Goal: Transaction & Acquisition: Purchase product/service

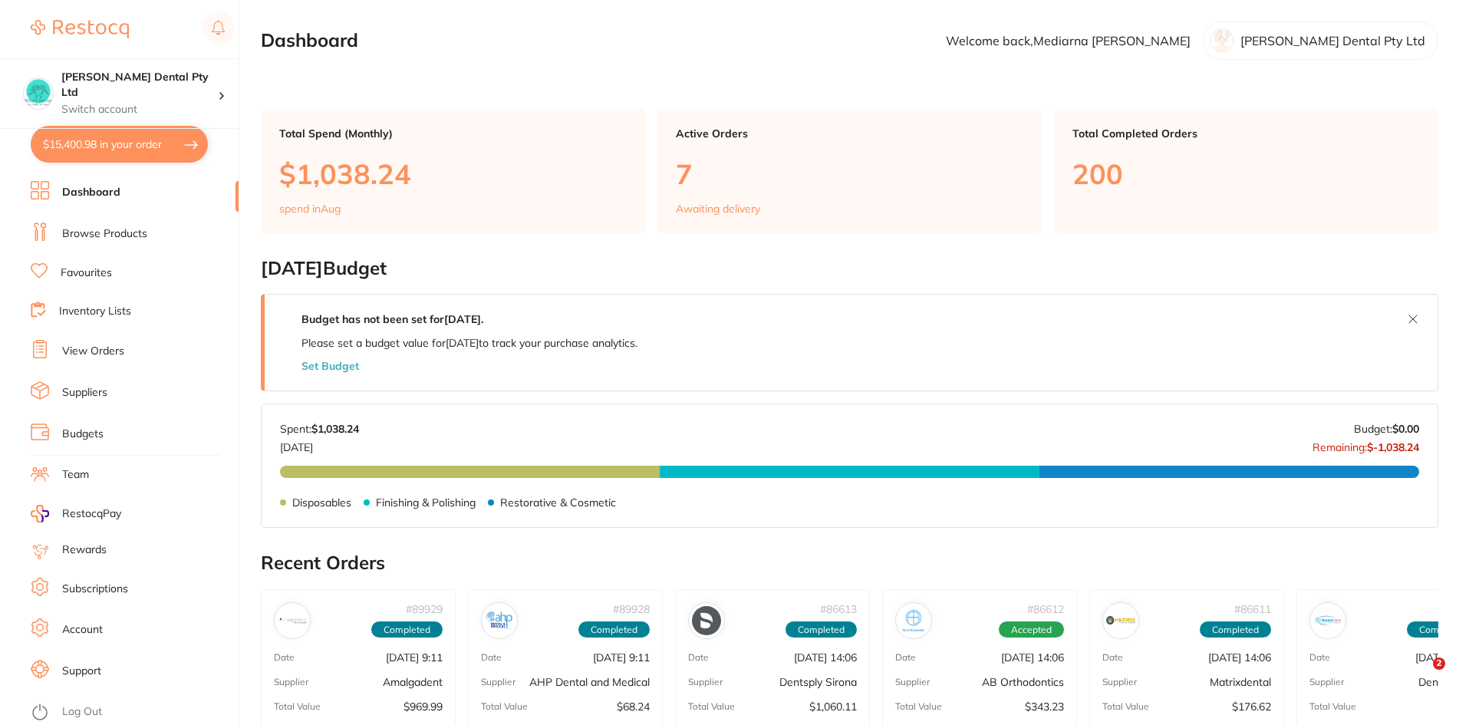
click at [113, 233] on link "Browse Products" at bounding box center [104, 233] width 85 height 15
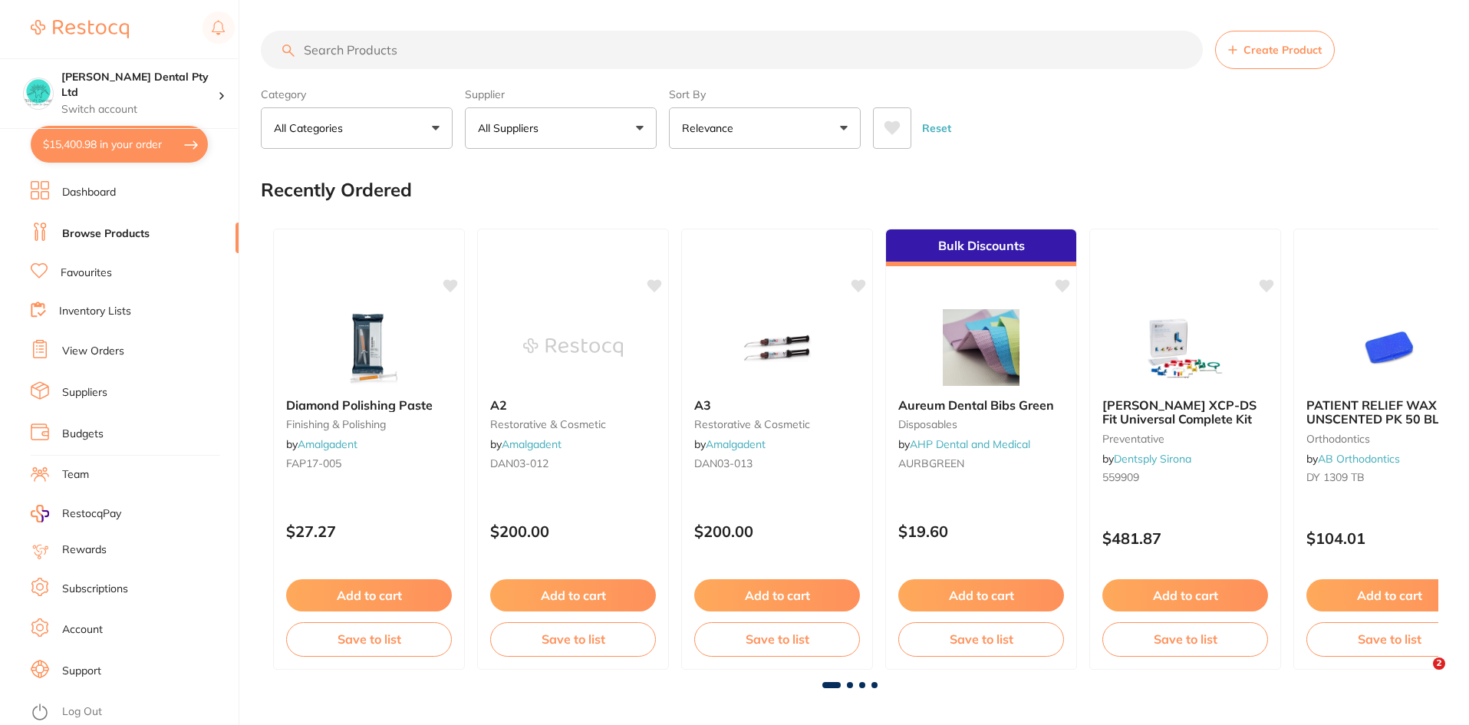
click at [526, 56] on input "search" at bounding box center [732, 50] width 942 height 38
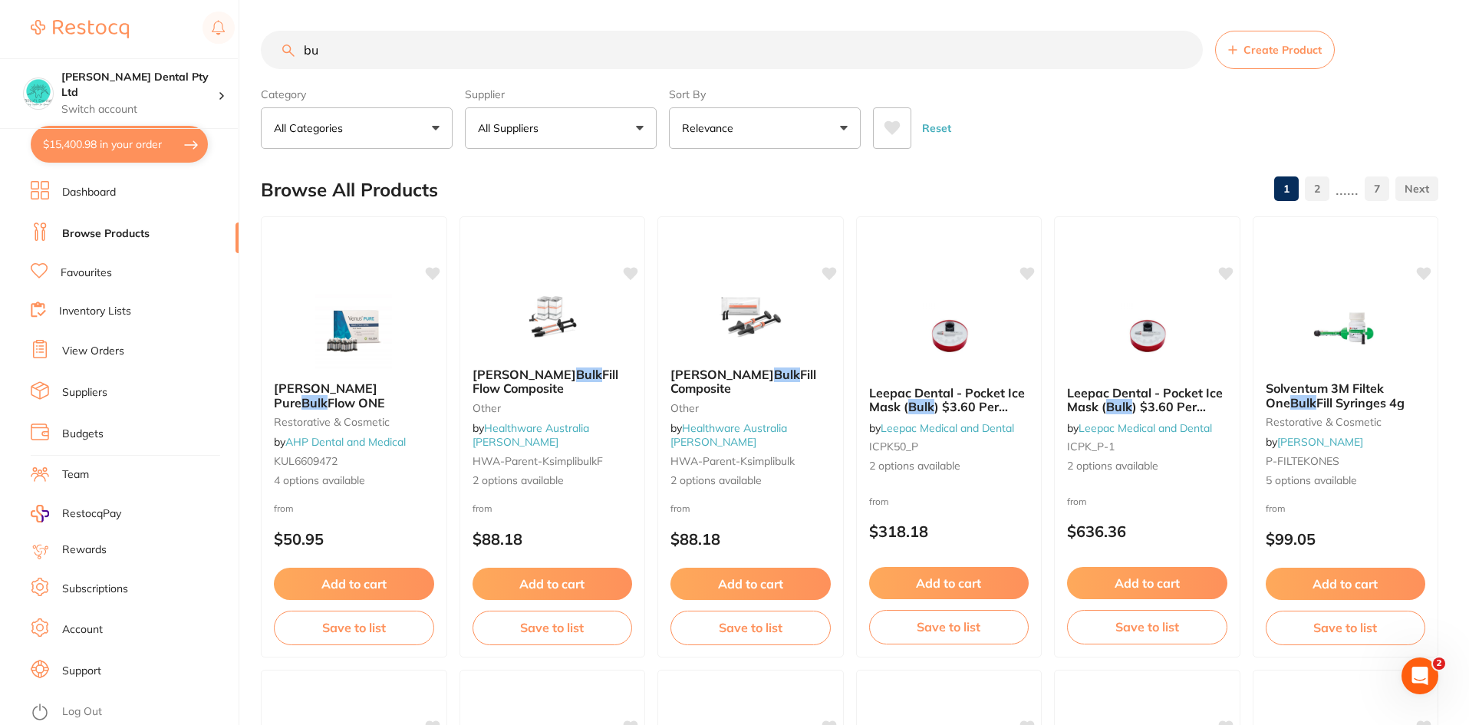
type input "b"
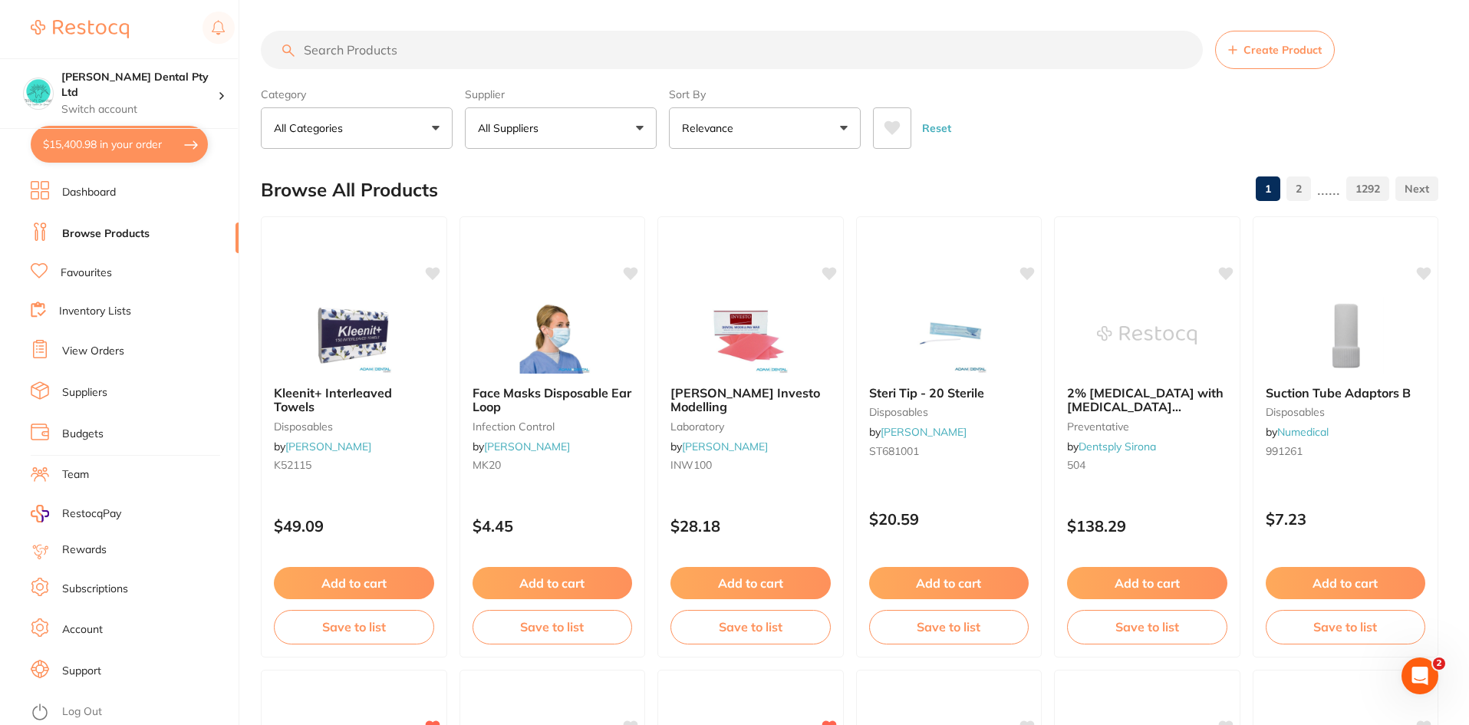
click at [576, 52] on input "search" at bounding box center [732, 50] width 942 height 38
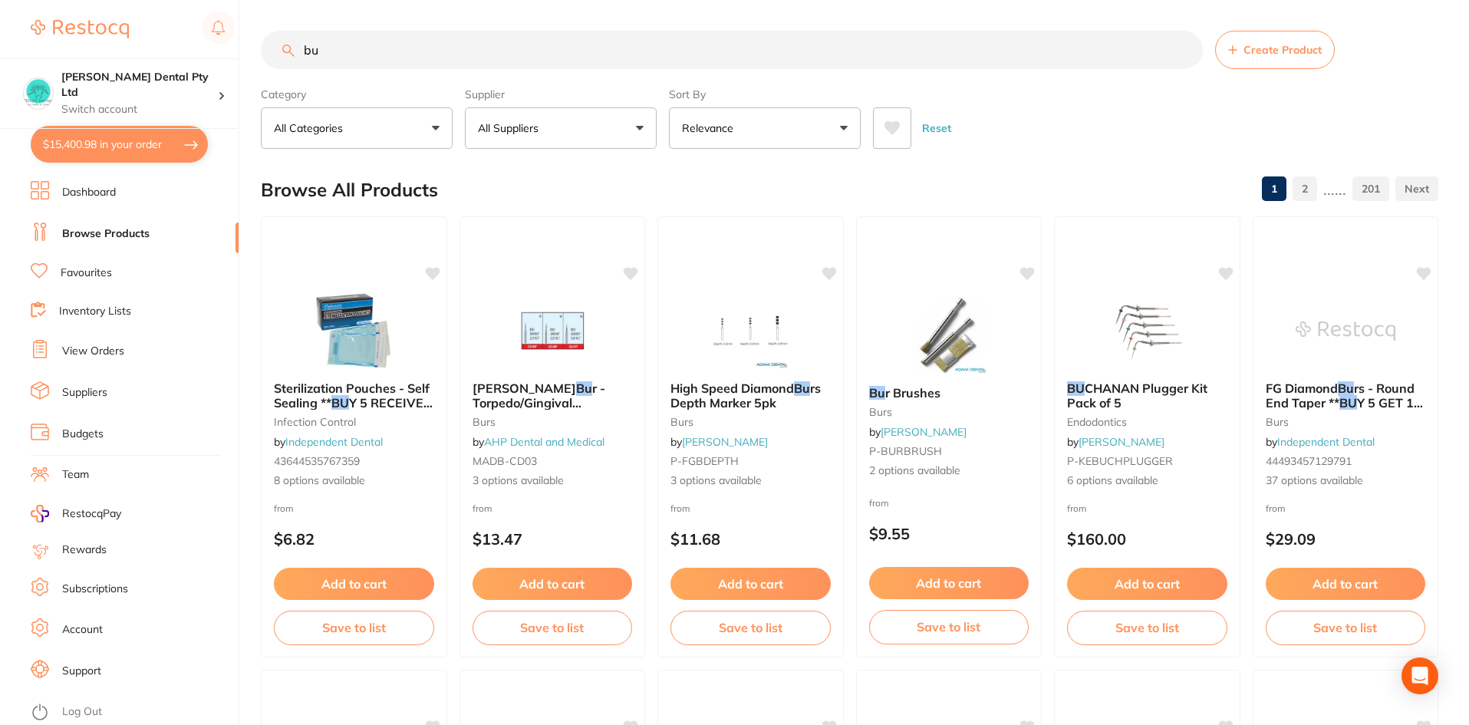
type input "b"
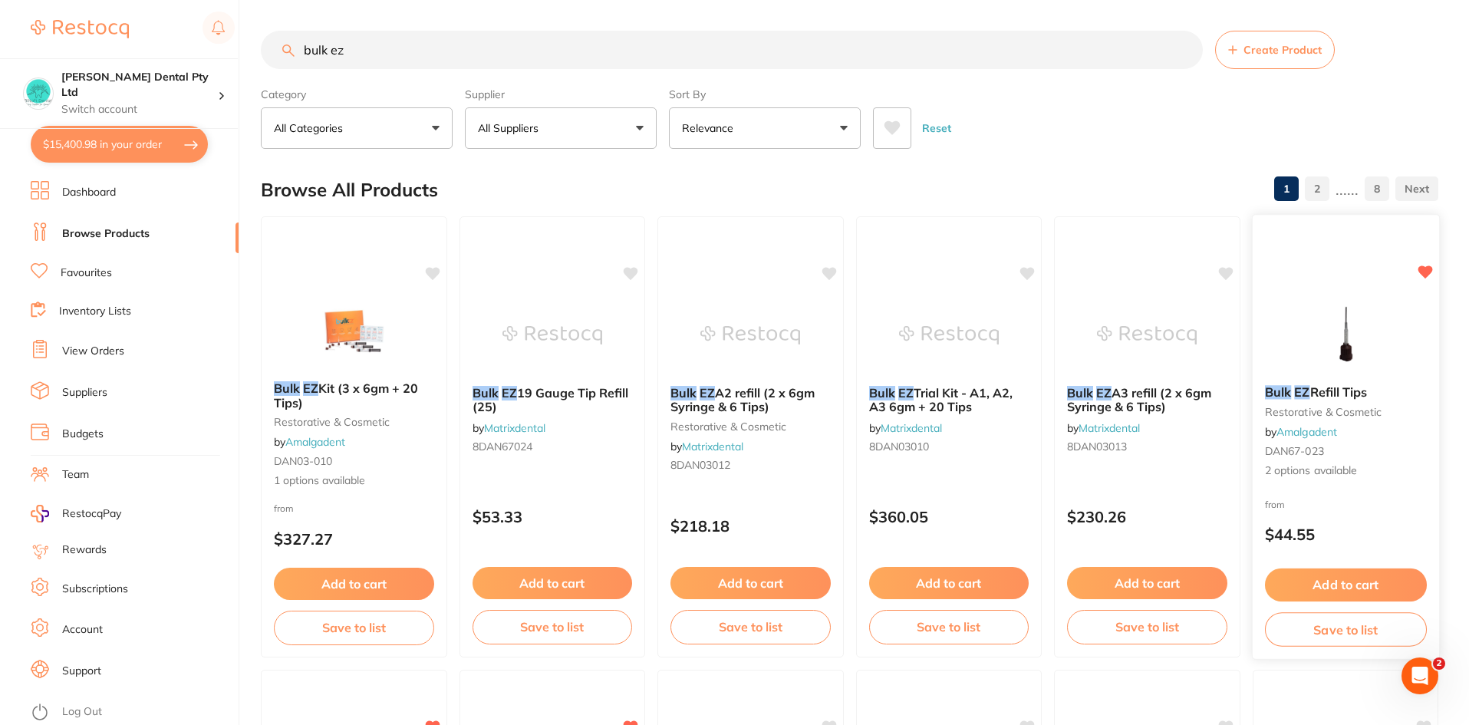
type input "bulk ez"
click at [1374, 580] on button "Add to cart" at bounding box center [1346, 585] width 162 height 33
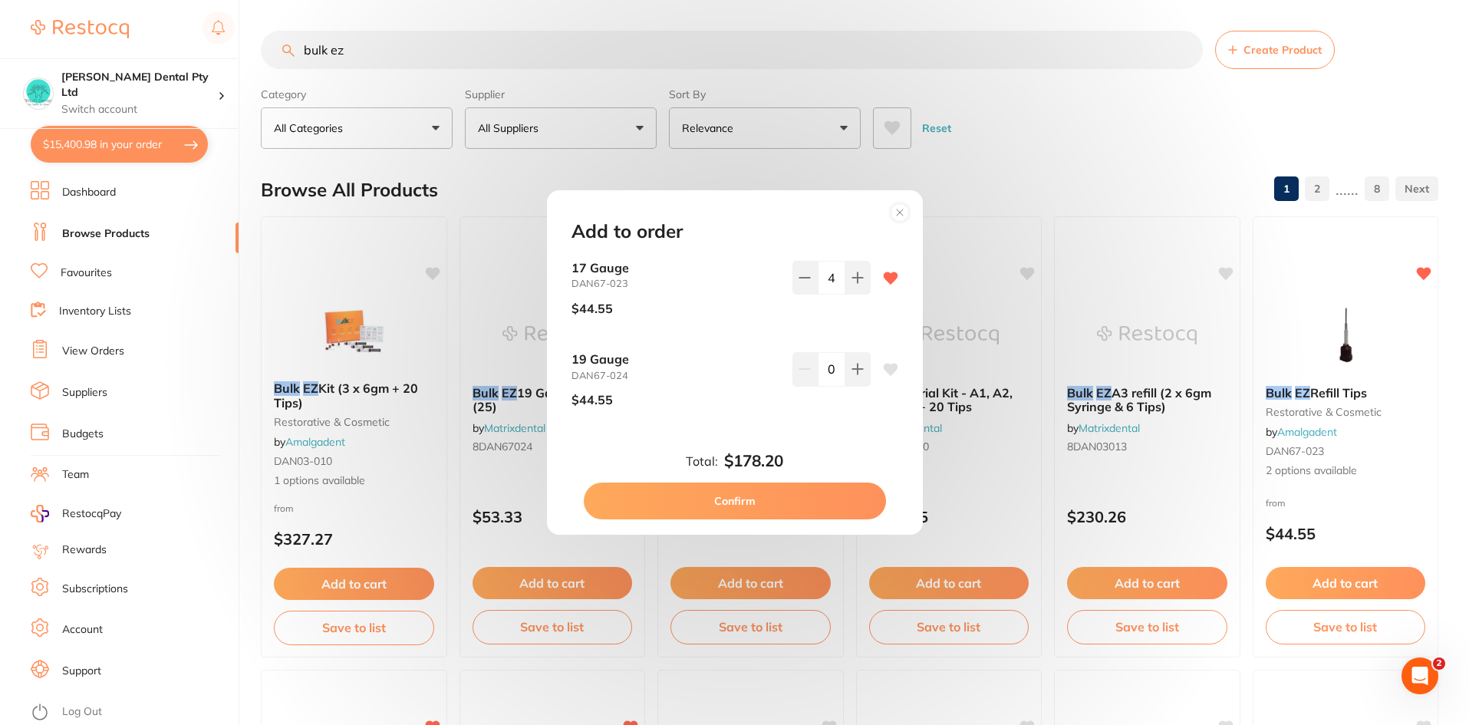
click at [308, 269] on div "Add to order 17 Gauge DAN67-023 $44.55 4 19 Gauge DAN67-024 $44.55 0 Total: $17…" at bounding box center [734, 362] width 1469 height 725
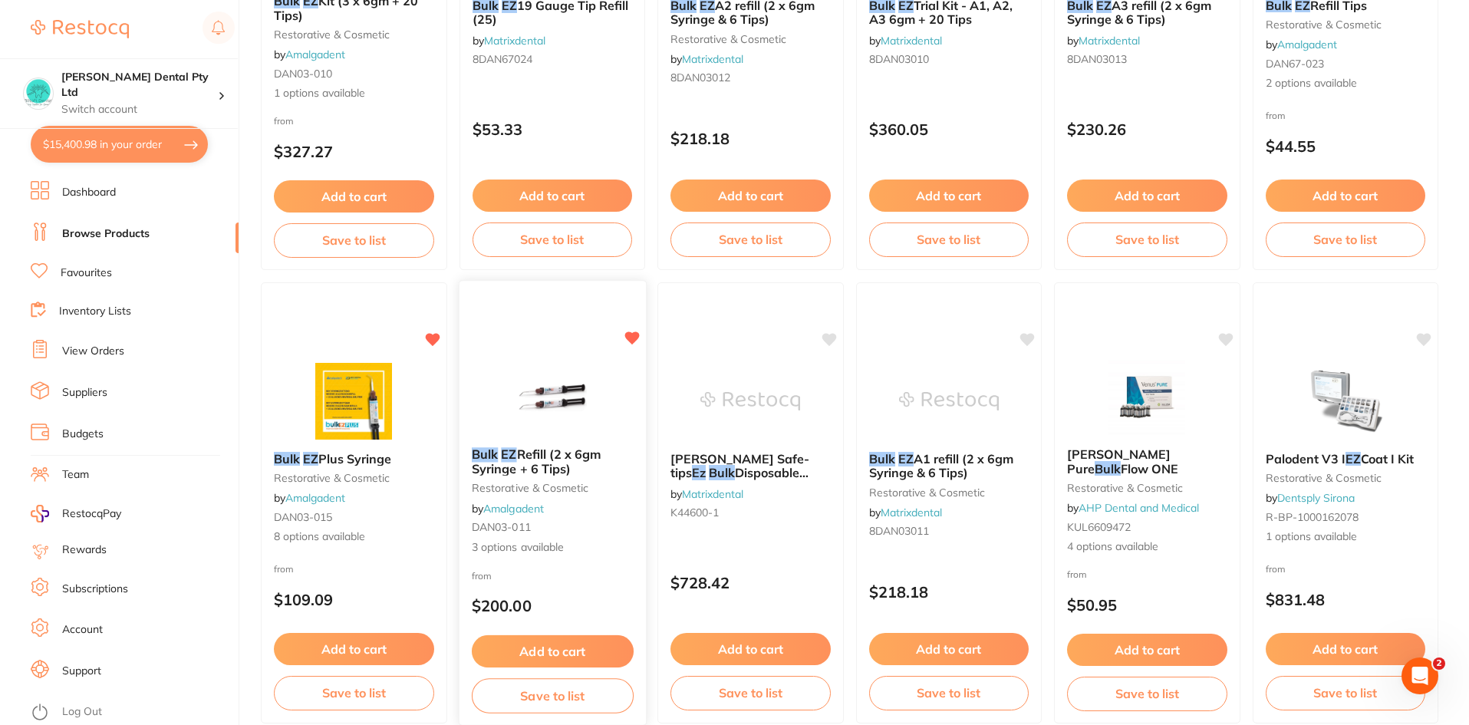
scroll to position [460, 0]
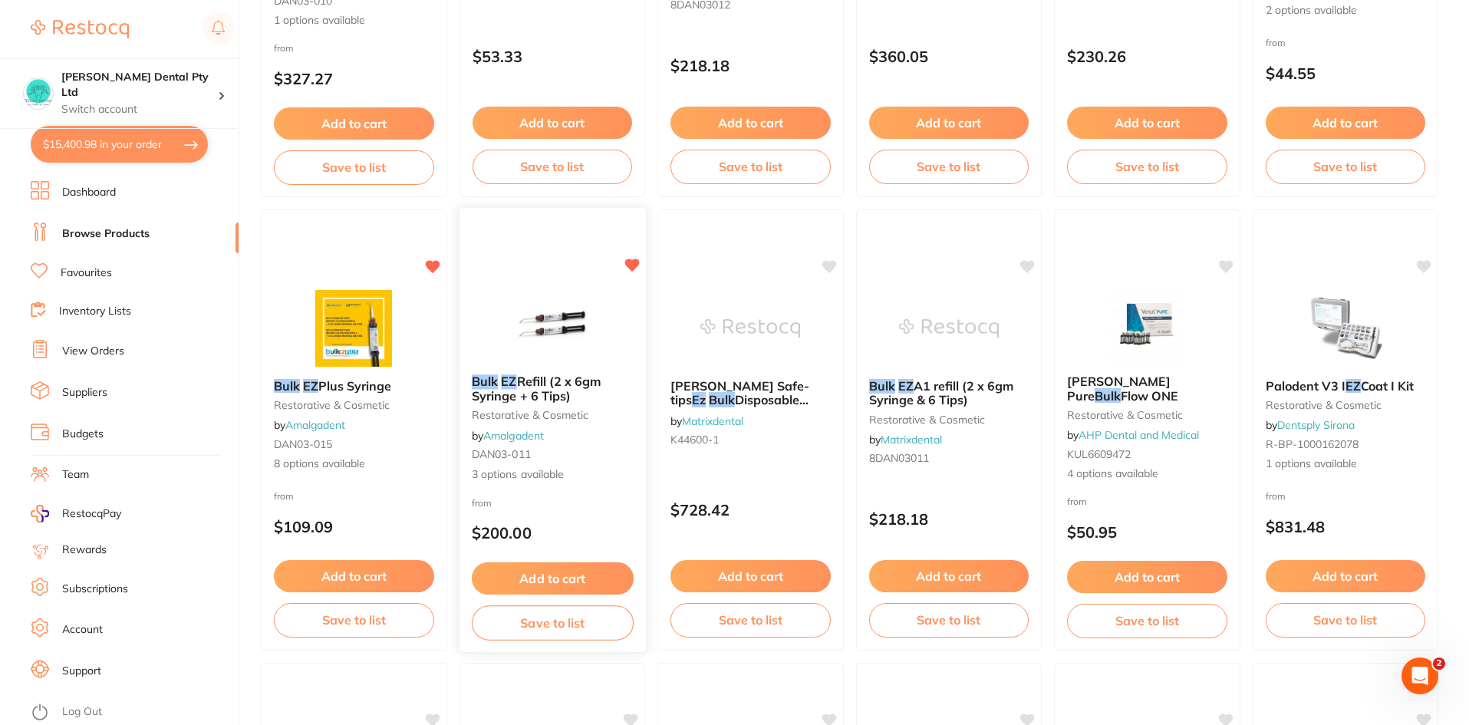
click at [564, 577] on button "Add to cart" at bounding box center [552, 578] width 162 height 33
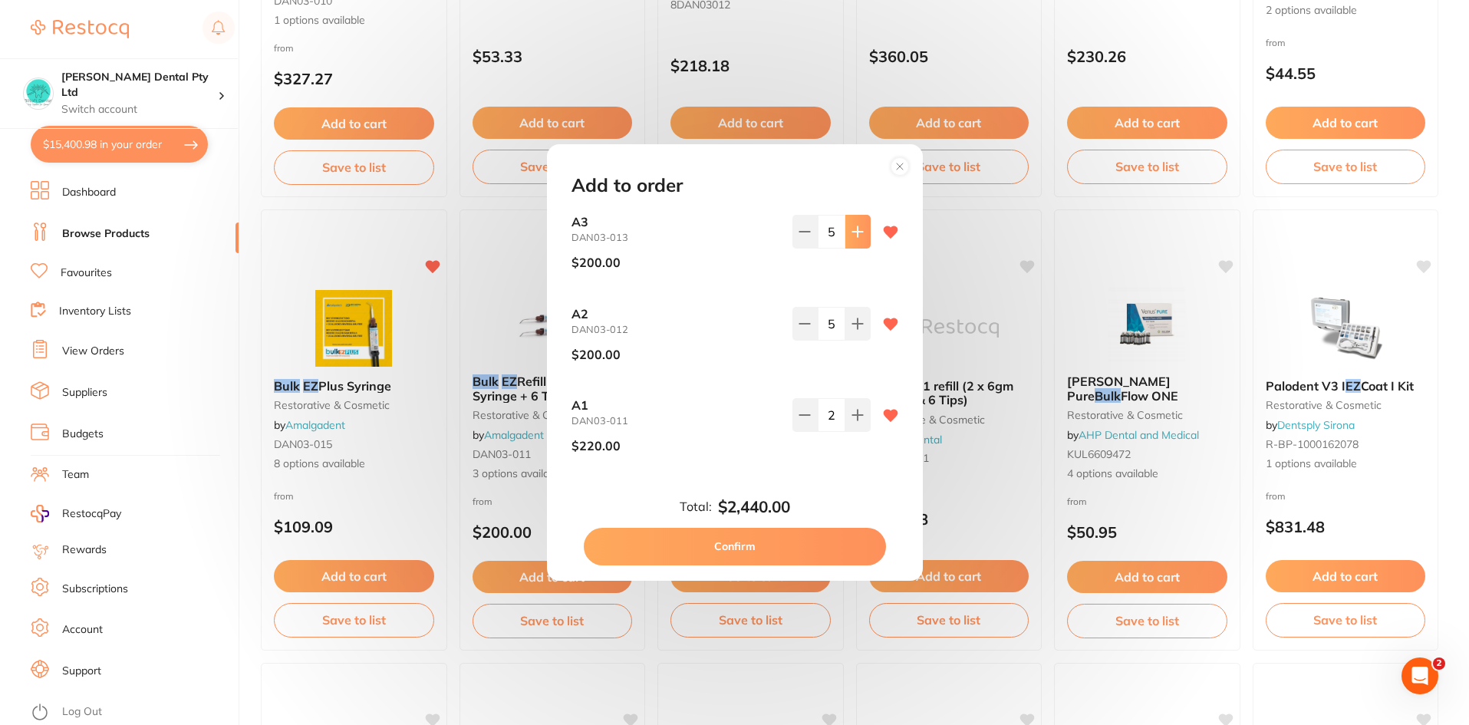
scroll to position [0, 0]
click at [806, 421] on icon at bounding box center [805, 415] width 12 height 12
type input "1"
click at [800, 230] on icon at bounding box center [805, 232] width 12 height 12
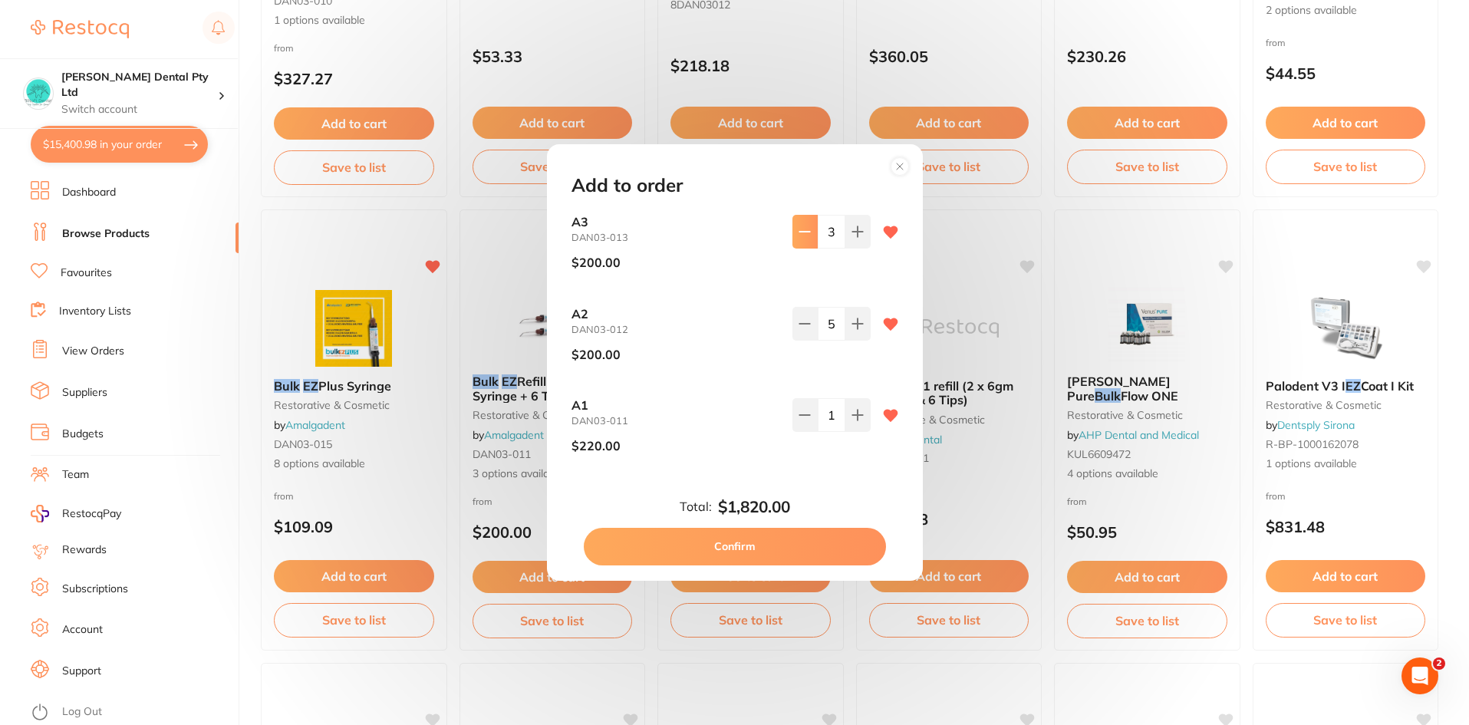
click at [800, 230] on icon at bounding box center [805, 232] width 12 height 12
type input "2"
click at [784, 550] on button "Confirm" at bounding box center [735, 546] width 302 height 37
type input "2"
type input "1"
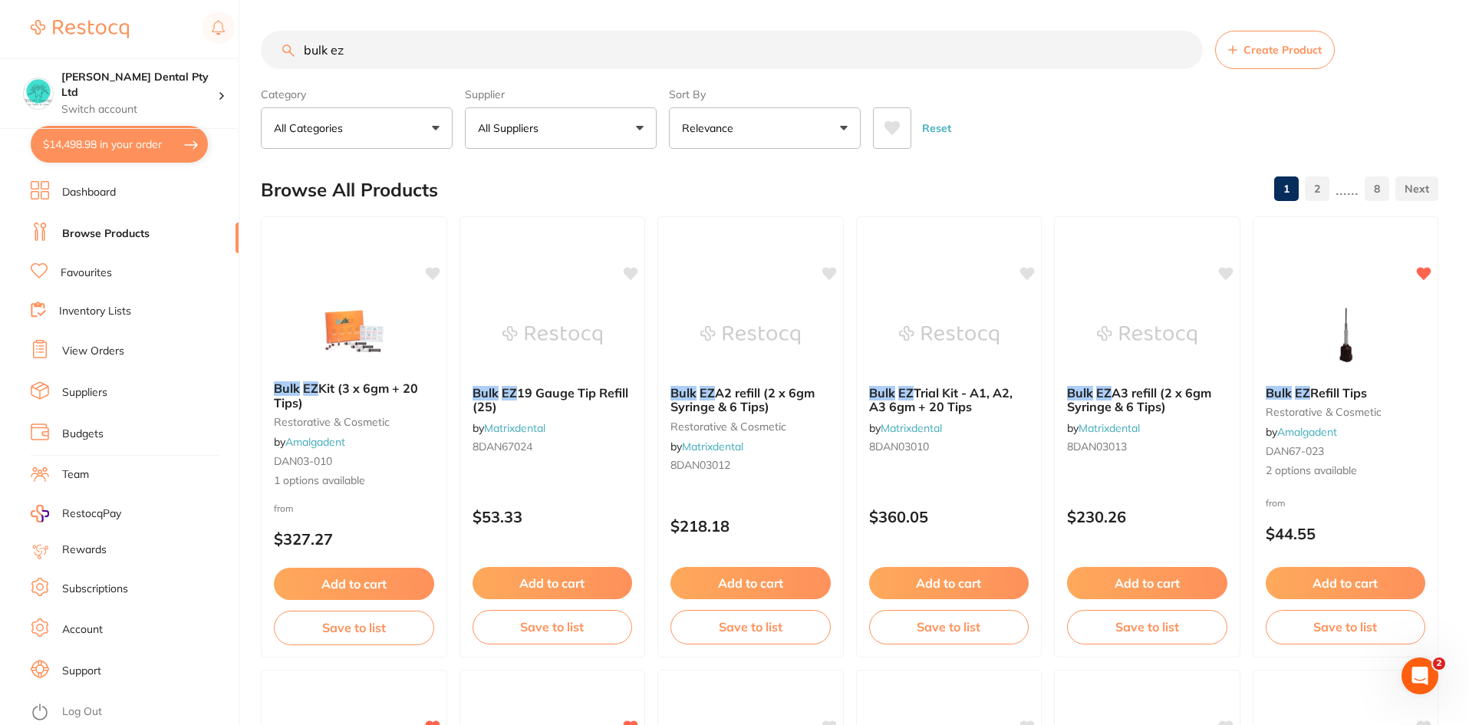
drag, startPoint x: 377, startPoint y: 35, endPoint x: 69, endPoint y: 37, distance: 307.7
click at [10, 57] on div "$14,498.98 [PERSON_NAME] Dental Pty Ltd Switch account [PERSON_NAME] Dental Pty…" at bounding box center [734, 362] width 1469 height 725
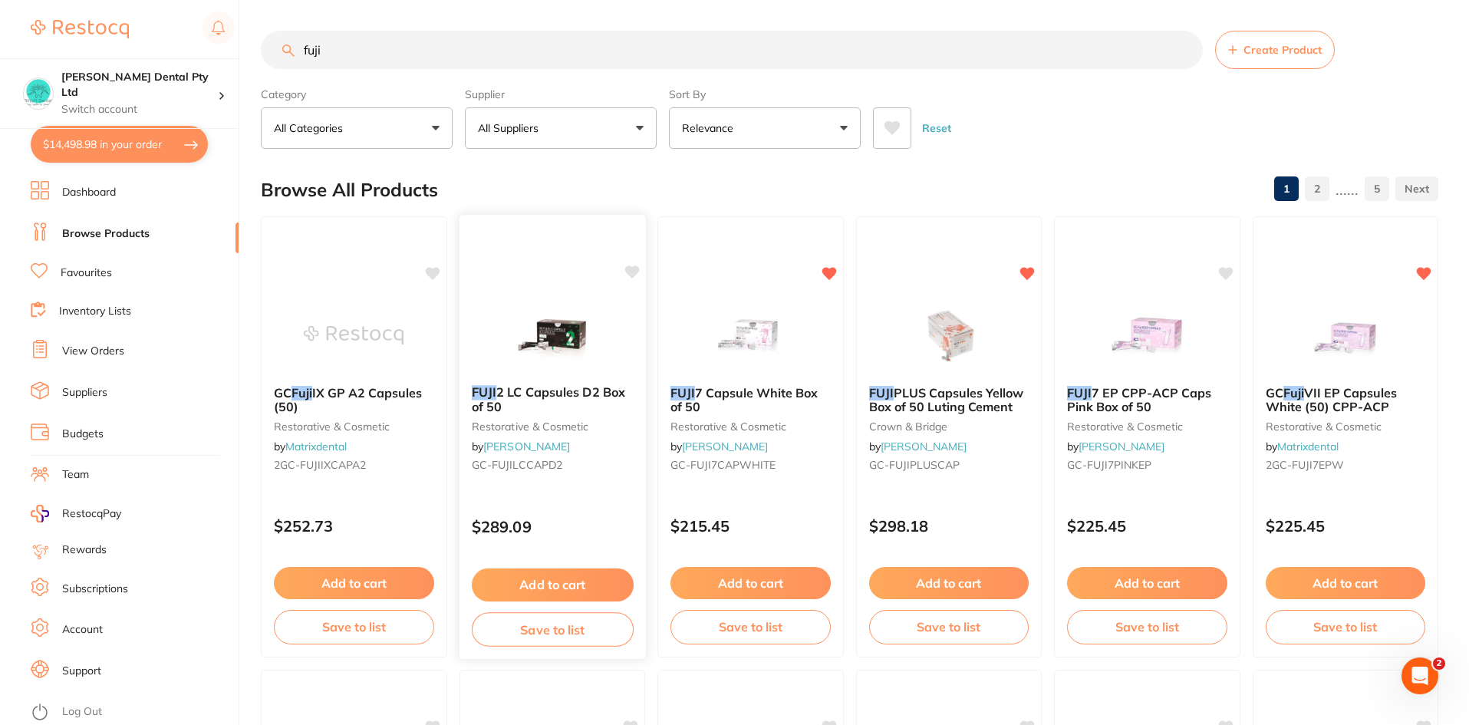
type input "fuji"
click at [576, 592] on button "Add to cart" at bounding box center [552, 585] width 162 height 33
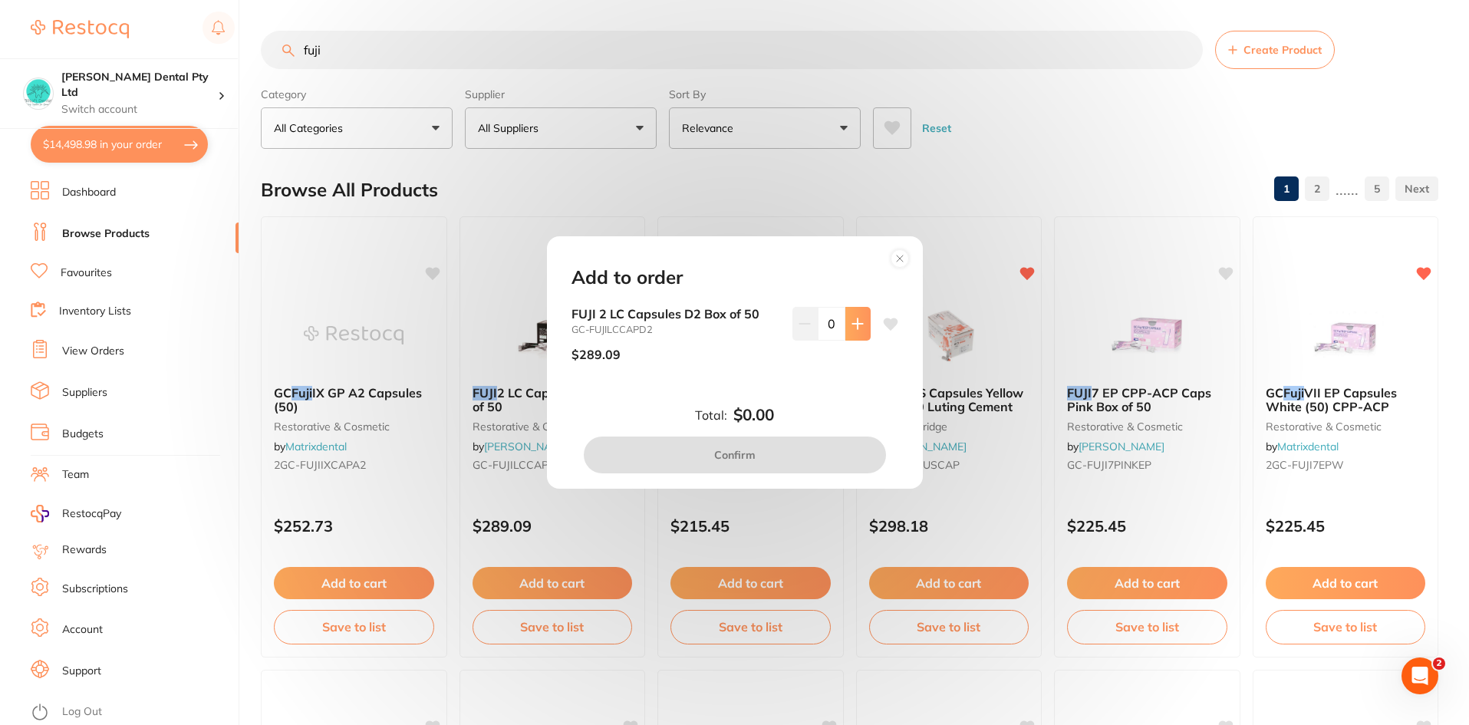
click at [856, 324] on icon at bounding box center [858, 323] width 10 height 10
type input "1"
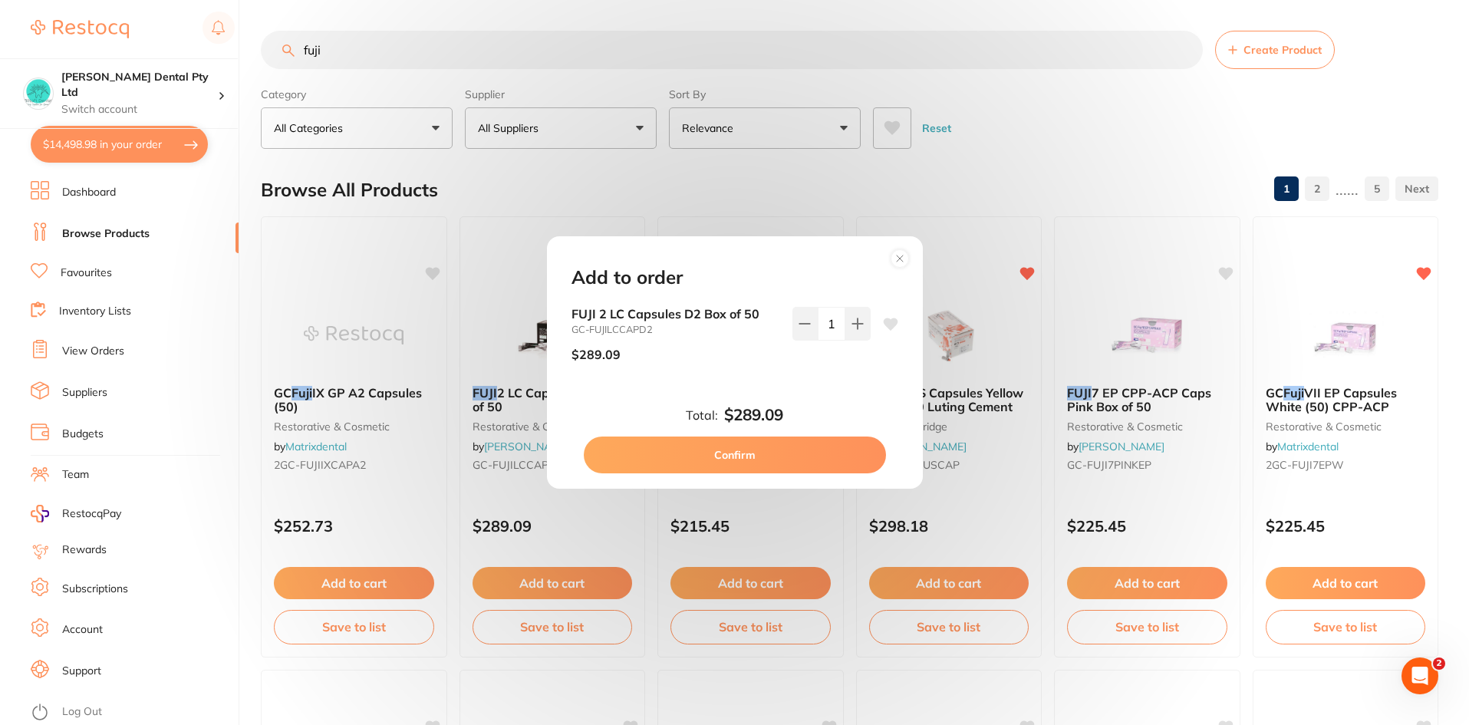
click at [808, 460] on button "Confirm" at bounding box center [735, 455] width 302 height 37
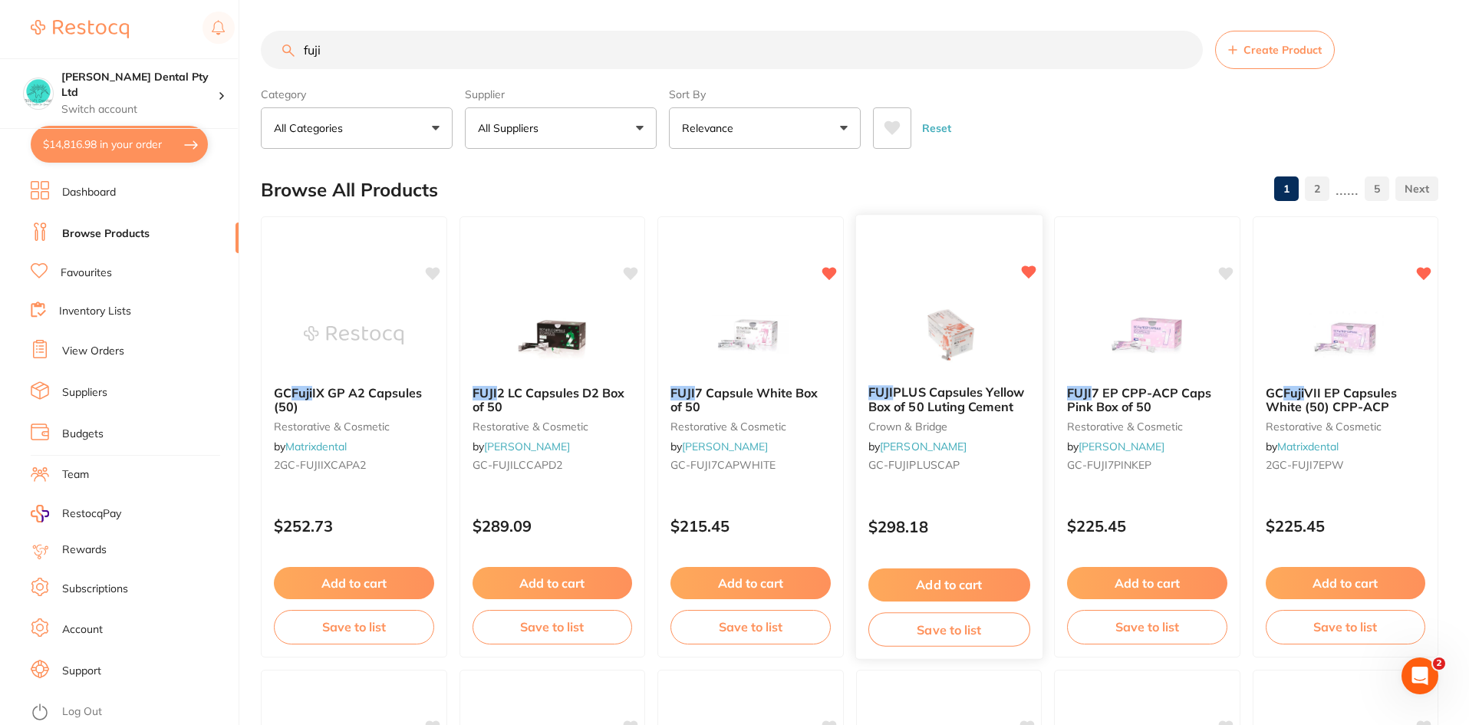
click at [946, 580] on button "Add to cart" at bounding box center [949, 585] width 162 height 33
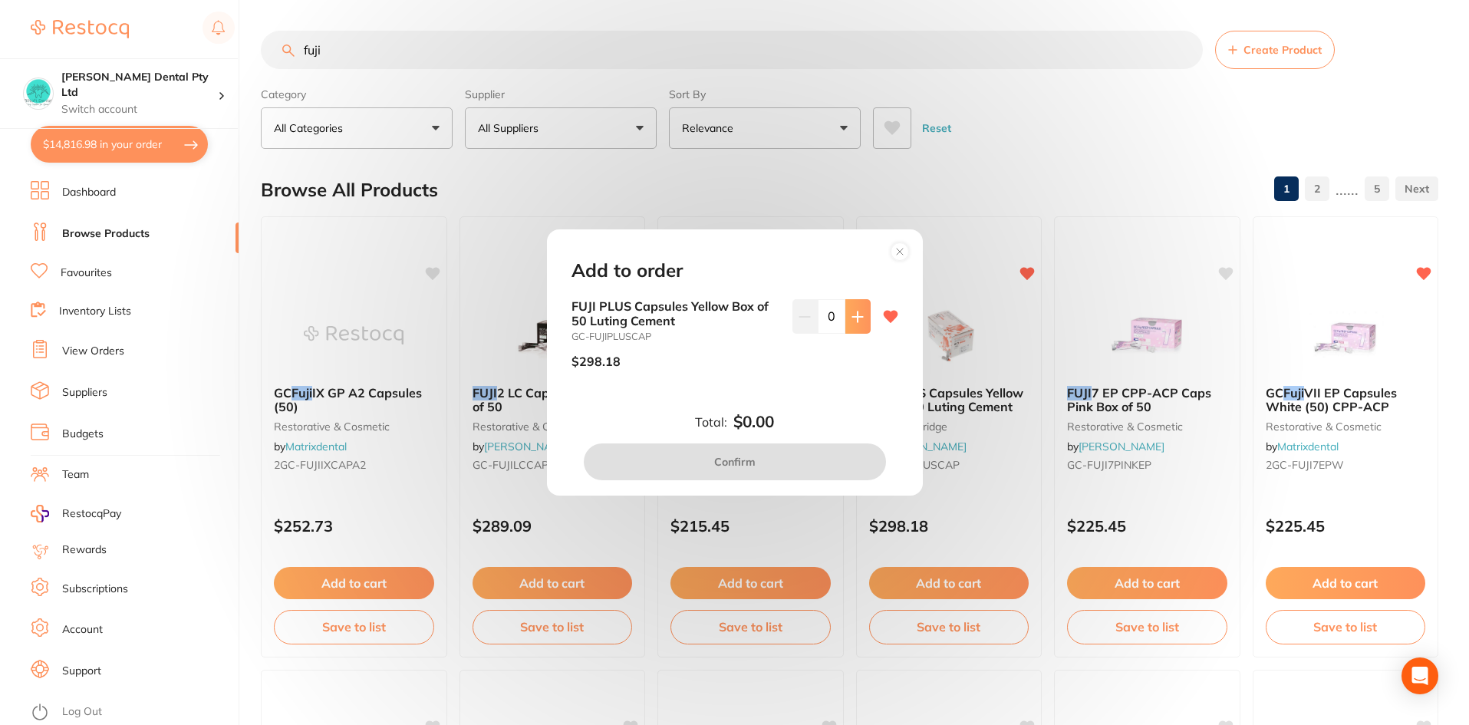
click at [861, 320] on button at bounding box center [858, 316] width 25 height 34
type input "1"
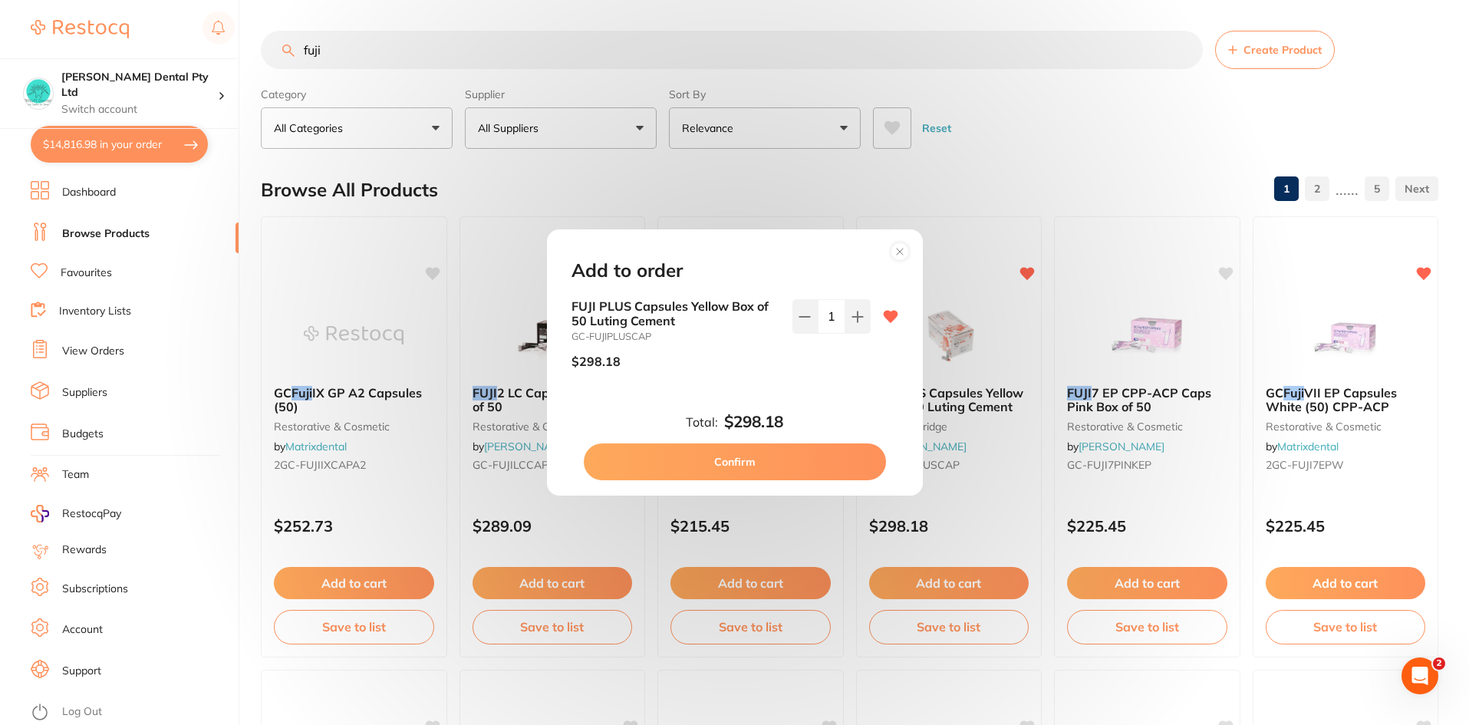
click at [734, 460] on button "Confirm" at bounding box center [735, 462] width 302 height 37
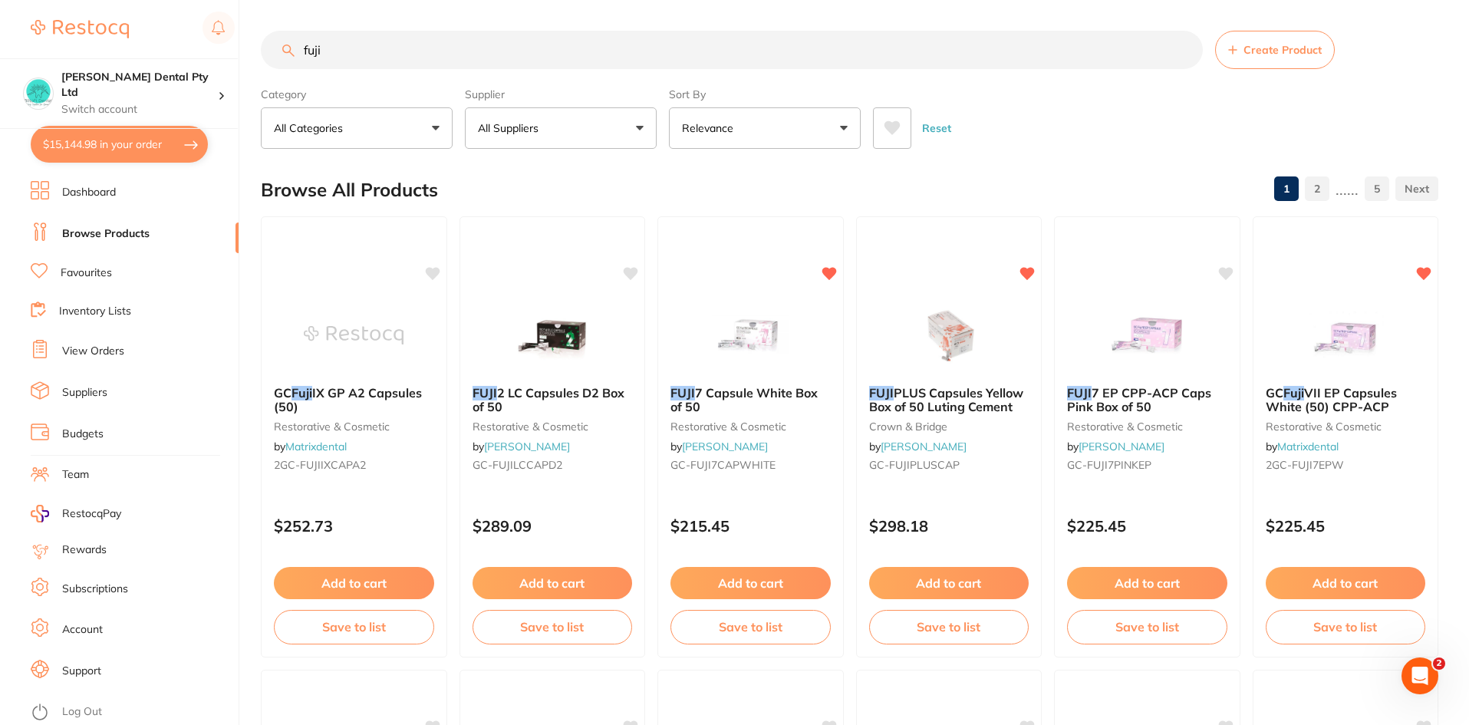
click at [331, 58] on input "fuji" at bounding box center [732, 50] width 942 height 38
type input "f"
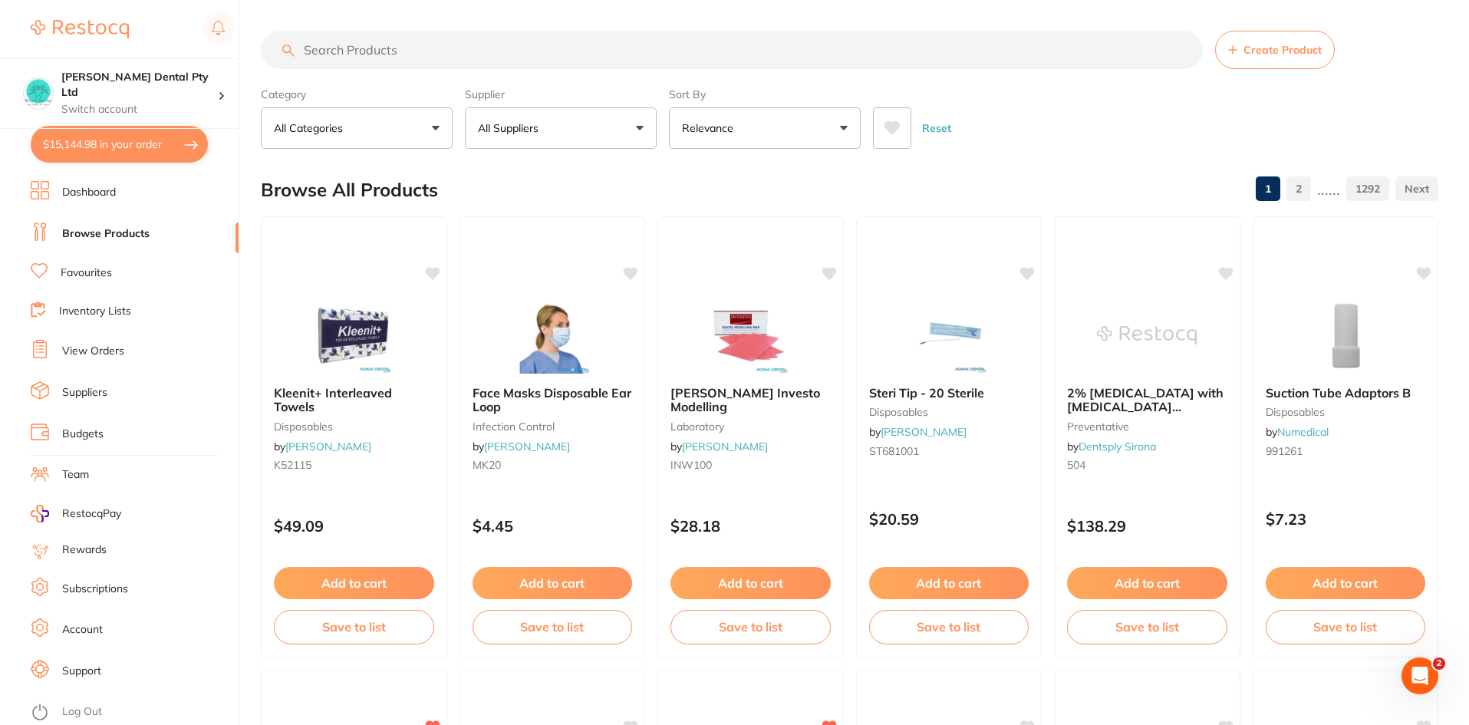
click at [477, 45] on input "search" at bounding box center [732, 50] width 942 height 38
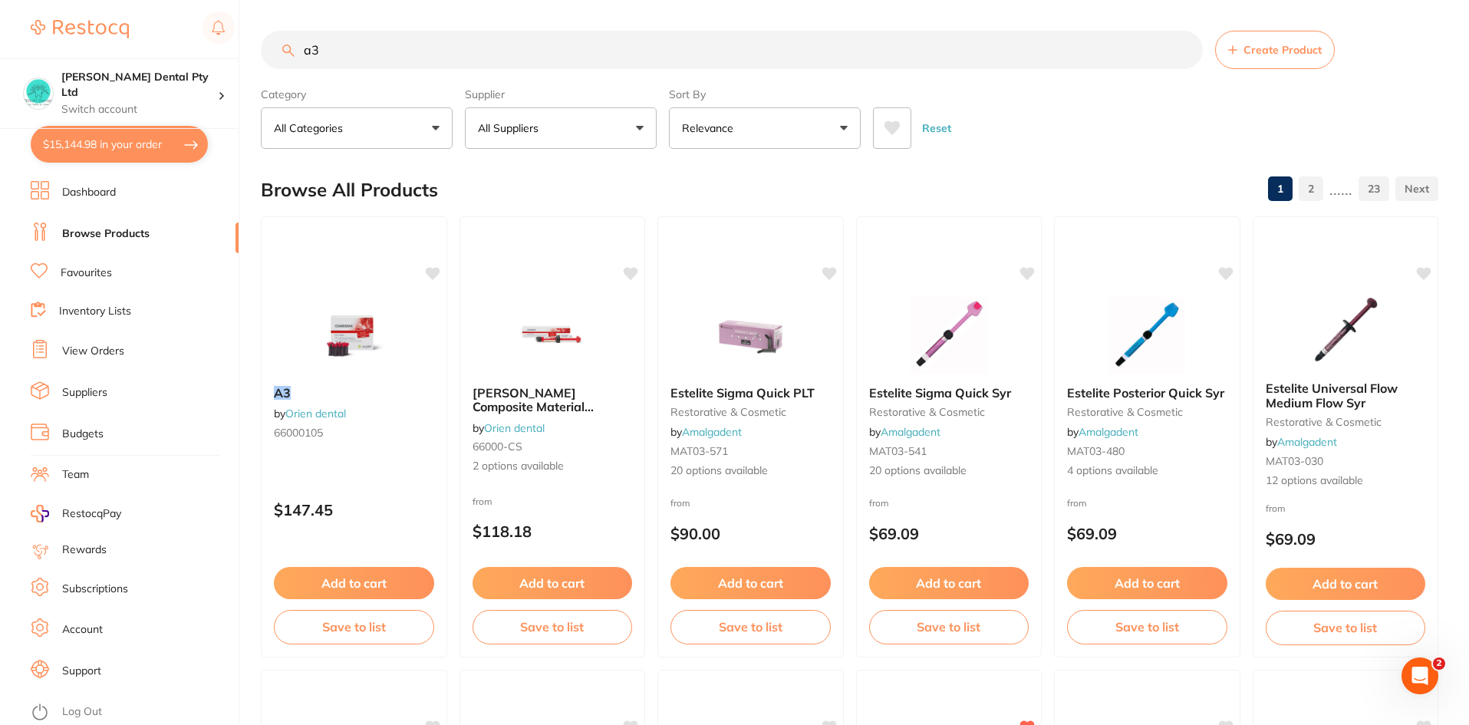
type input "a3"
click at [108, 233] on link "Browse Products" at bounding box center [105, 233] width 87 height 15
click at [86, 279] on link "Favourites" at bounding box center [86, 273] width 51 height 15
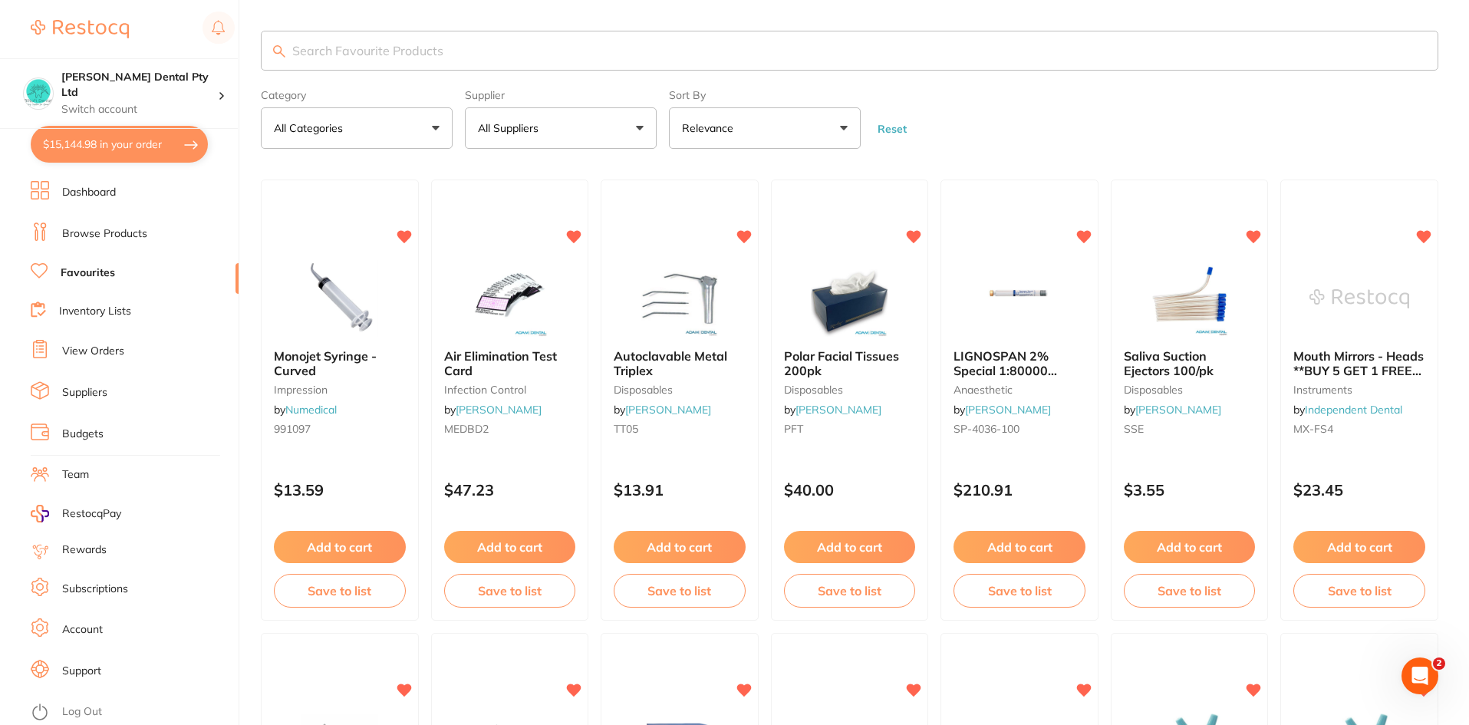
click at [383, 54] on input "search" at bounding box center [850, 51] width 1178 height 40
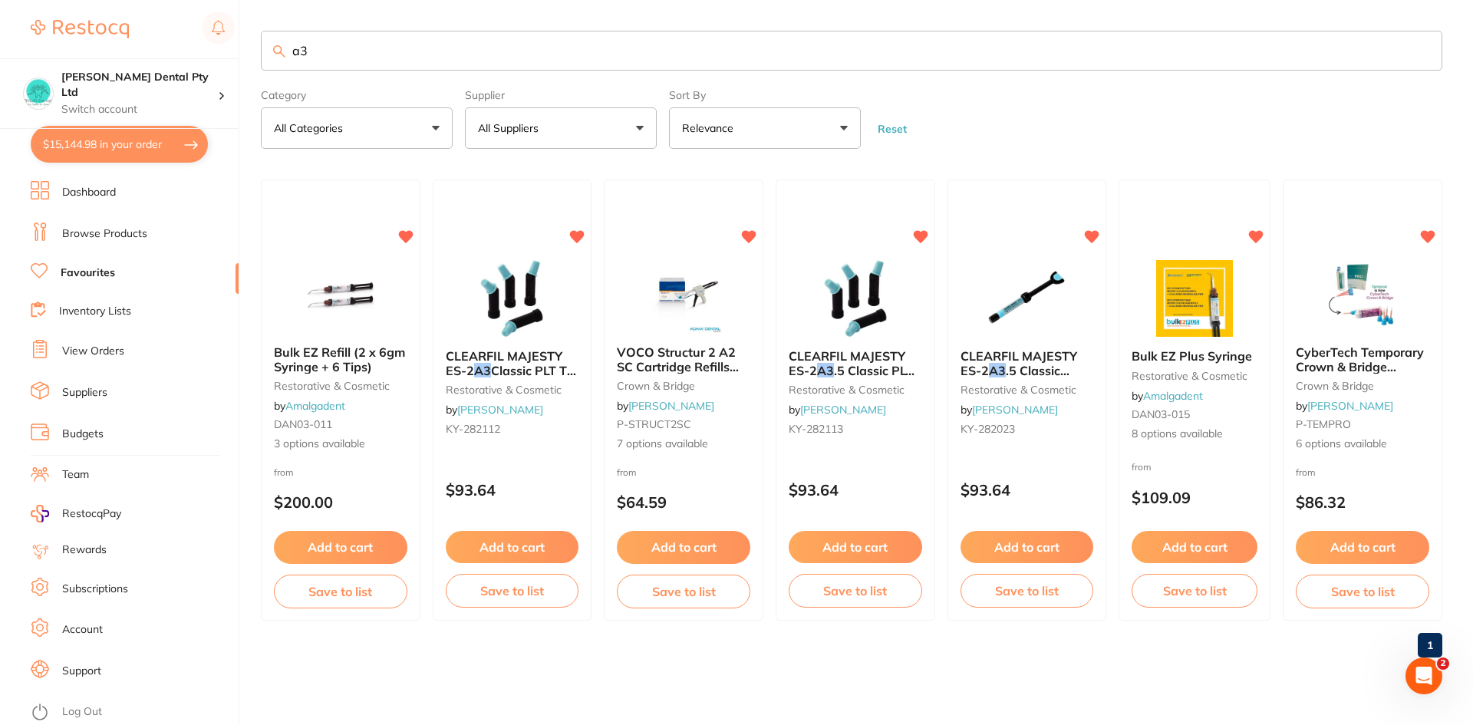
click at [345, 45] on input "a3" at bounding box center [852, 51] width 1182 height 40
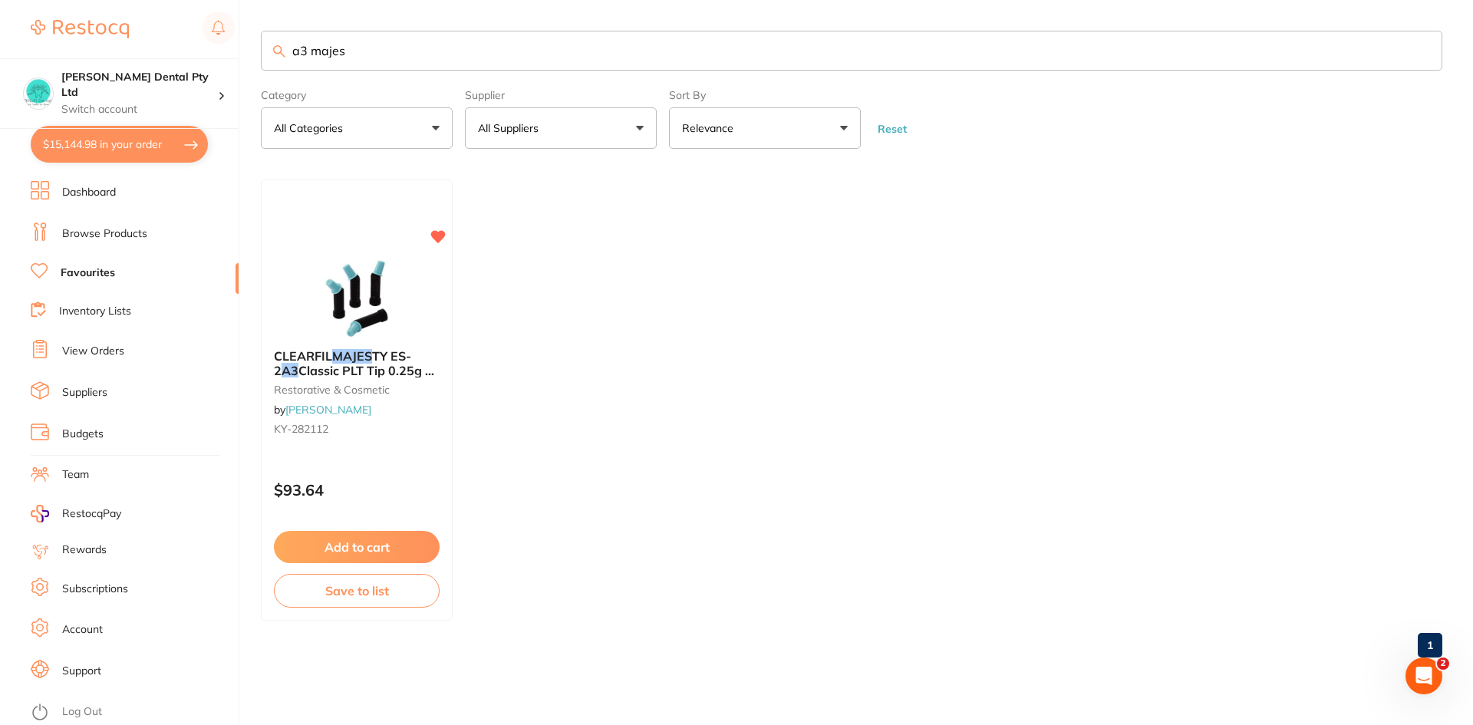
click at [310, 44] on input "a3 majes" at bounding box center [852, 51] width 1182 height 40
click at [332, 54] on input "majes" at bounding box center [852, 51] width 1182 height 40
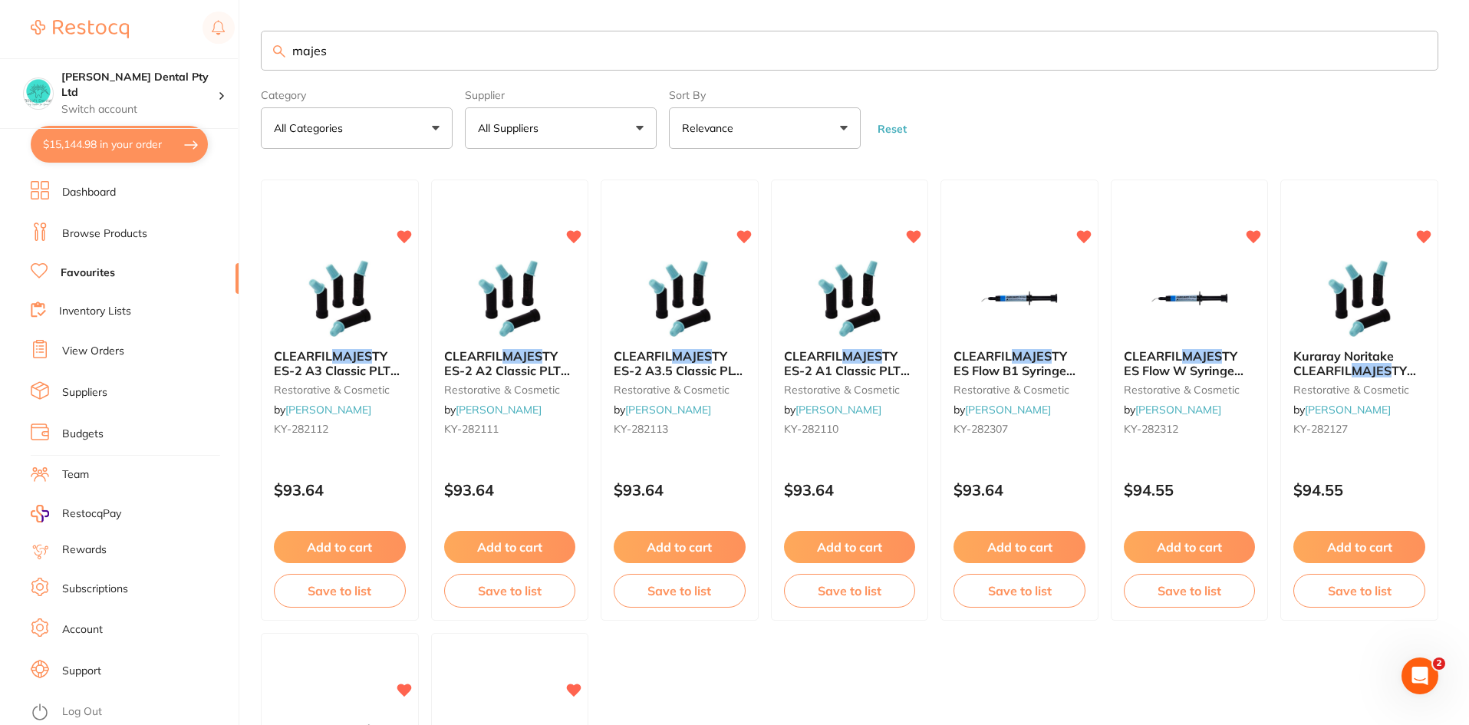
type input "majes"
click at [1043, 552] on button "Add to cart" at bounding box center [1020, 547] width 132 height 32
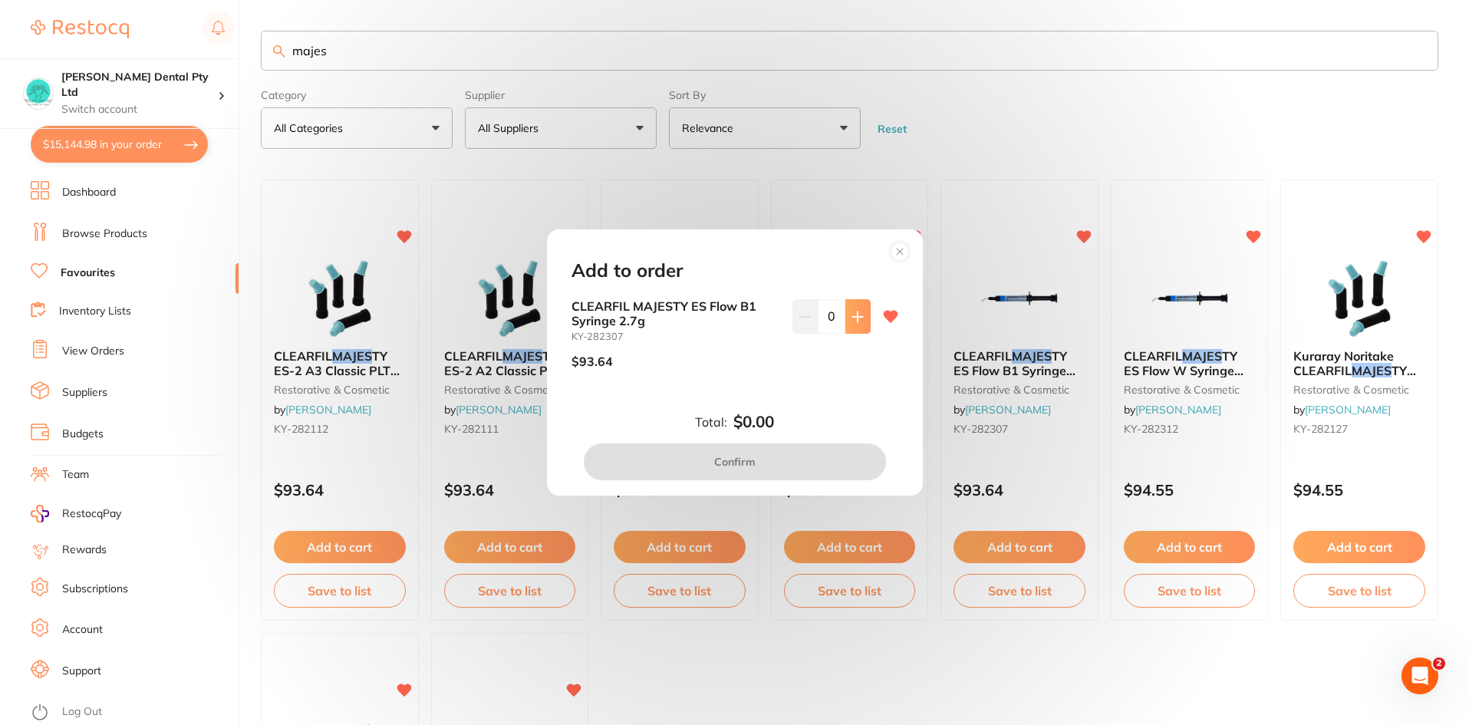
click at [857, 323] on button at bounding box center [858, 316] width 25 height 34
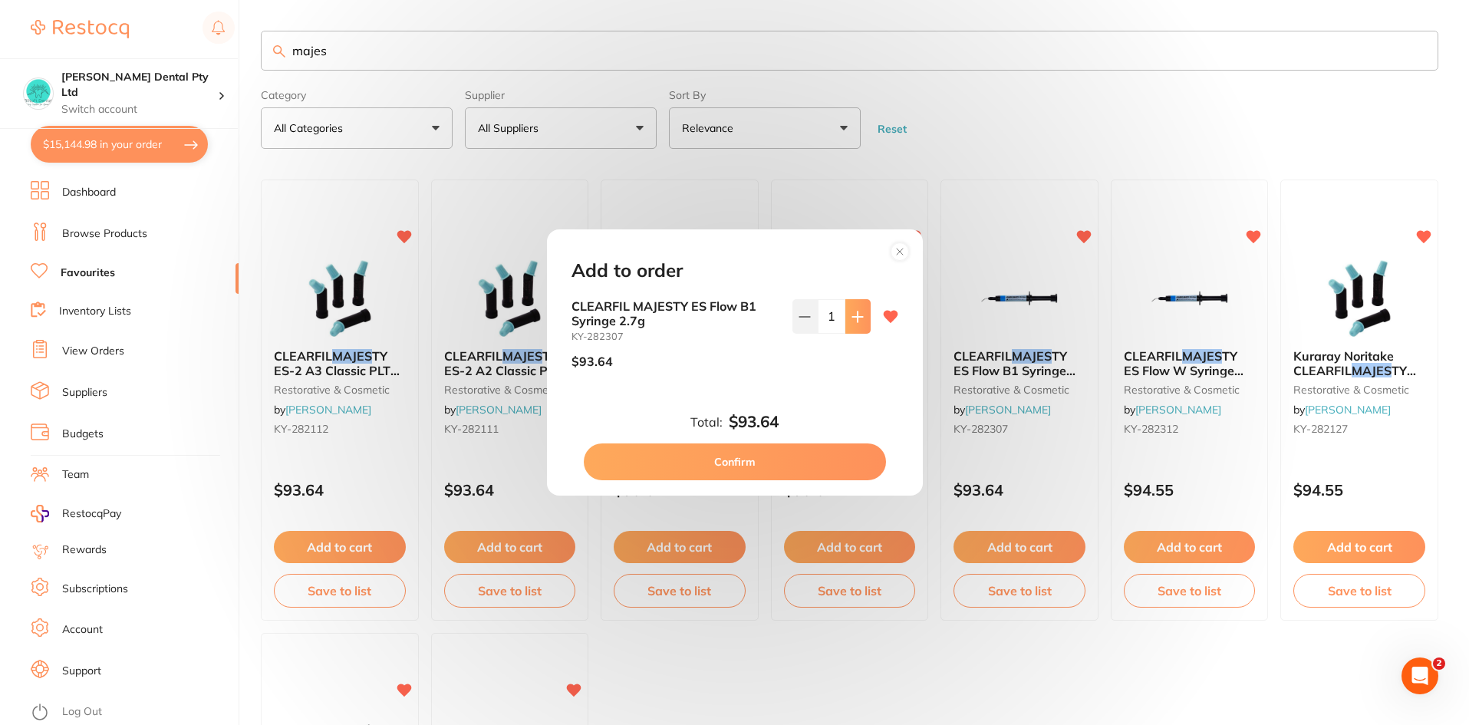
click at [857, 323] on button at bounding box center [858, 316] width 25 height 34
click at [855, 321] on icon at bounding box center [858, 317] width 10 height 10
type input "4"
click at [800, 458] on button "Confirm" at bounding box center [735, 462] width 302 height 37
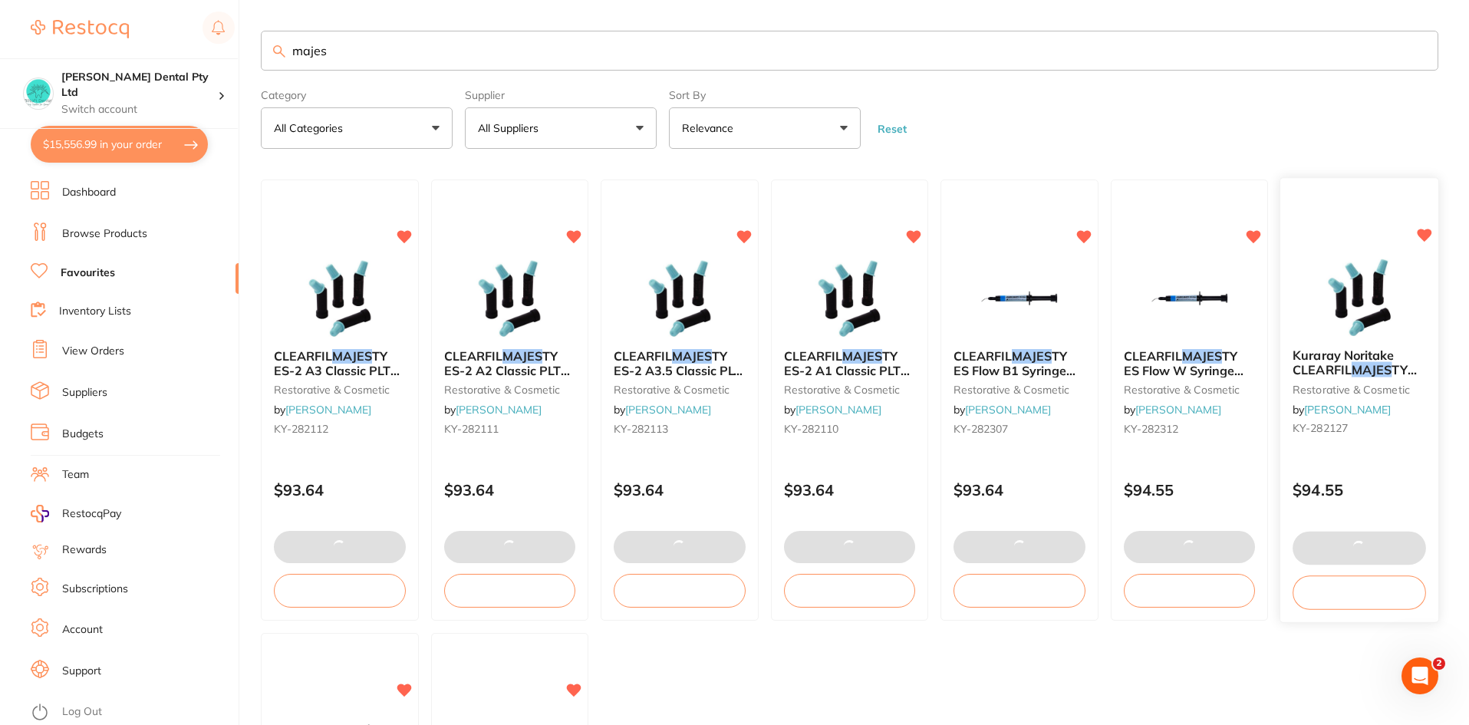
click at [1353, 372] on span "Kuraray Noritake CLEARFIL" at bounding box center [1344, 363] width 101 height 30
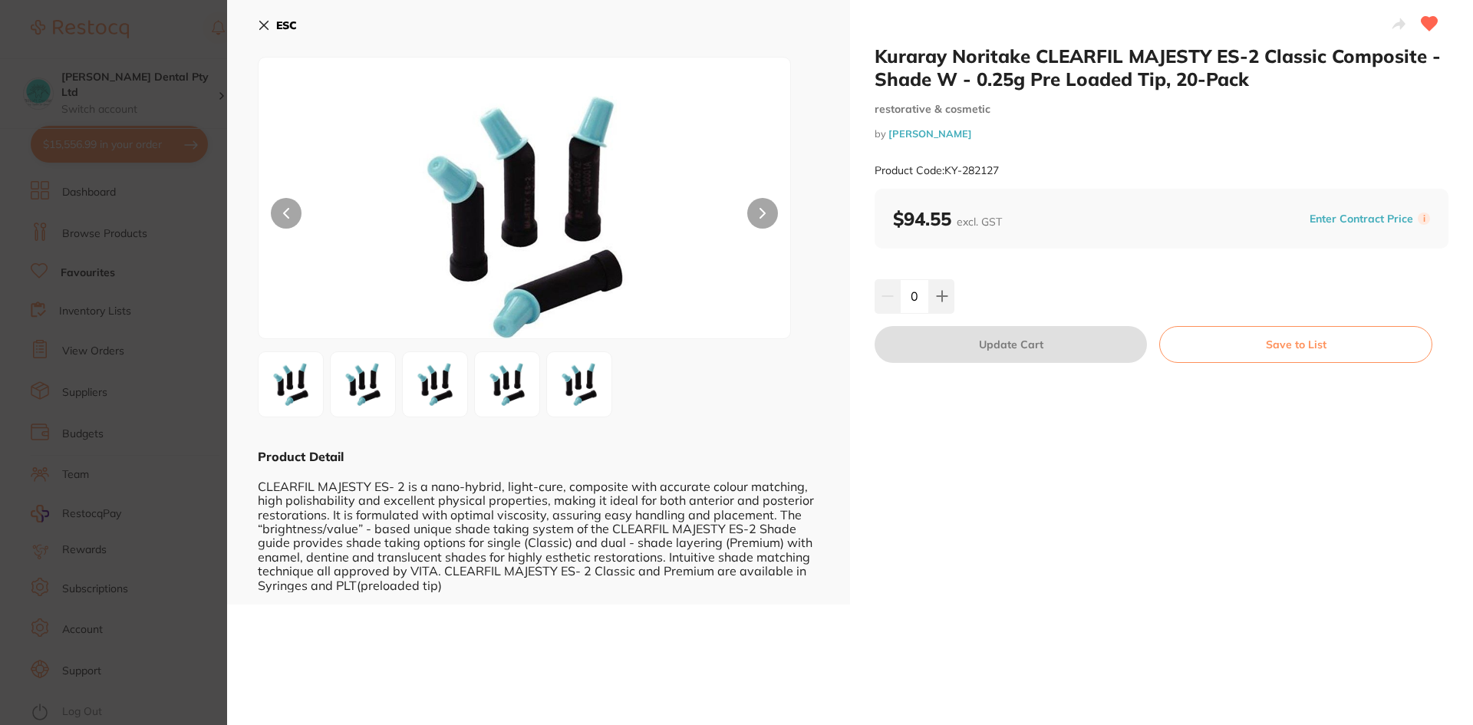
click at [255, 18] on div "ESC Product Detail CLEARFIL MAJESTY ES- 2 is a nano-hybrid, light-cure, composi…" at bounding box center [538, 302] width 623 height 605
click at [259, 26] on icon at bounding box center [264, 25] width 12 height 12
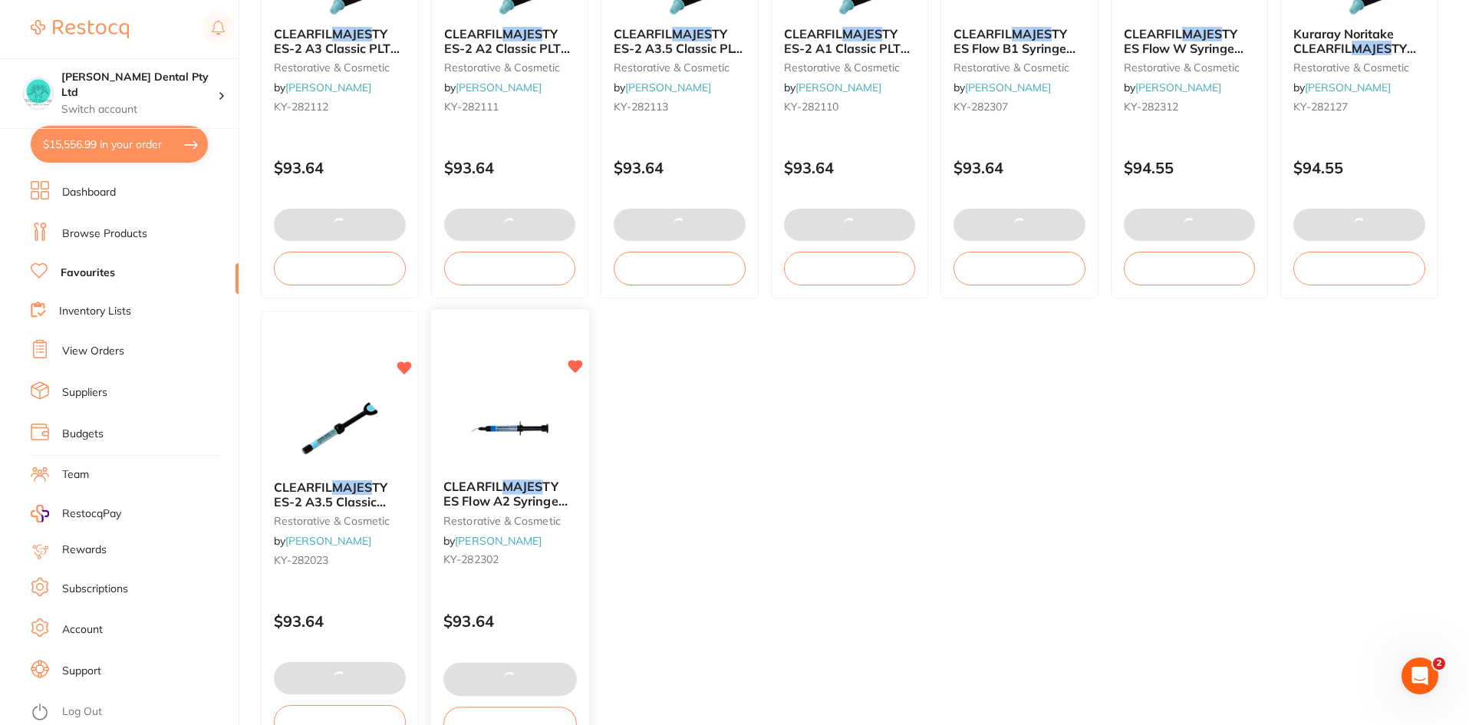
scroll to position [429, 0]
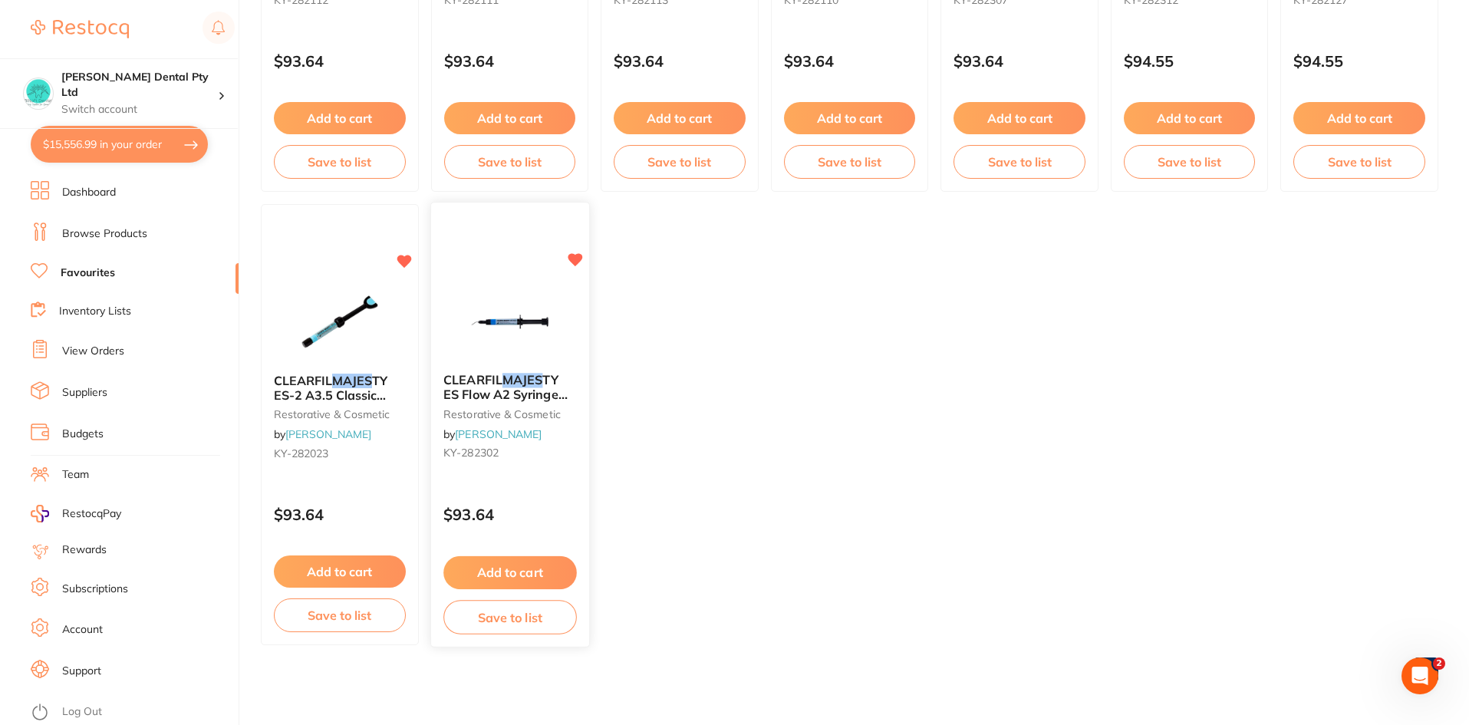
click at [532, 568] on button "Add to cart" at bounding box center [510, 572] width 133 height 33
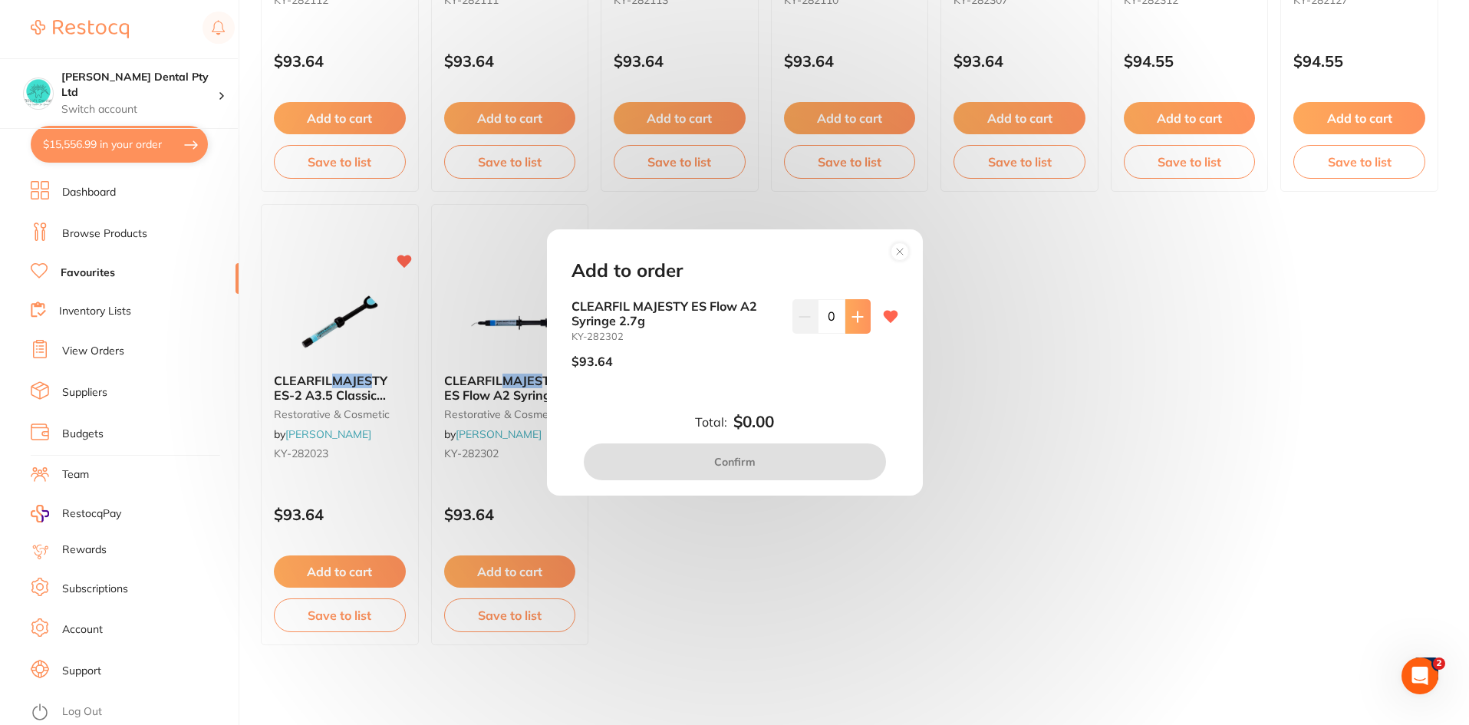
click at [852, 318] on icon at bounding box center [858, 317] width 12 height 12
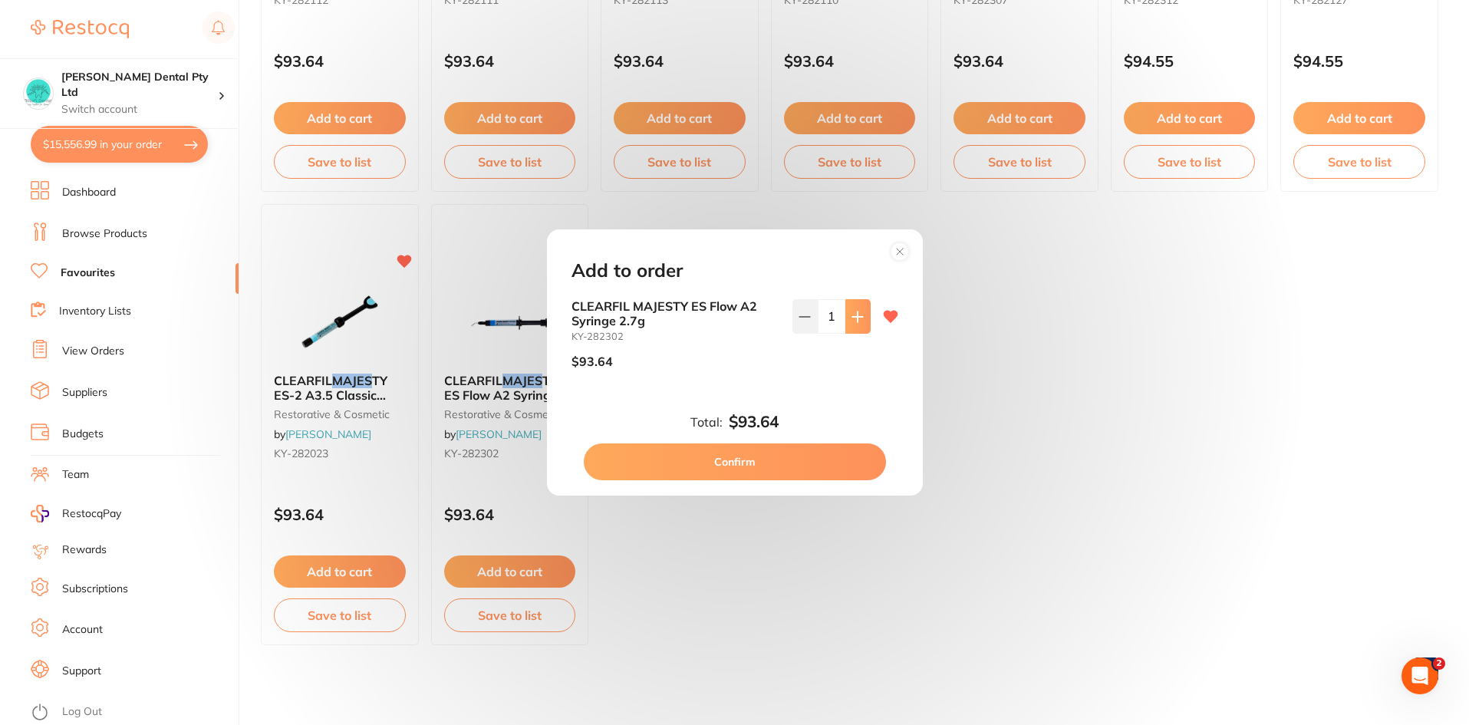
click at [852, 318] on icon at bounding box center [858, 317] width 12 height 12
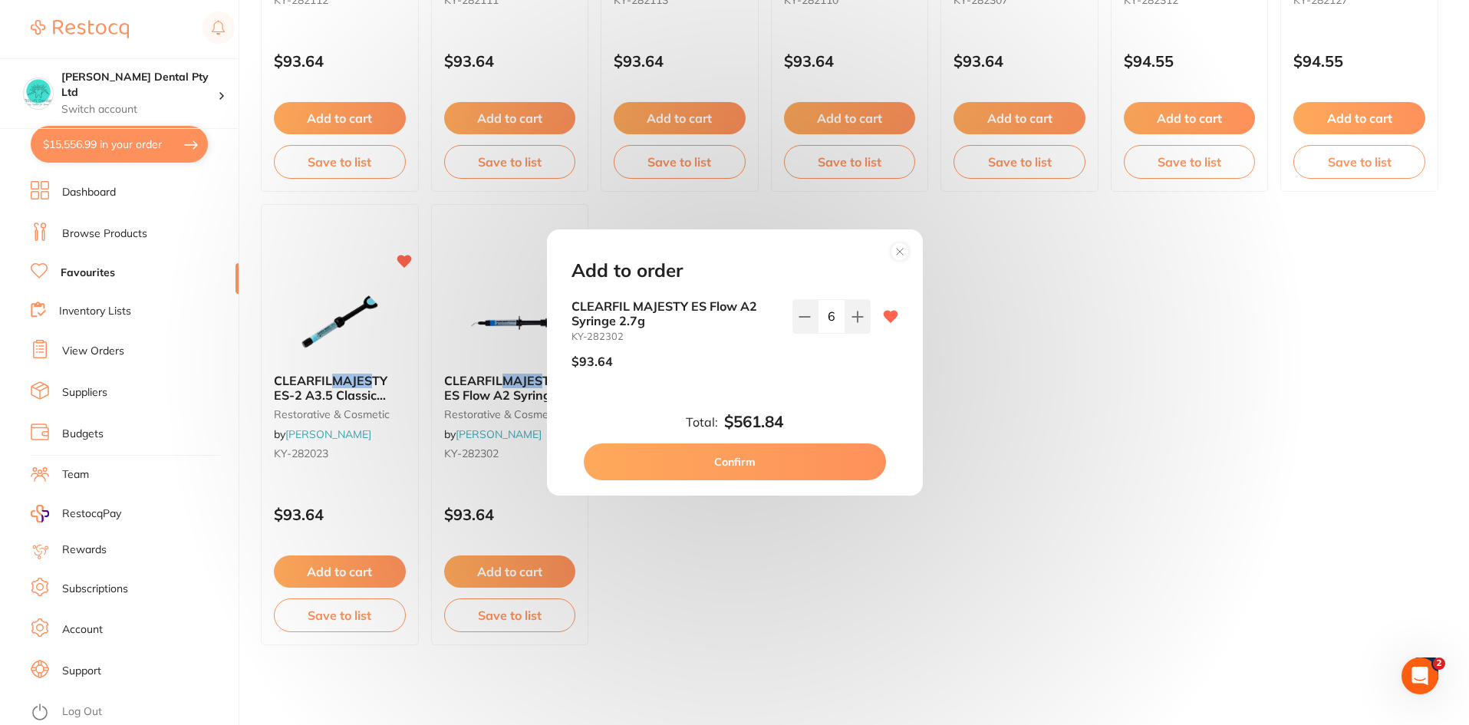
scroll to position [0, 0]
click at [859, 305] on button at bounding box center [858, 316] width 25 height 34
type input "7"
click at [763, 462] on button "Confirm" at bounding box center [735, 462] width 302 height 37
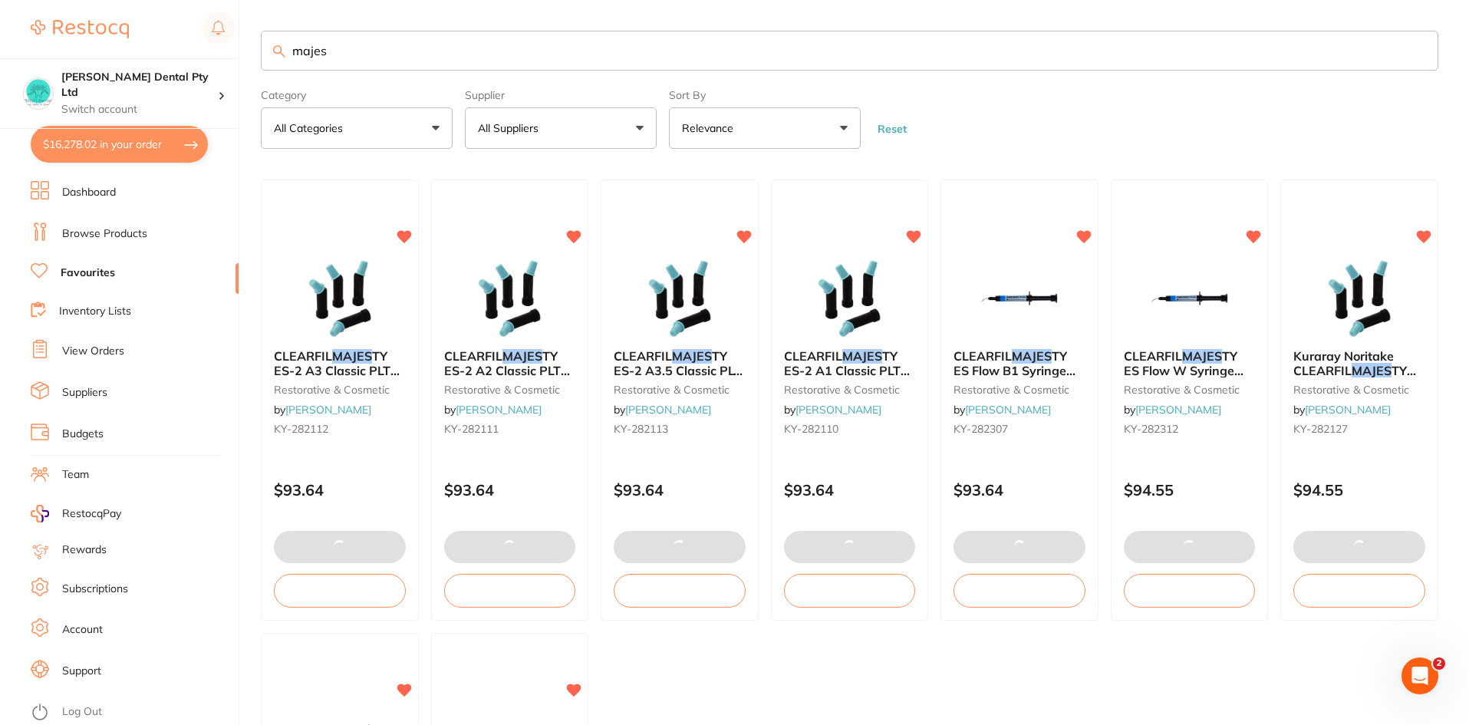
drag, startPoint x: 110, startPoint y: 232, endPoint x: 169, endPoint y: 208, distance: 63.7
click at [110, 232] on link "Browse Products" at bounding box center [104, 233] width 85 height 15
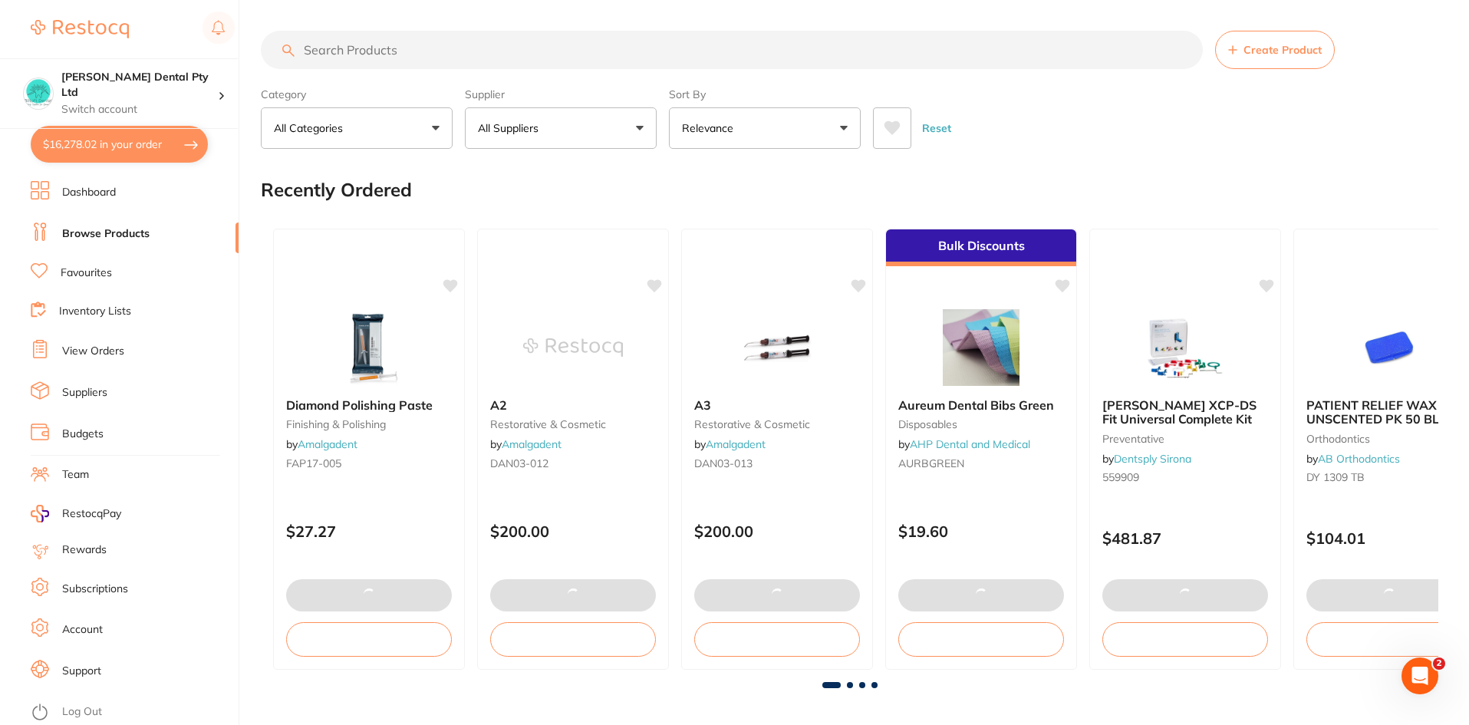
click at [371, 46] on input "search" at bounding box center [732, 50] width 942 height 38
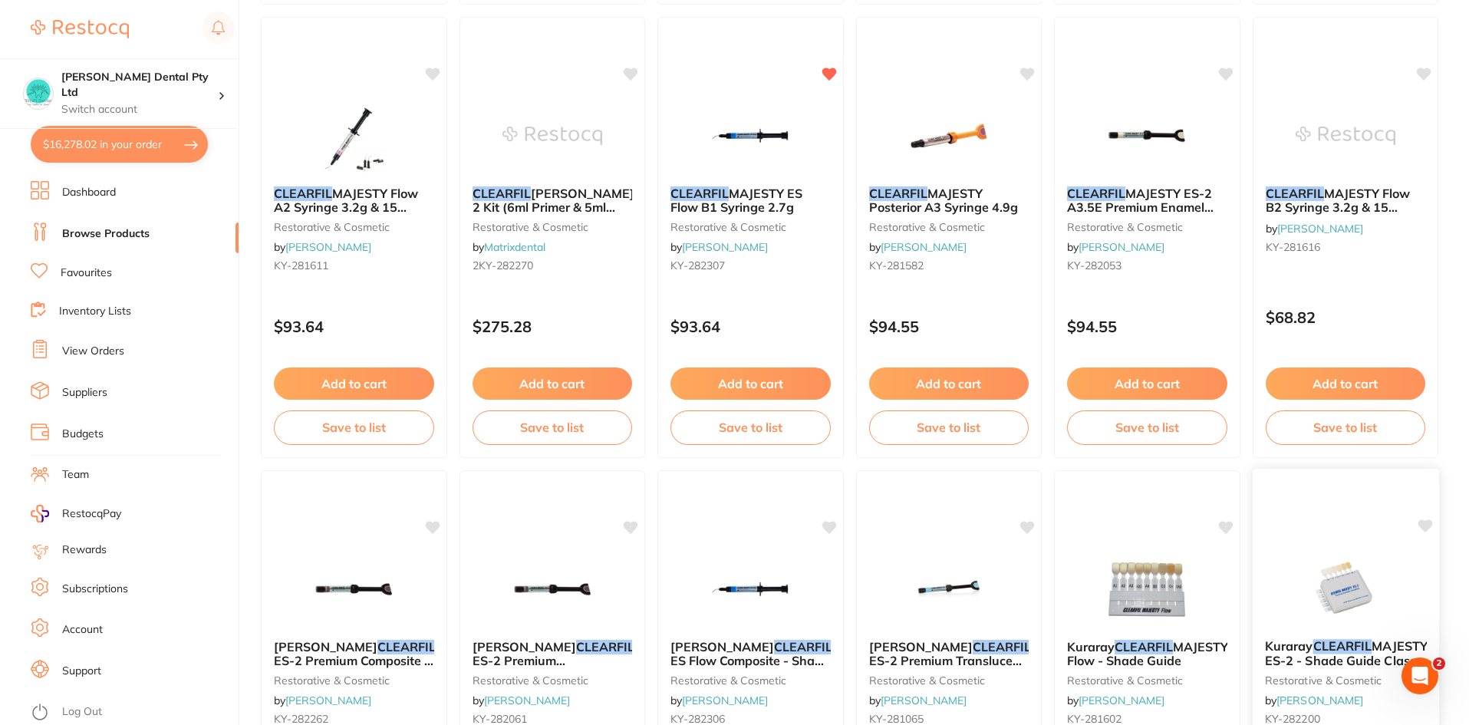
scroll to position [844, 0]
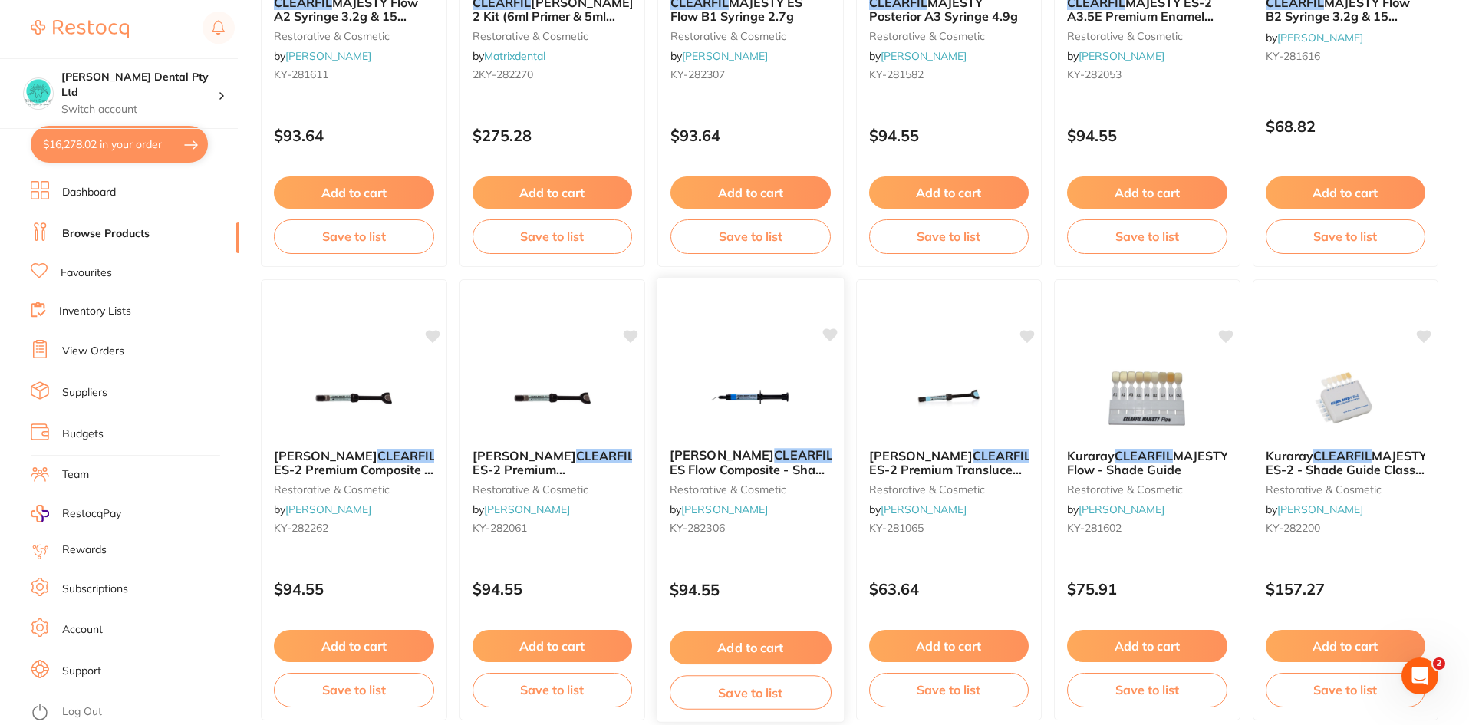
click at [756, 465] on span "MAJESTY ES Flow Composite - Shade KA6 - 2.7g Syringe" at bounding box center [779, 469] width 219 height 44
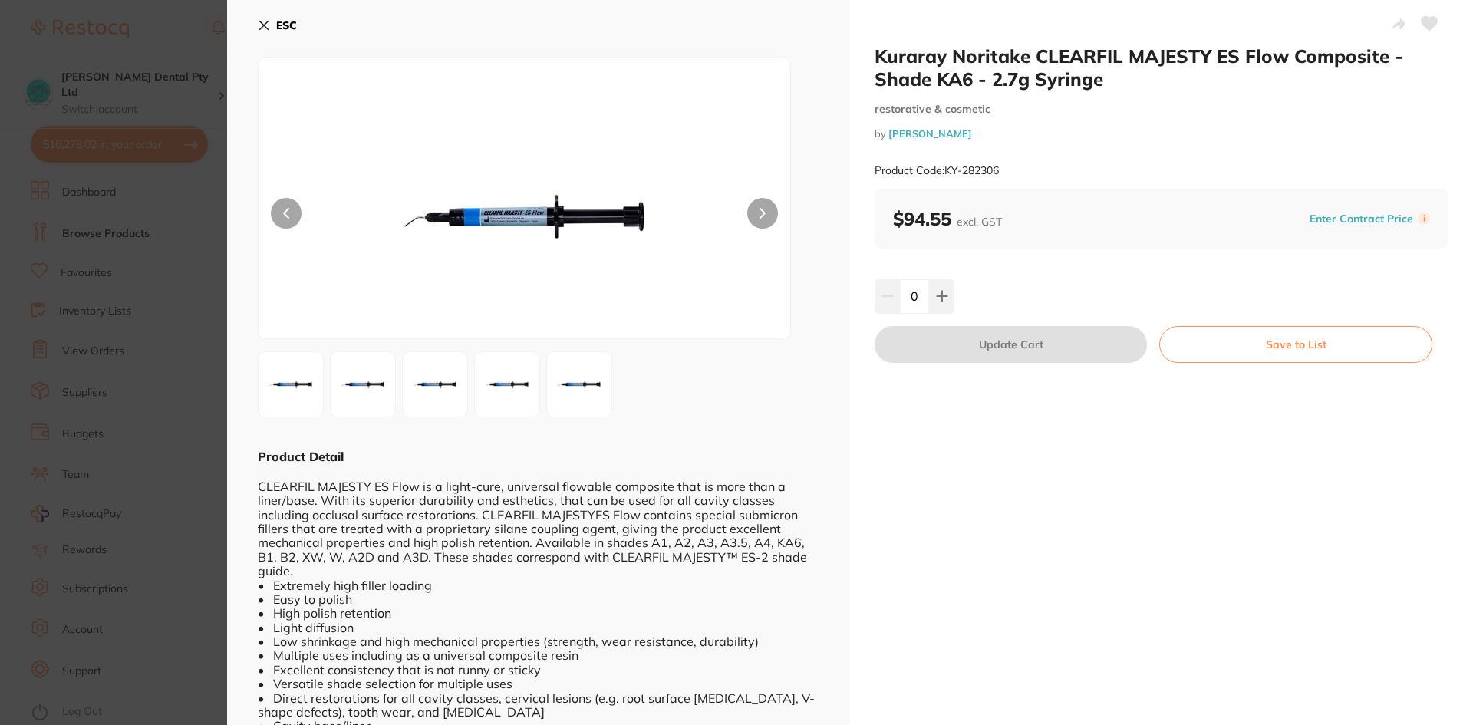
click at [269, 26] on icon at bounding box center [264, 25] width 12 height 12
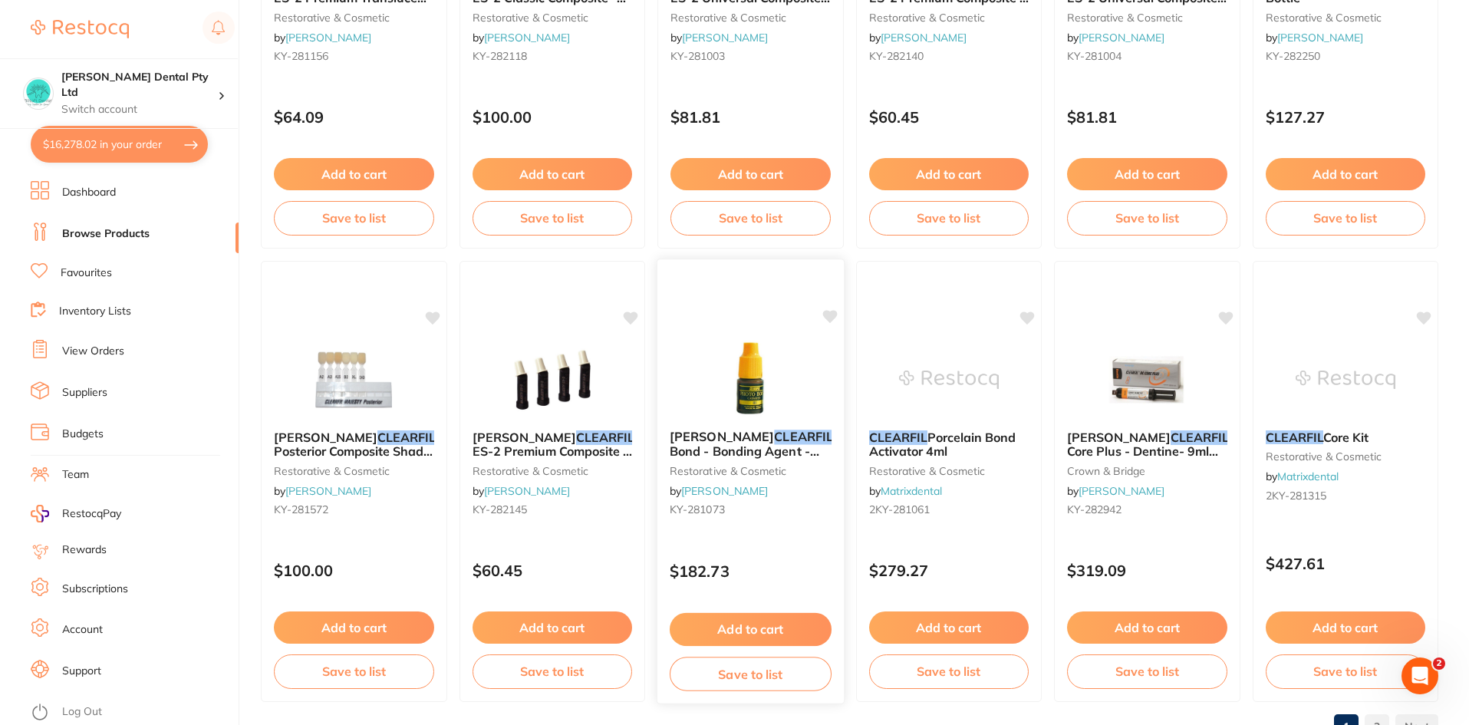
scroll to position [3640, 0]
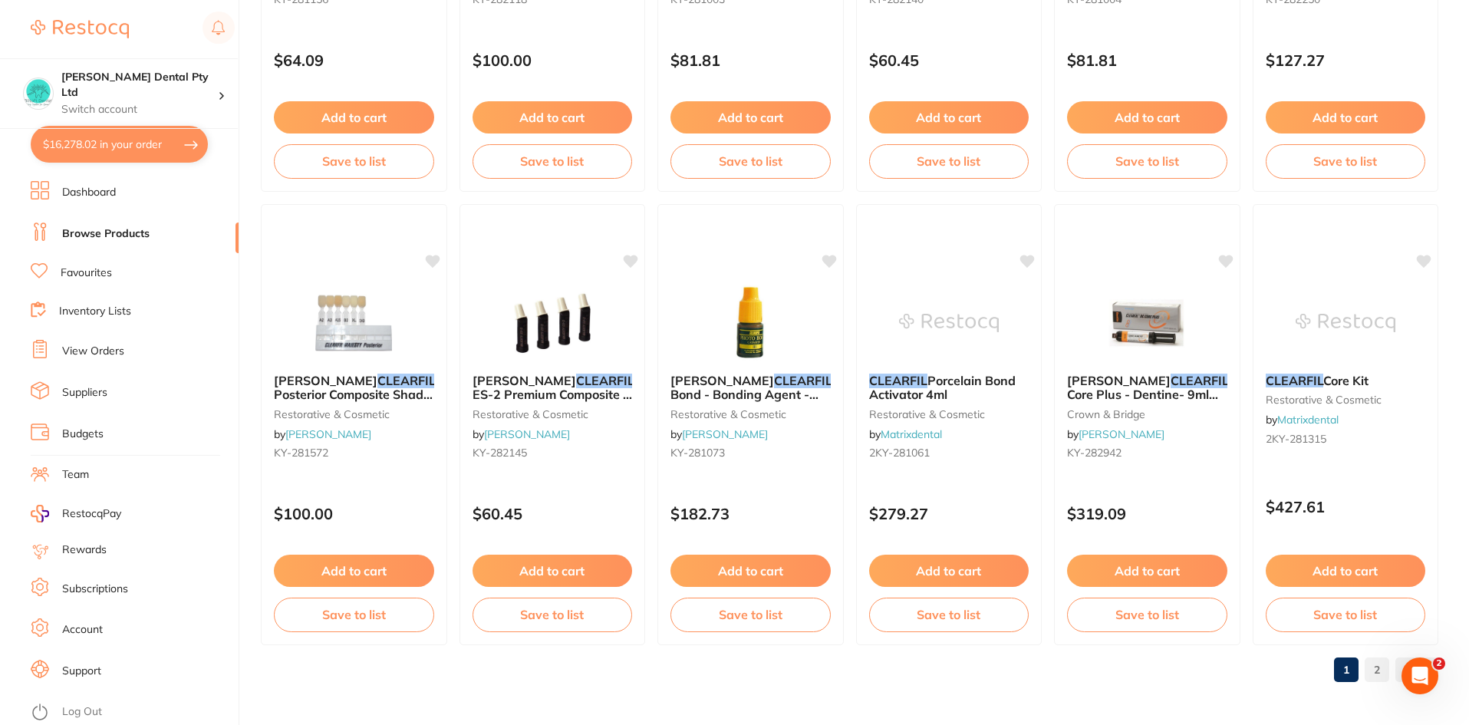
click at [1382, 669] on link "2" at bounding box center [1377, 670] width 25 height 31
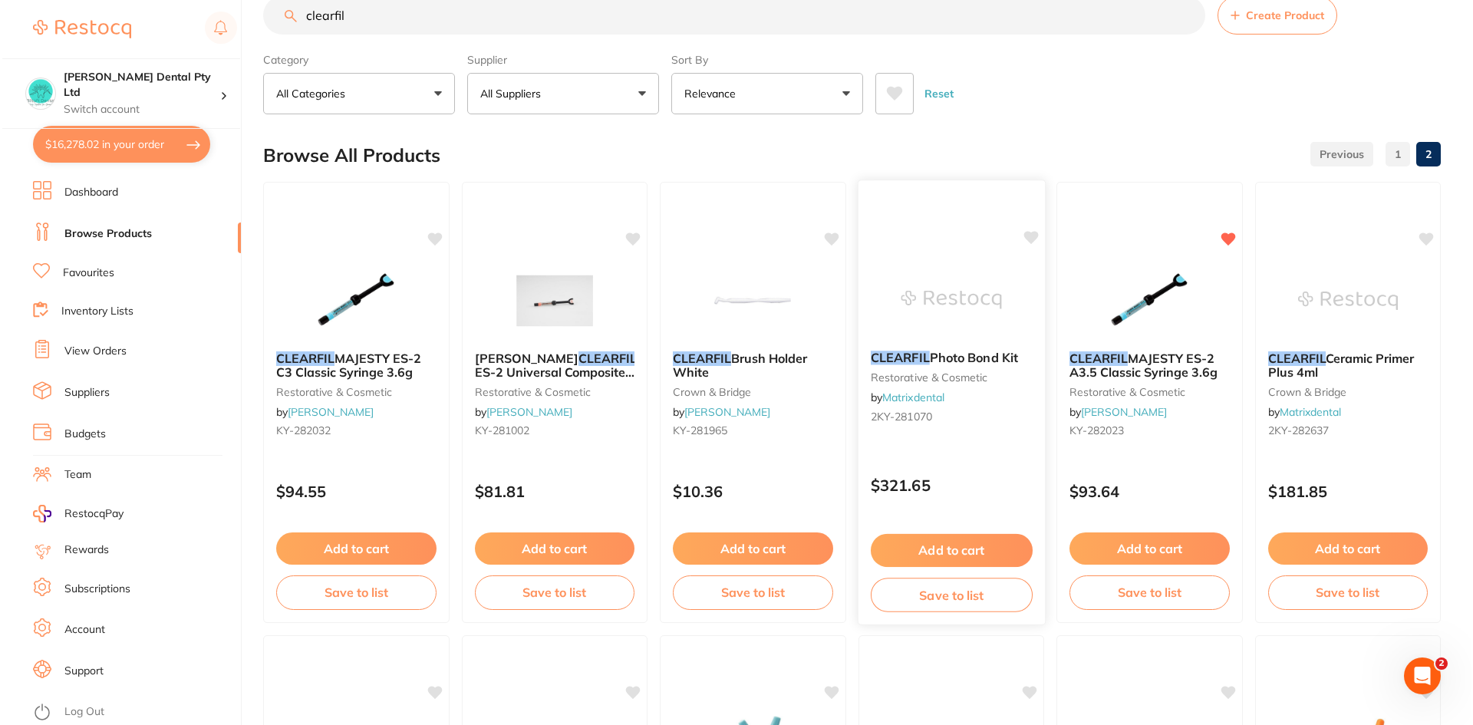
scroll to position [0, 0]
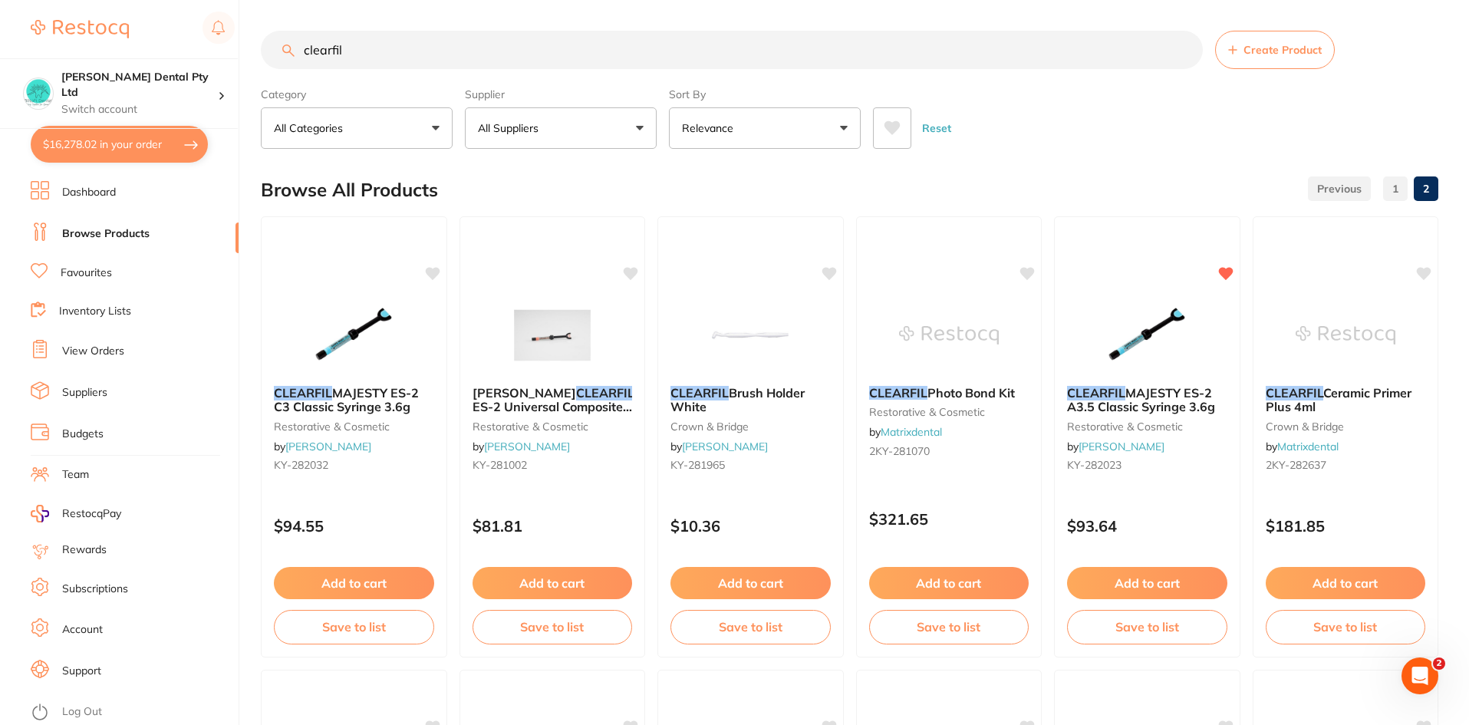
click at [366, 56] on input "clearfil" at bounding box center [732, 50] width 942 height 38
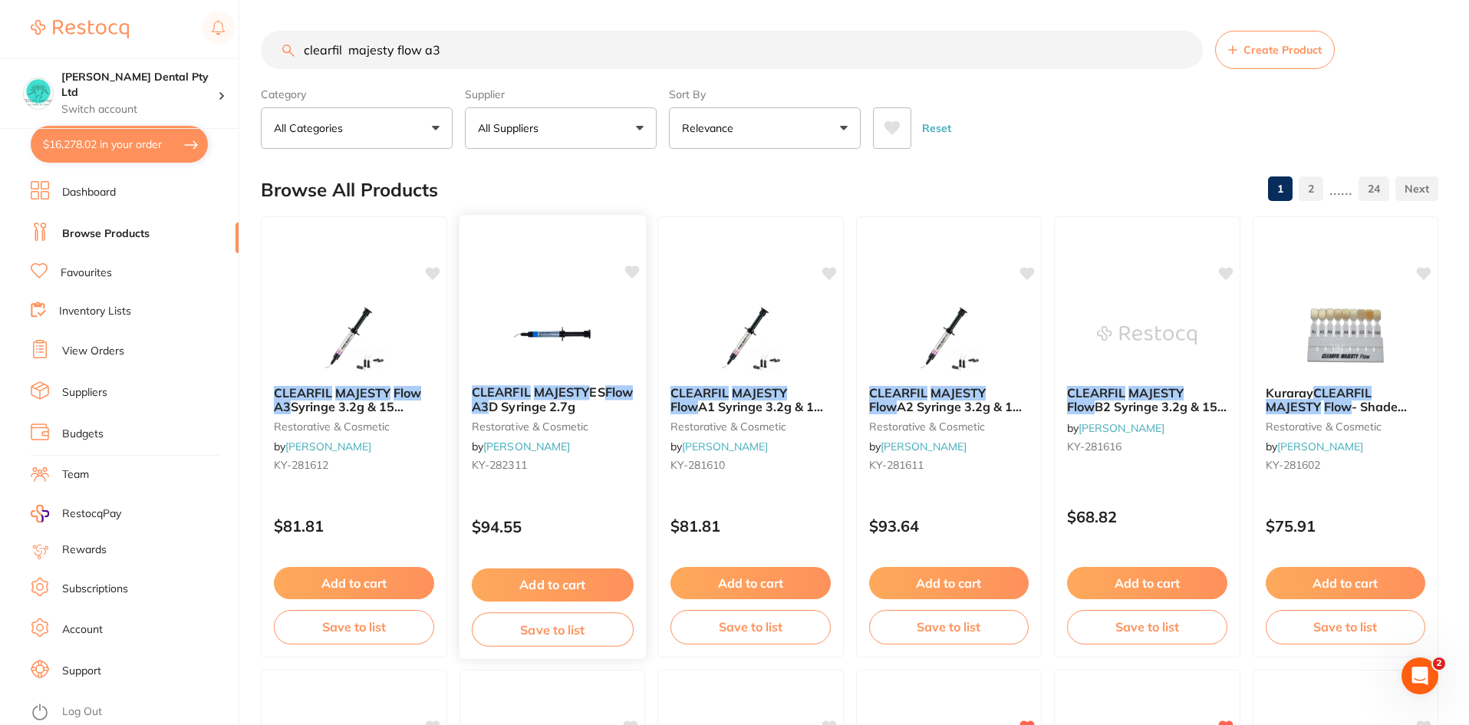
click at [565, 406] on span "D Syringe 2.7g" at bounding box center [532, 406] width 87 height 15
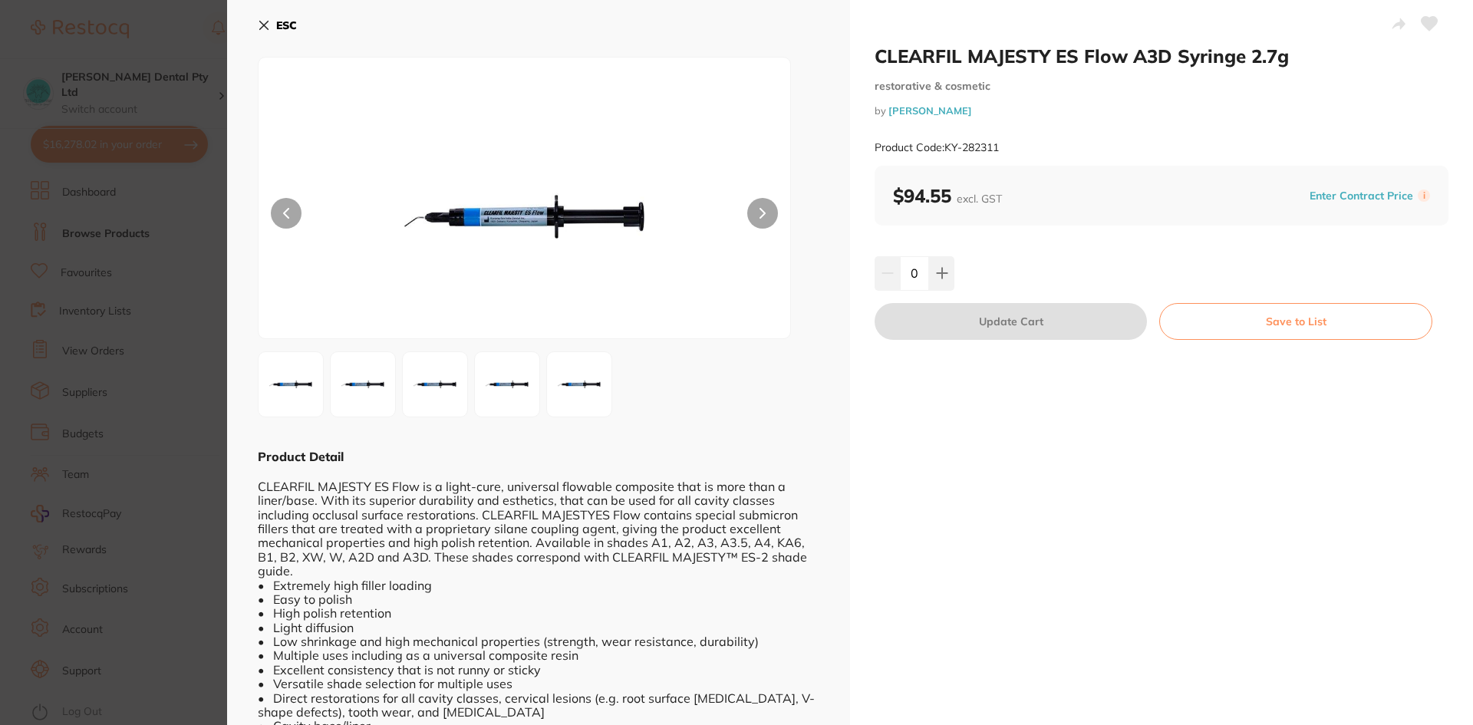
click at [266, 24] on icon at bounding box center [264, 25] width 8 height 8
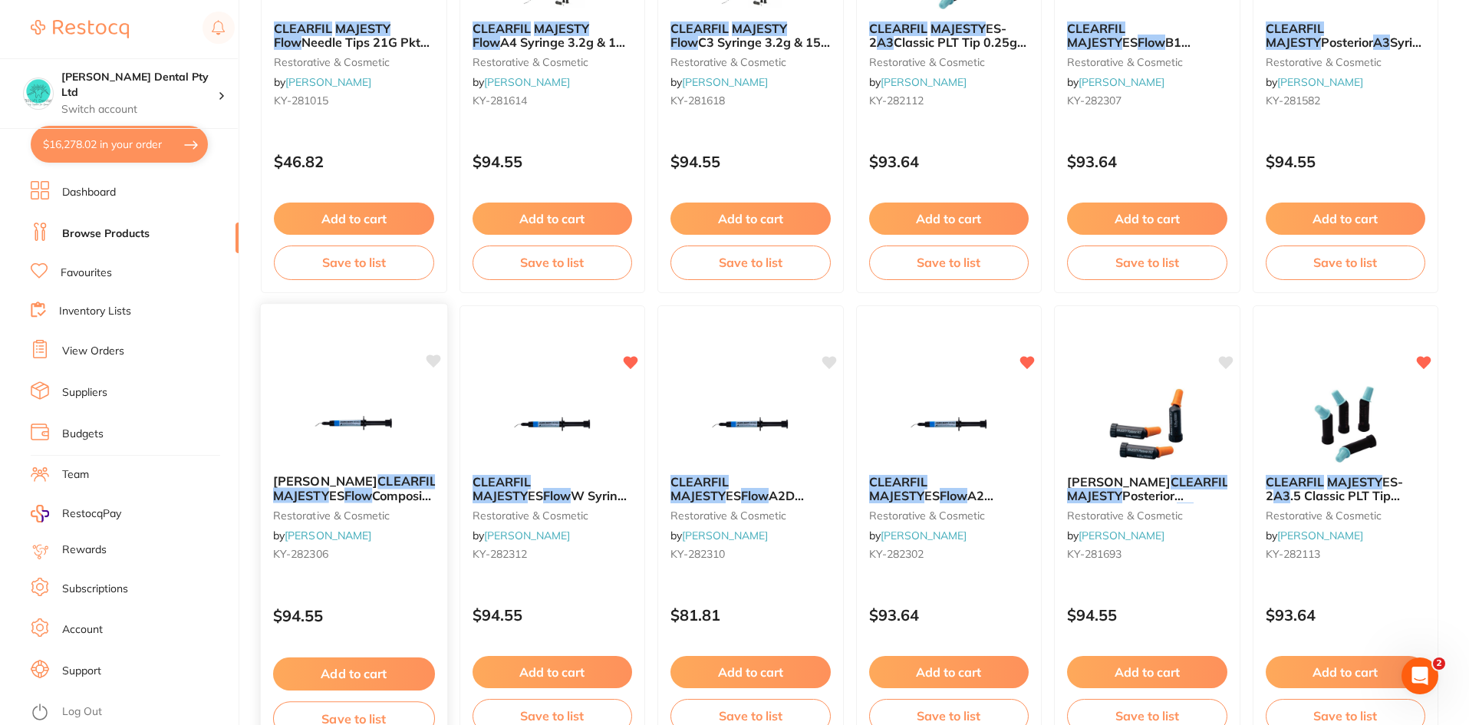
scroll to position [845, 0]
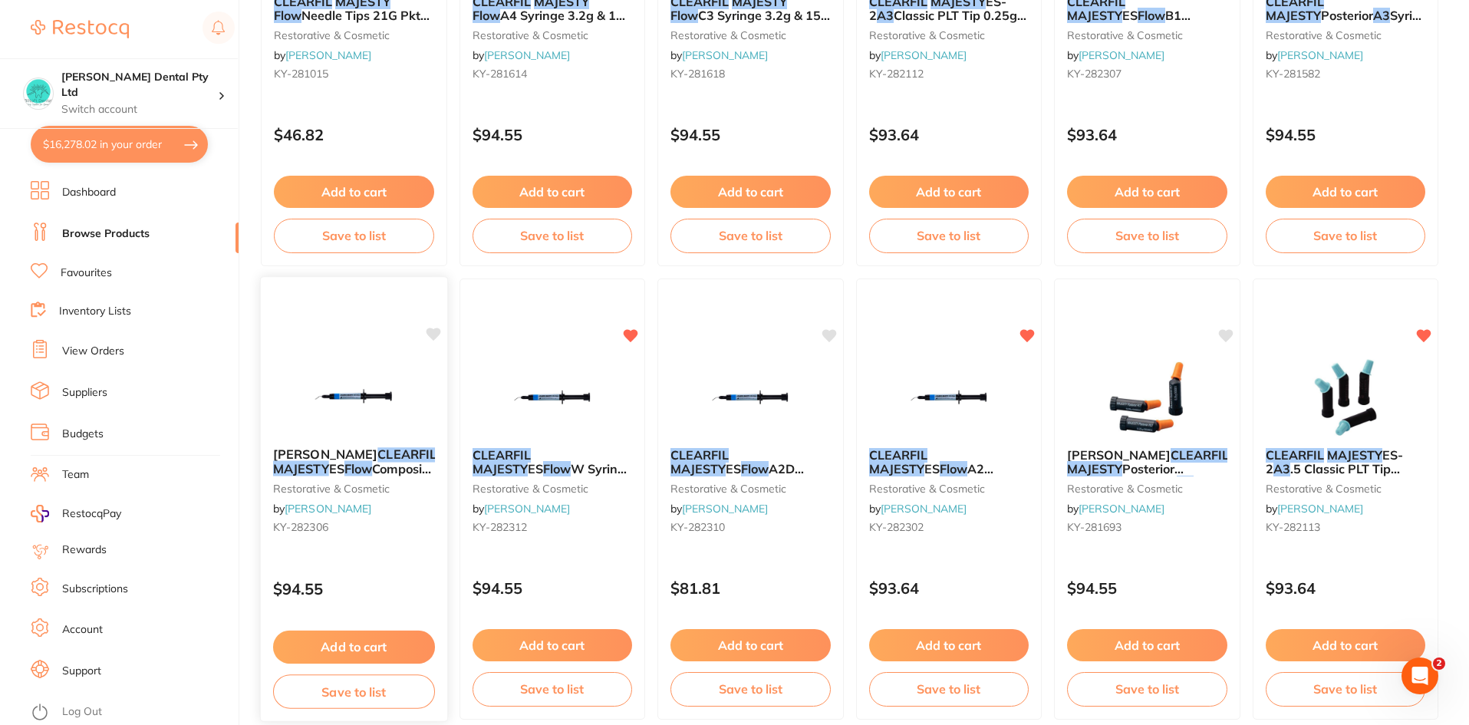
click at [348, 460] on span "[PERSON_NAME]" at bounding box center [325, 454] width 104 height 15
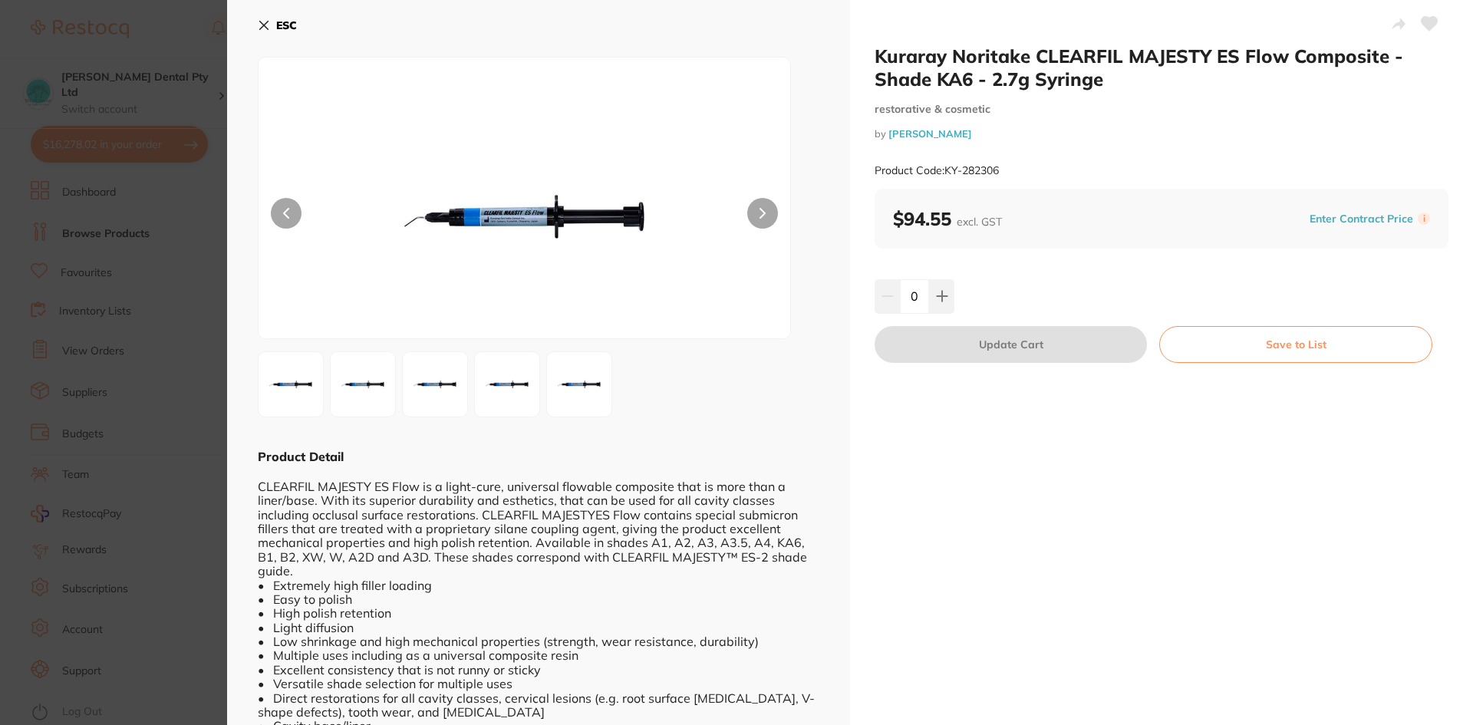
click at [265, 28] on icon at bounding box center [264, 25] width 12 height 12
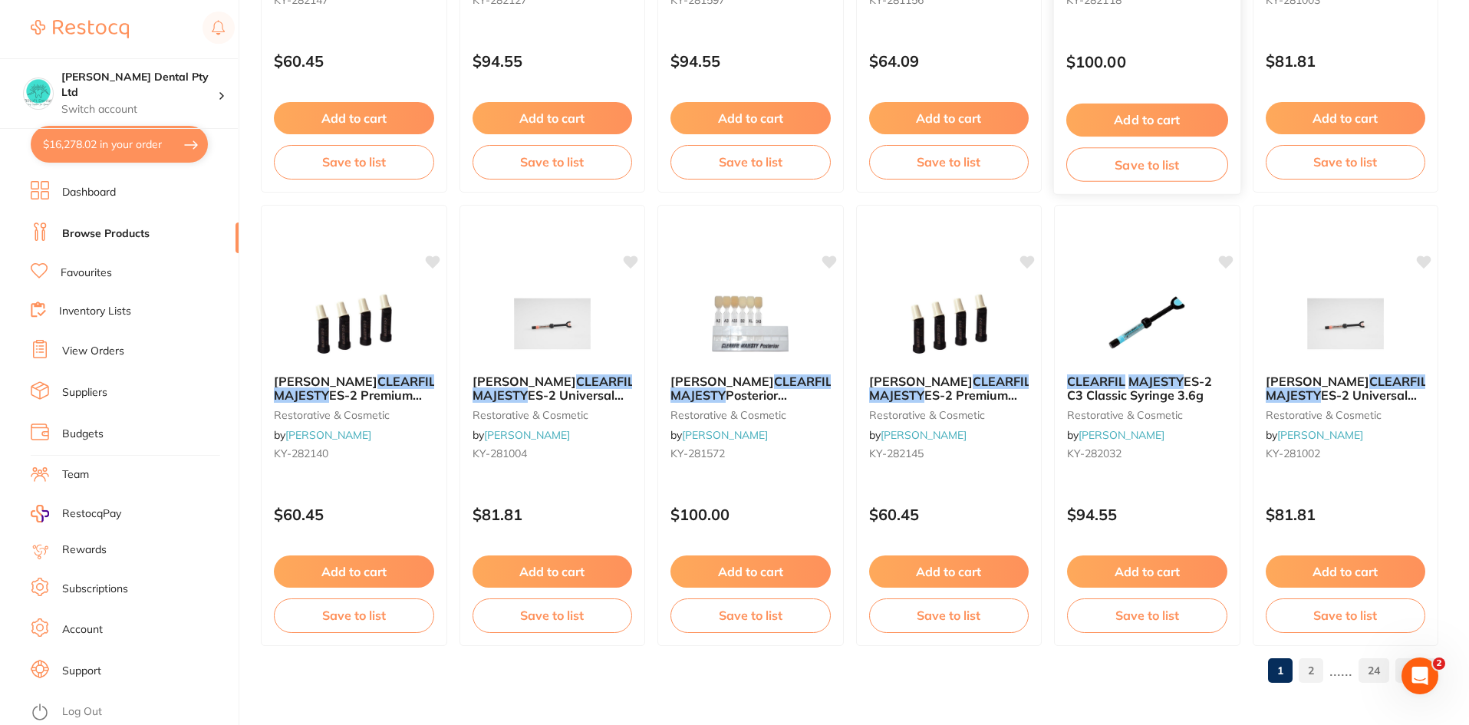
scroll to position [3640, 0]
drag, startPoint x: 1314, startPoint y: 672, endPoint x: 1335, endPoint y: 671, distance: 21.5
click at [1314, 672] on link "2" at bounding box center [1311, 670] width 25 height 31
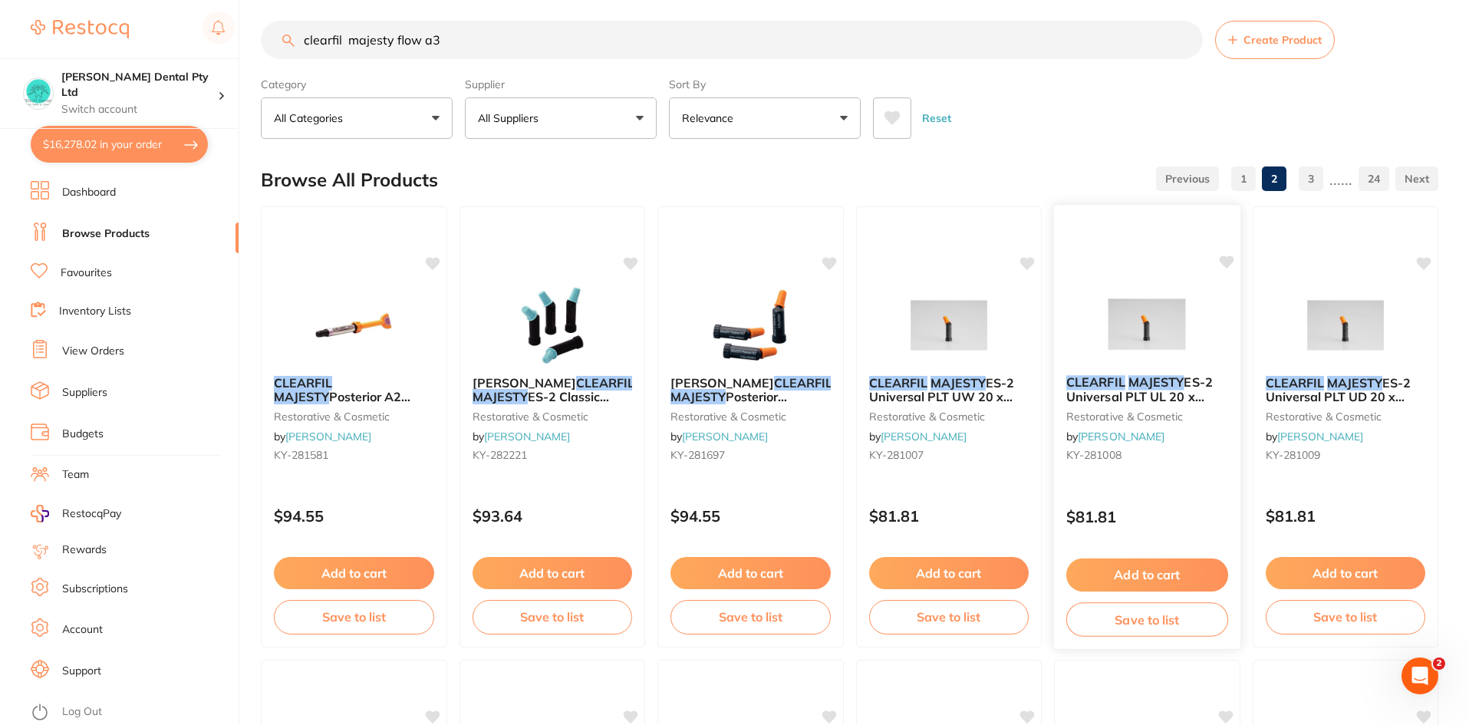
scroll to position [0, 0]
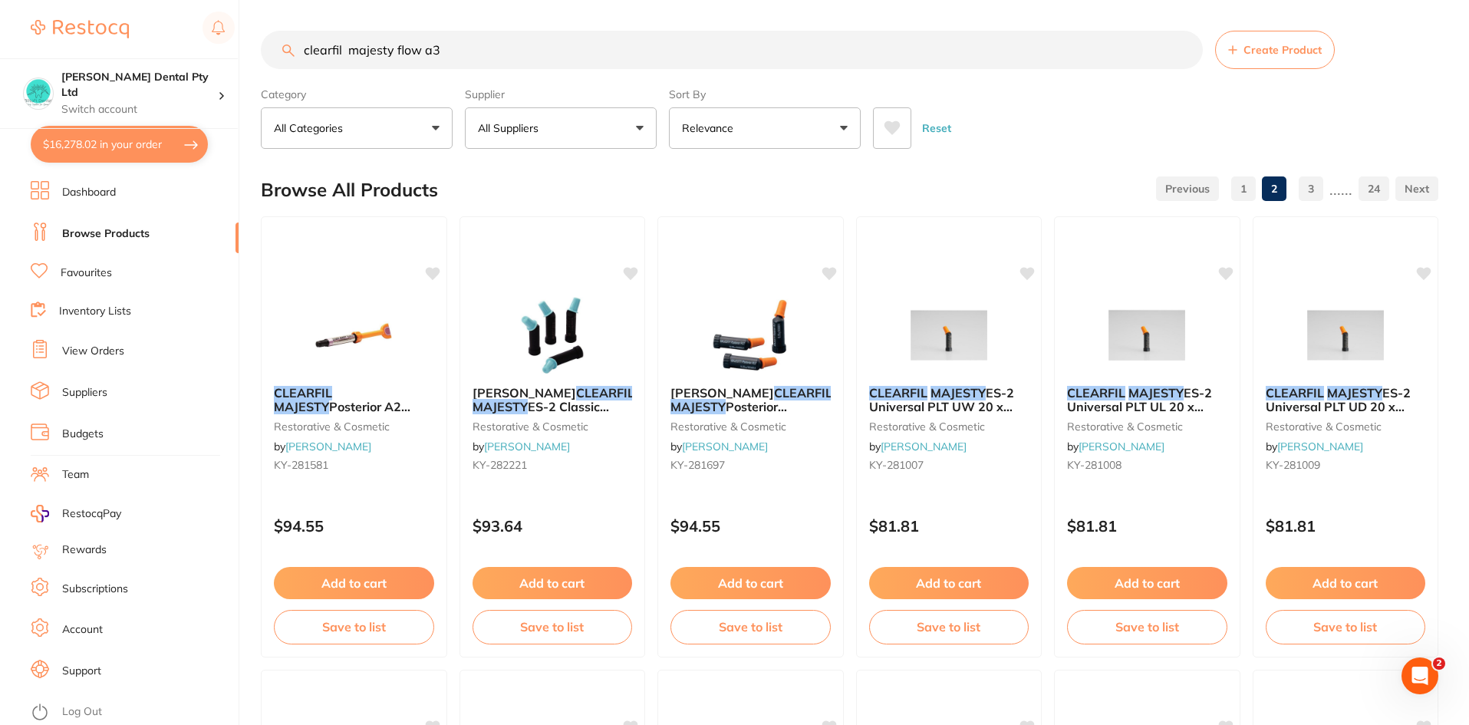
click at [446, 54] on input "clearfil majesty flow a3" at bounding box center [732, 50] width 942 height 38
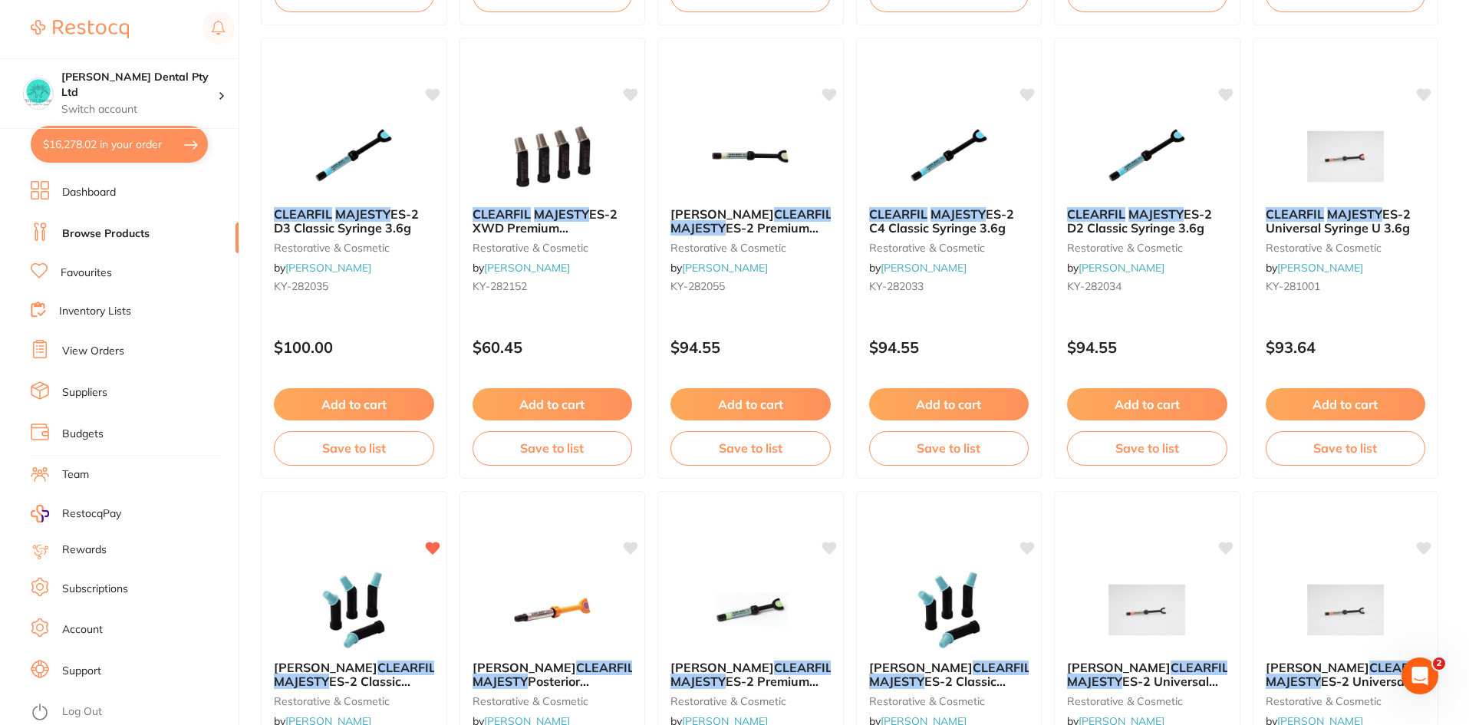
scroll to position [2873, 0]
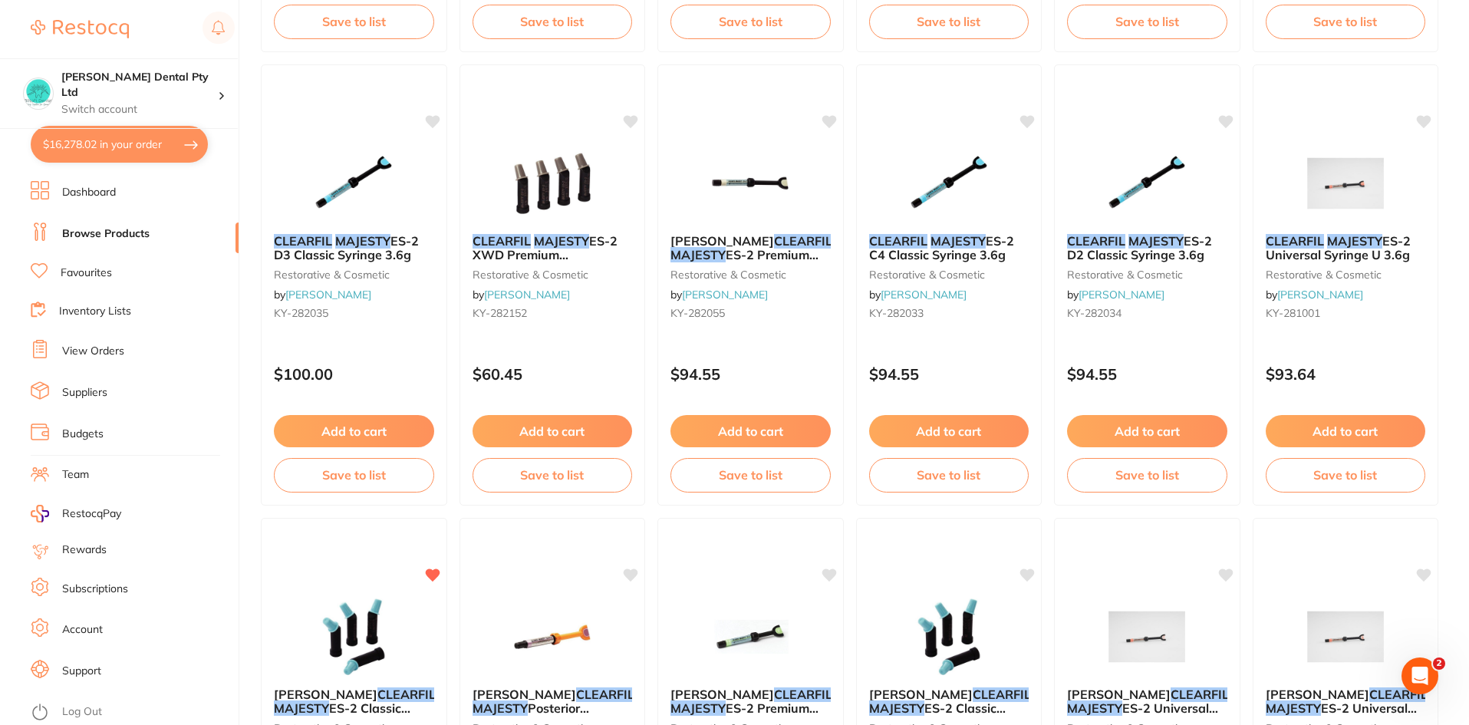
type input "clearfil majesty flow a"
click at [64, 147] on button "$16,278.02 in your order" at bounding box center [119, 144] width 177 height 37
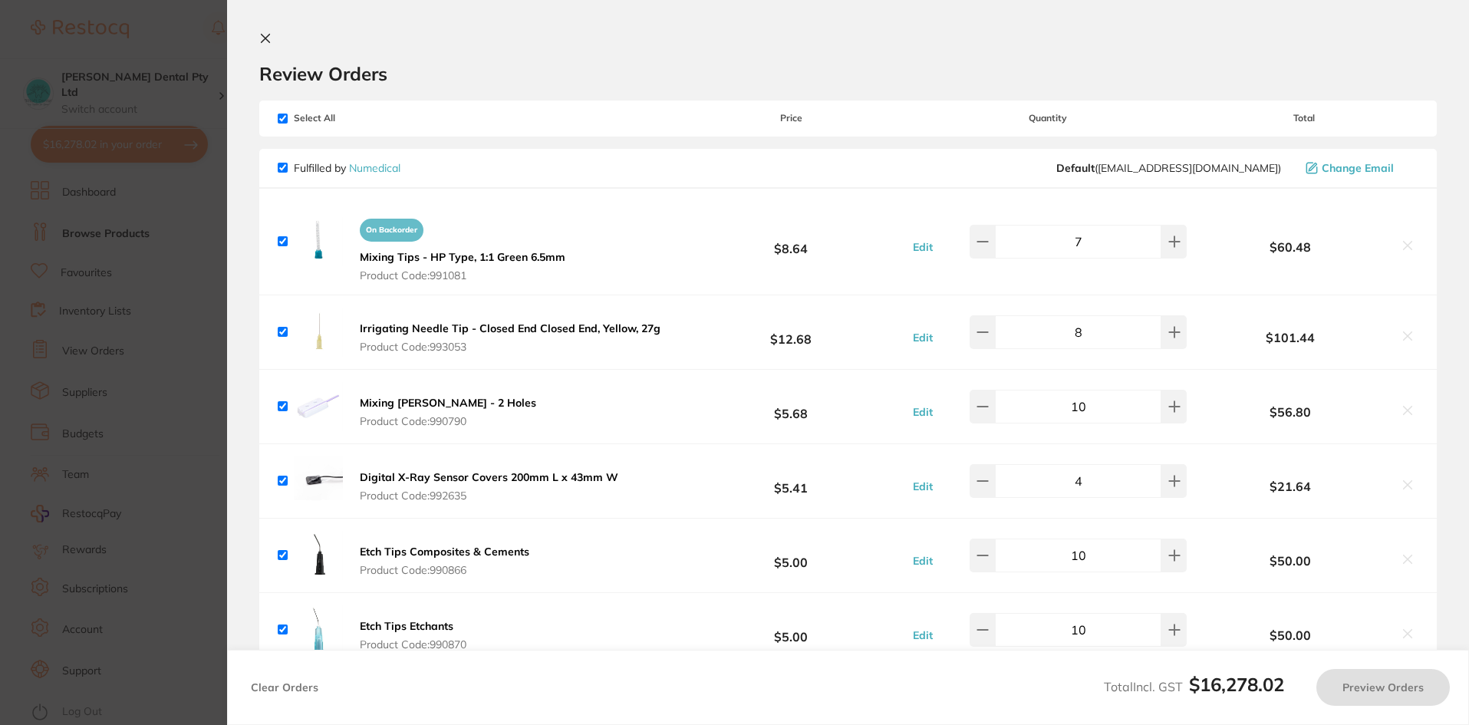
checkbox input "true"
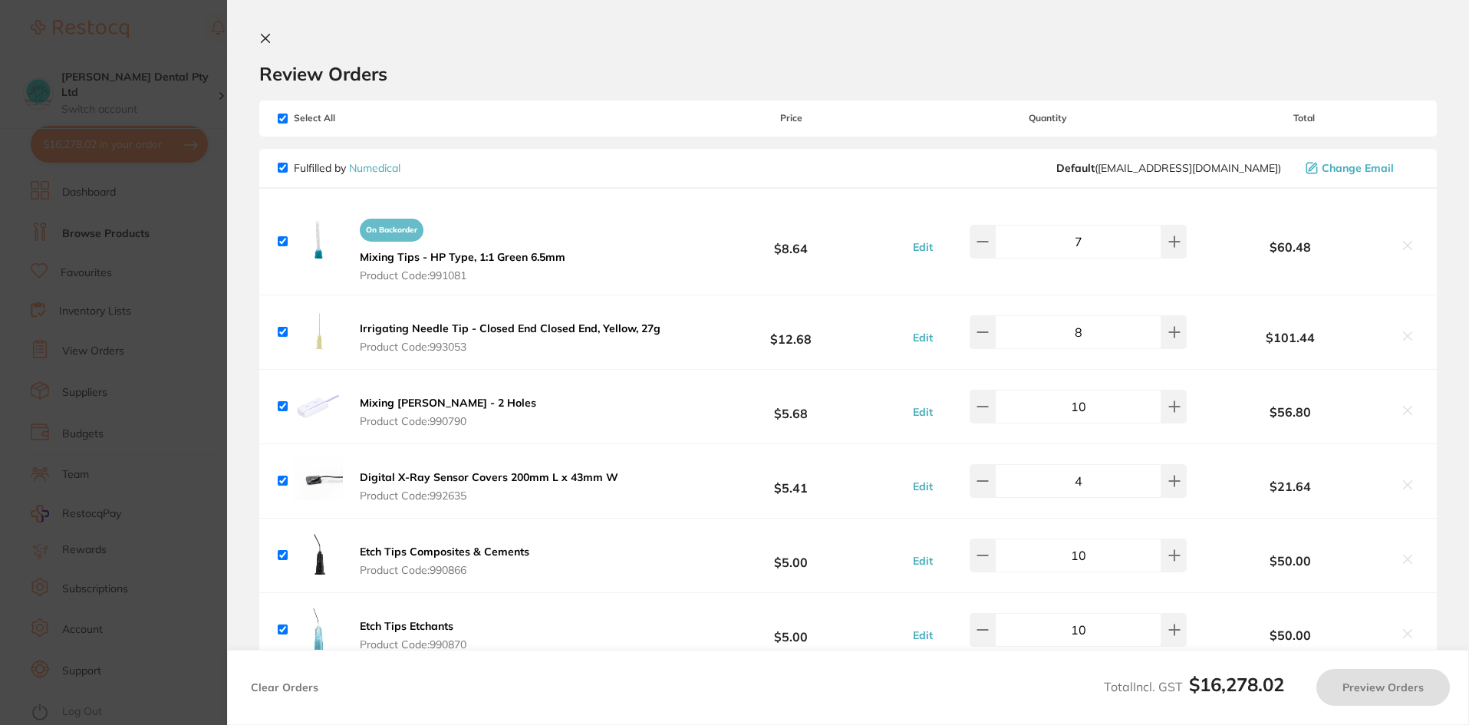
checkbox input "true"
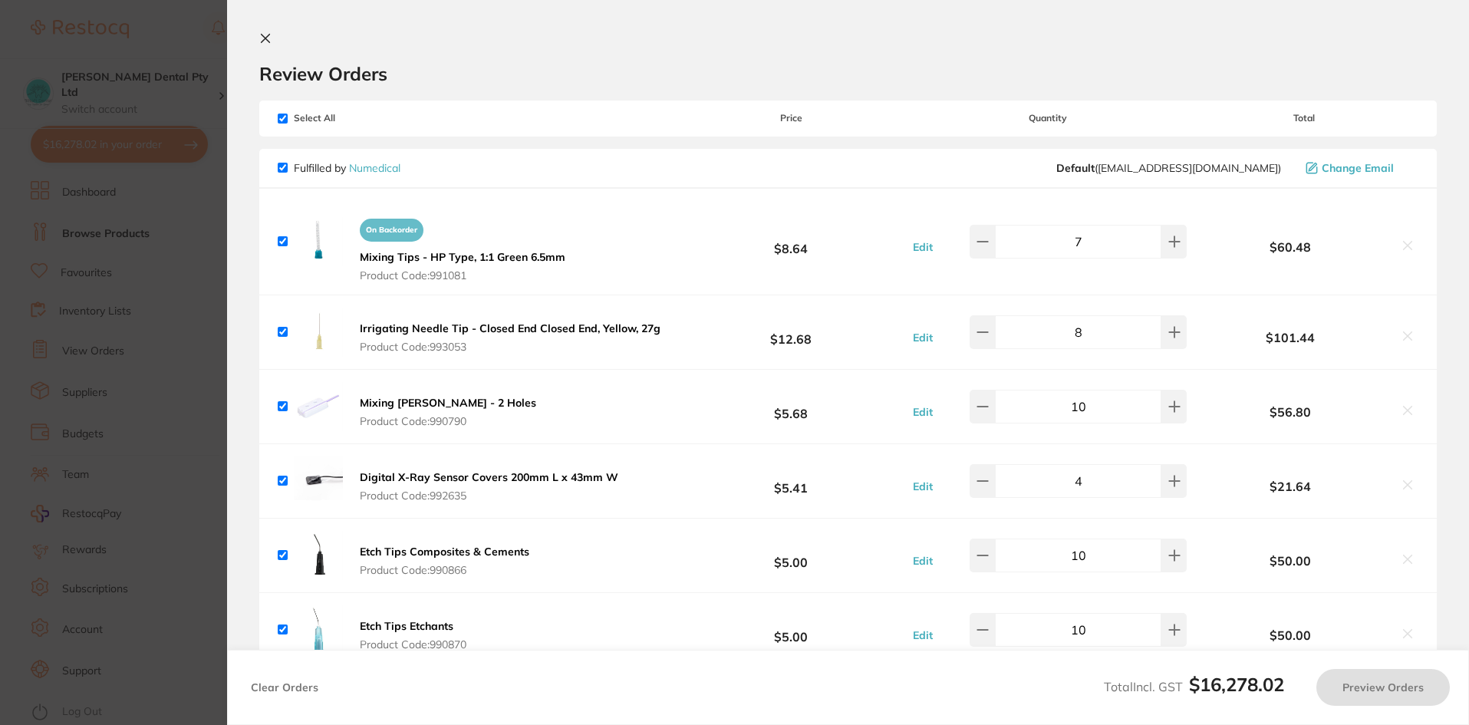
checkbox input "true"
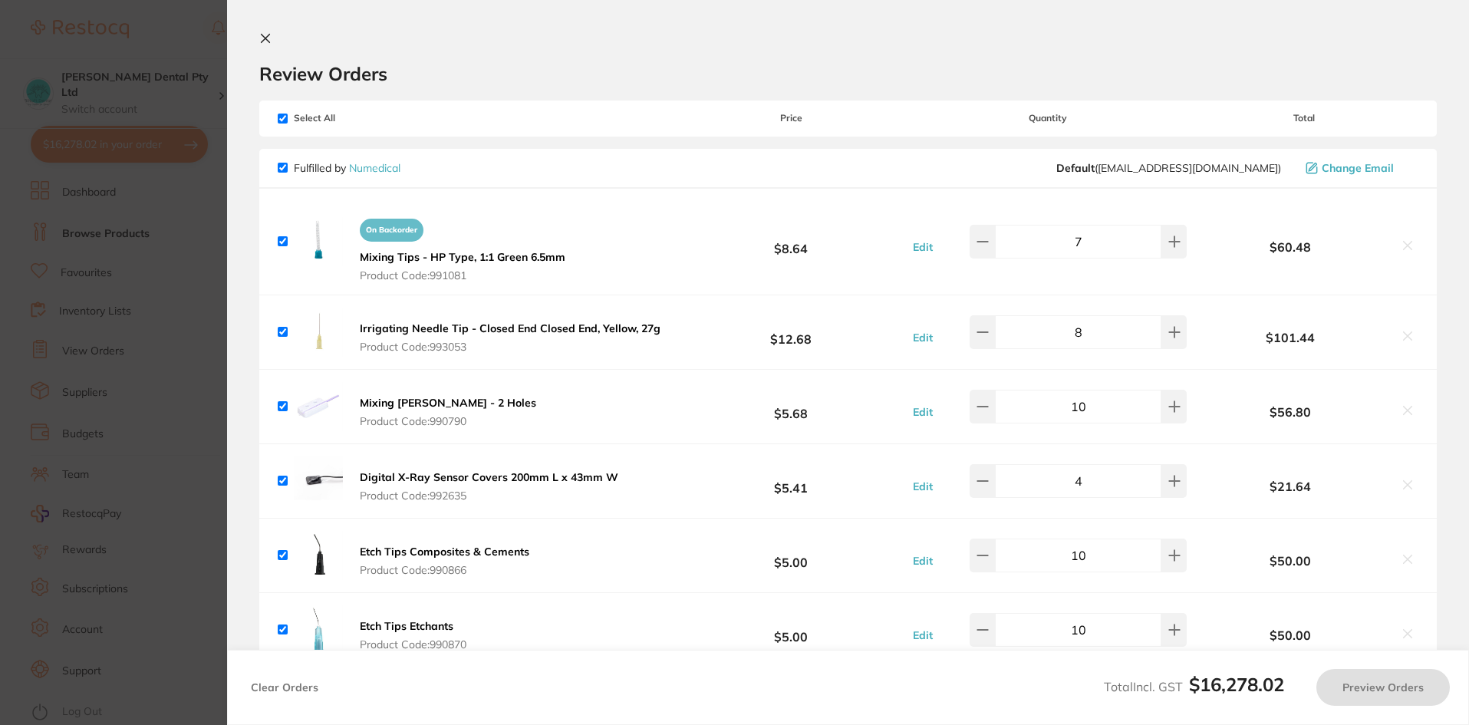
checkbox input "true"
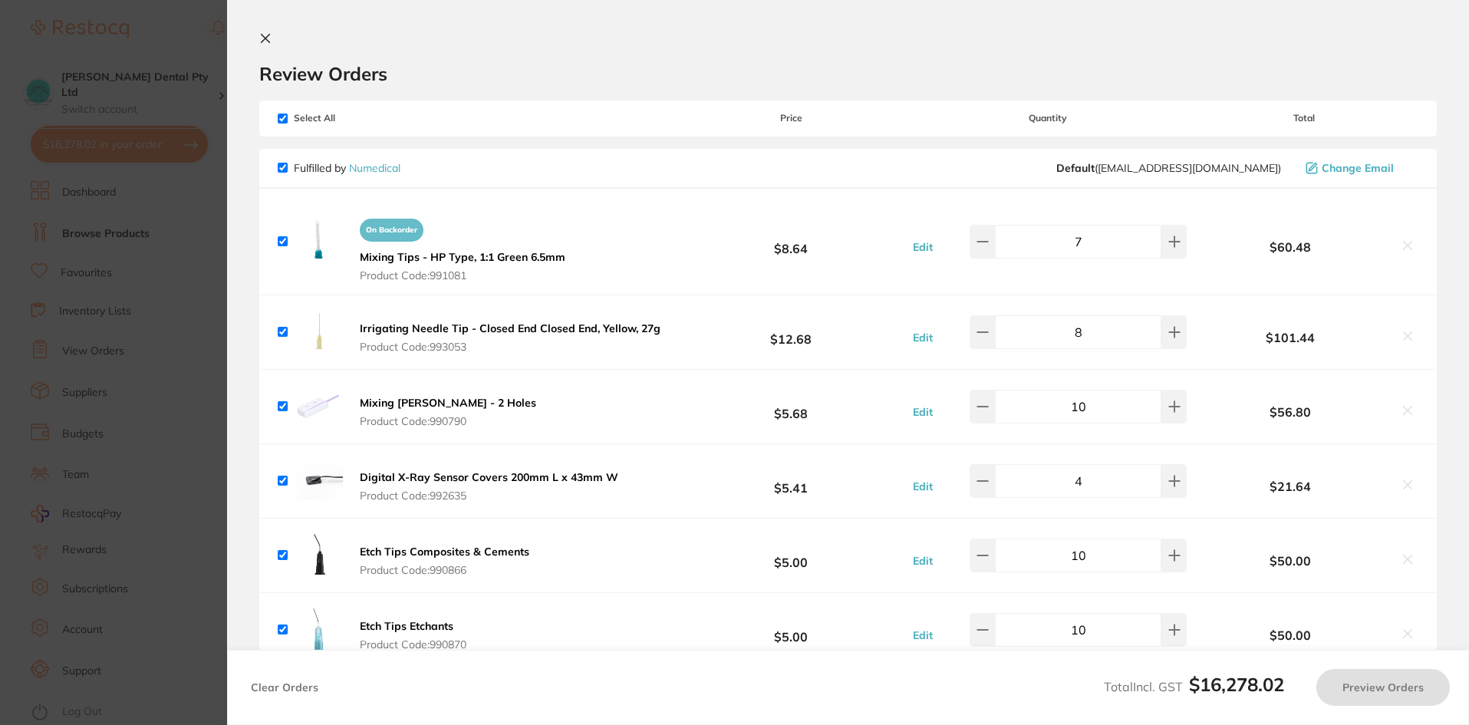
checkbox input "true"
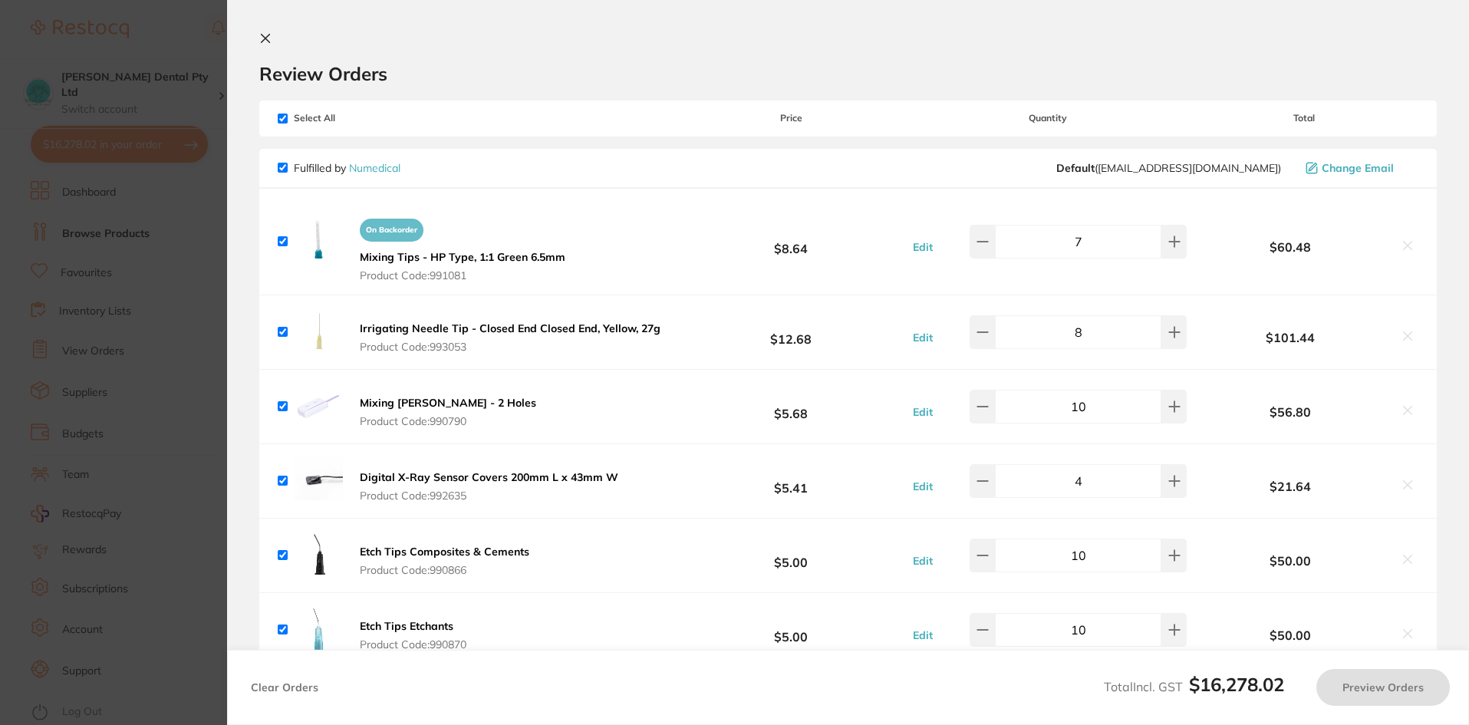
checkbox input "true"
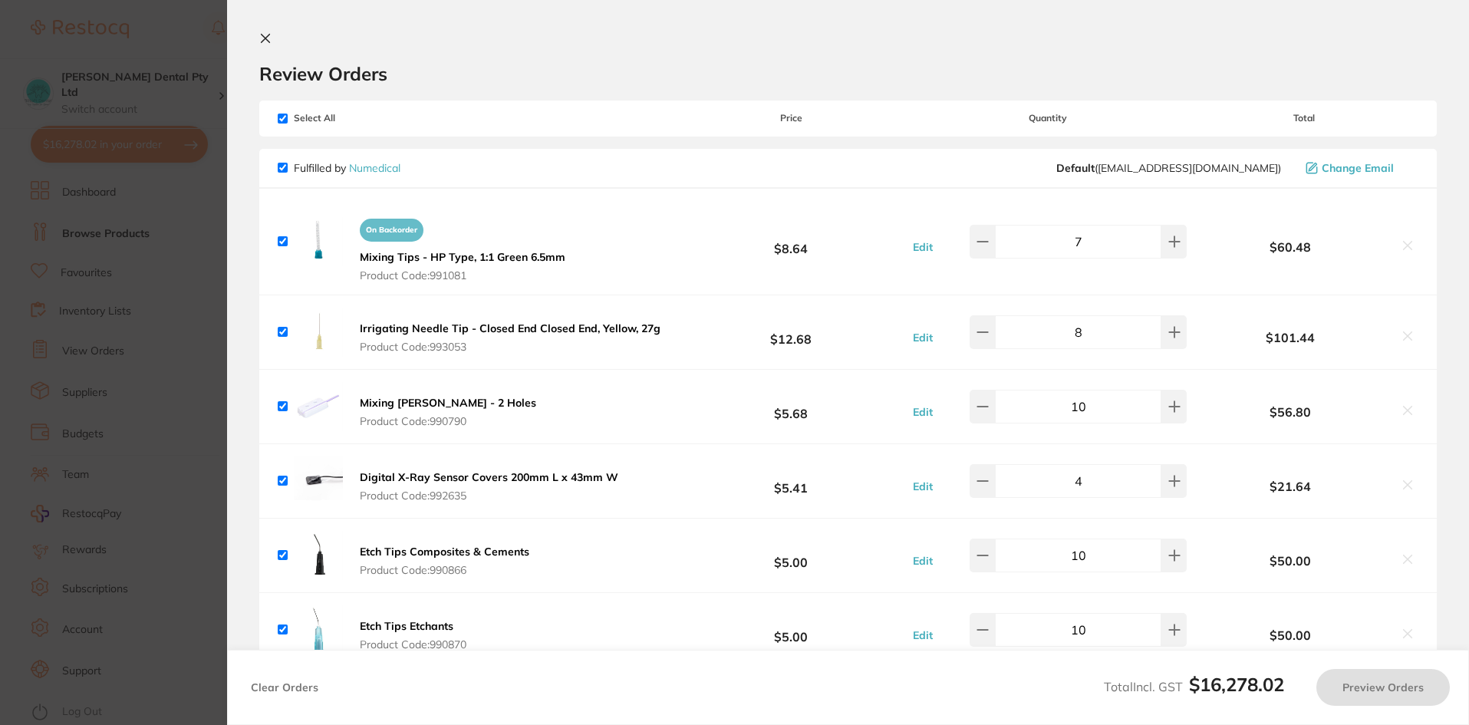
checkbox input "true"
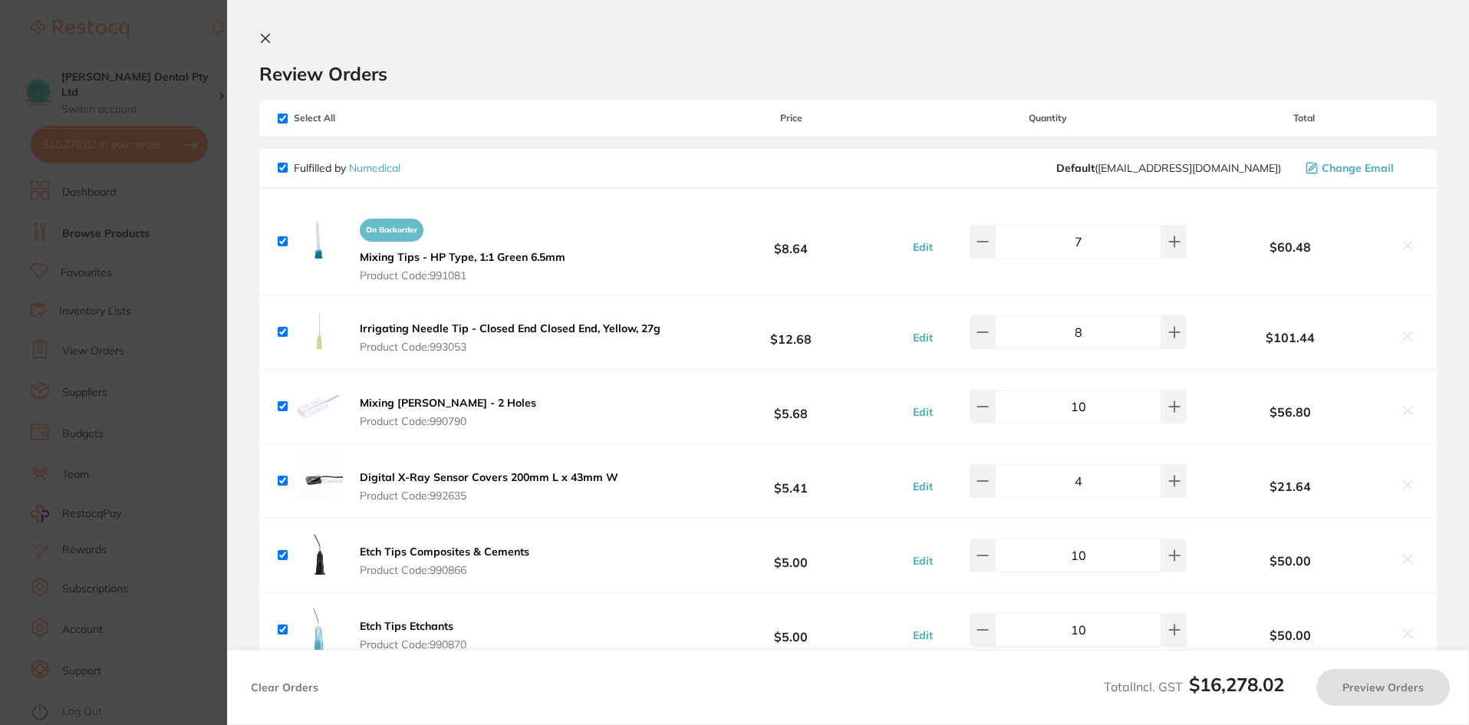
checkbox input "true"
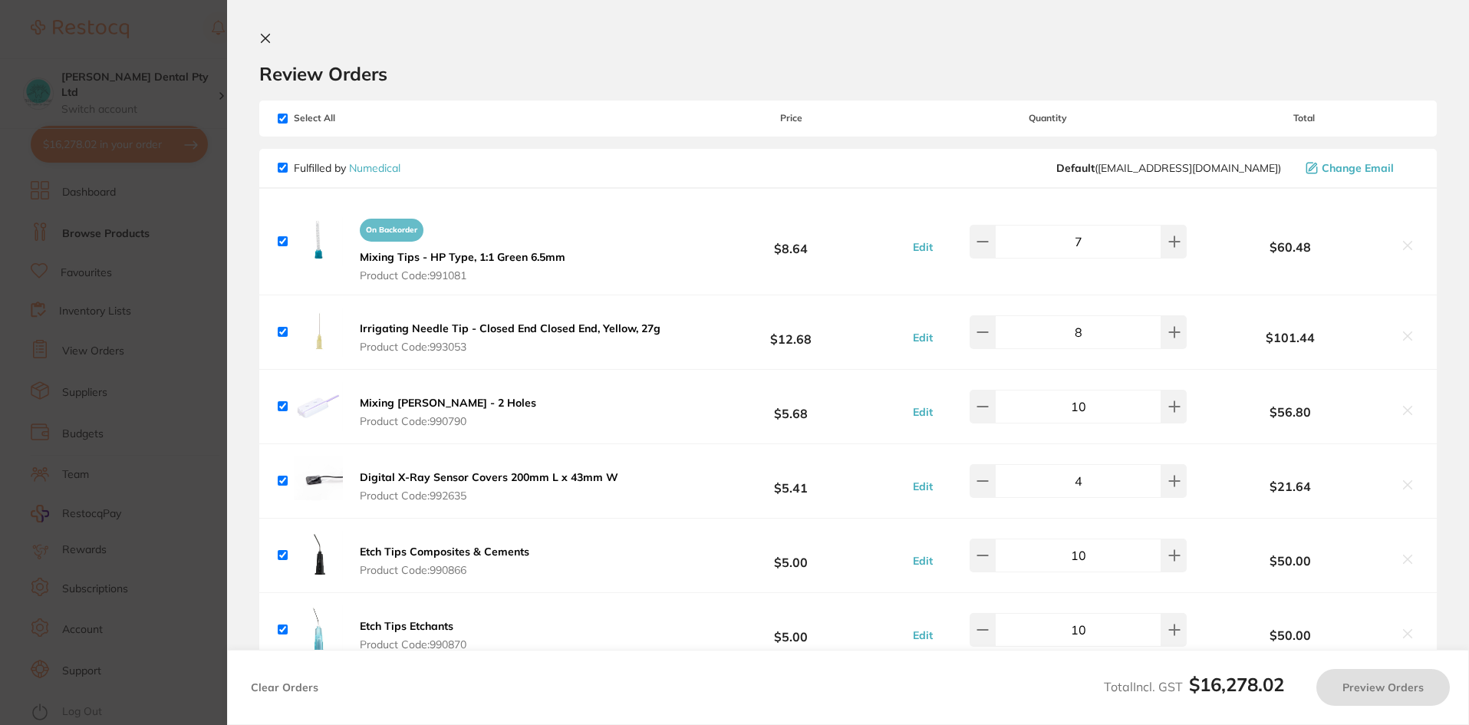
checkbox input "true"
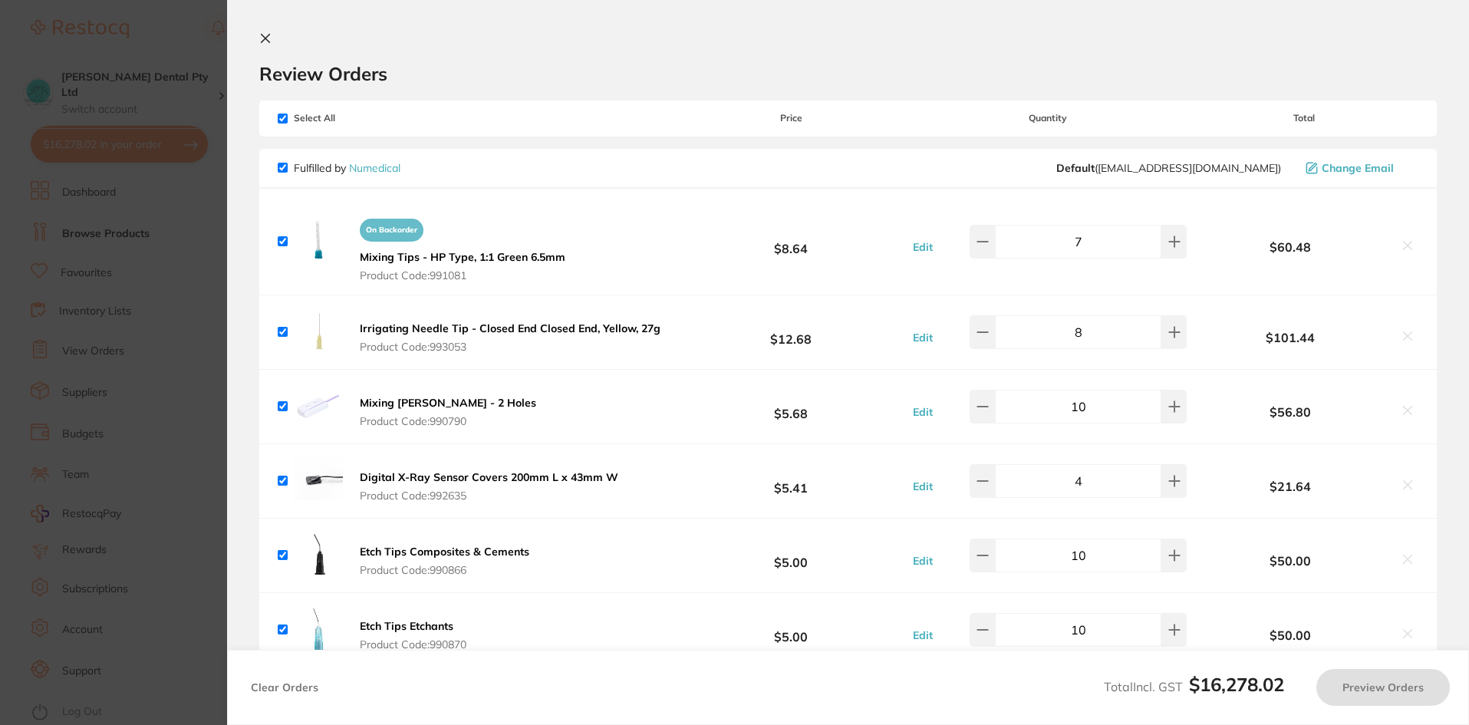
checkbox input "true"
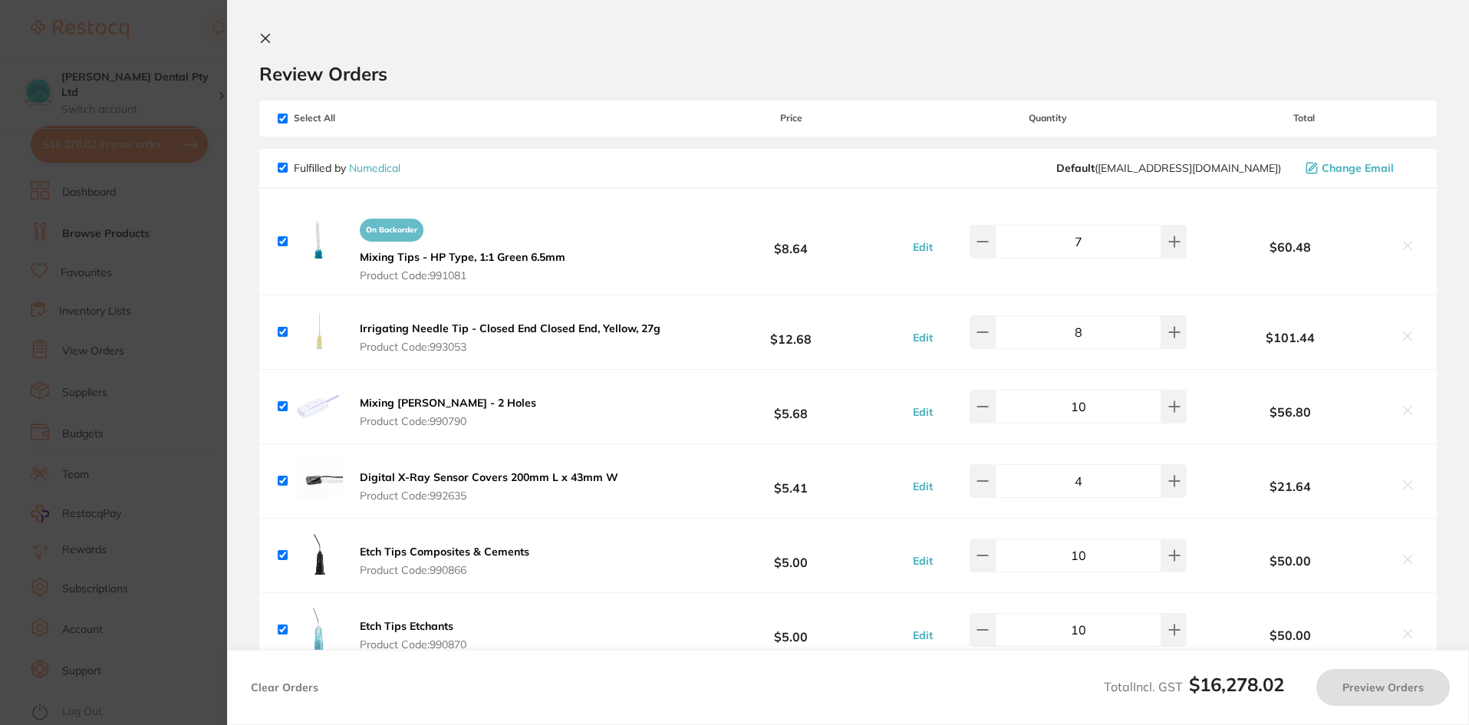
checkbox input "true"
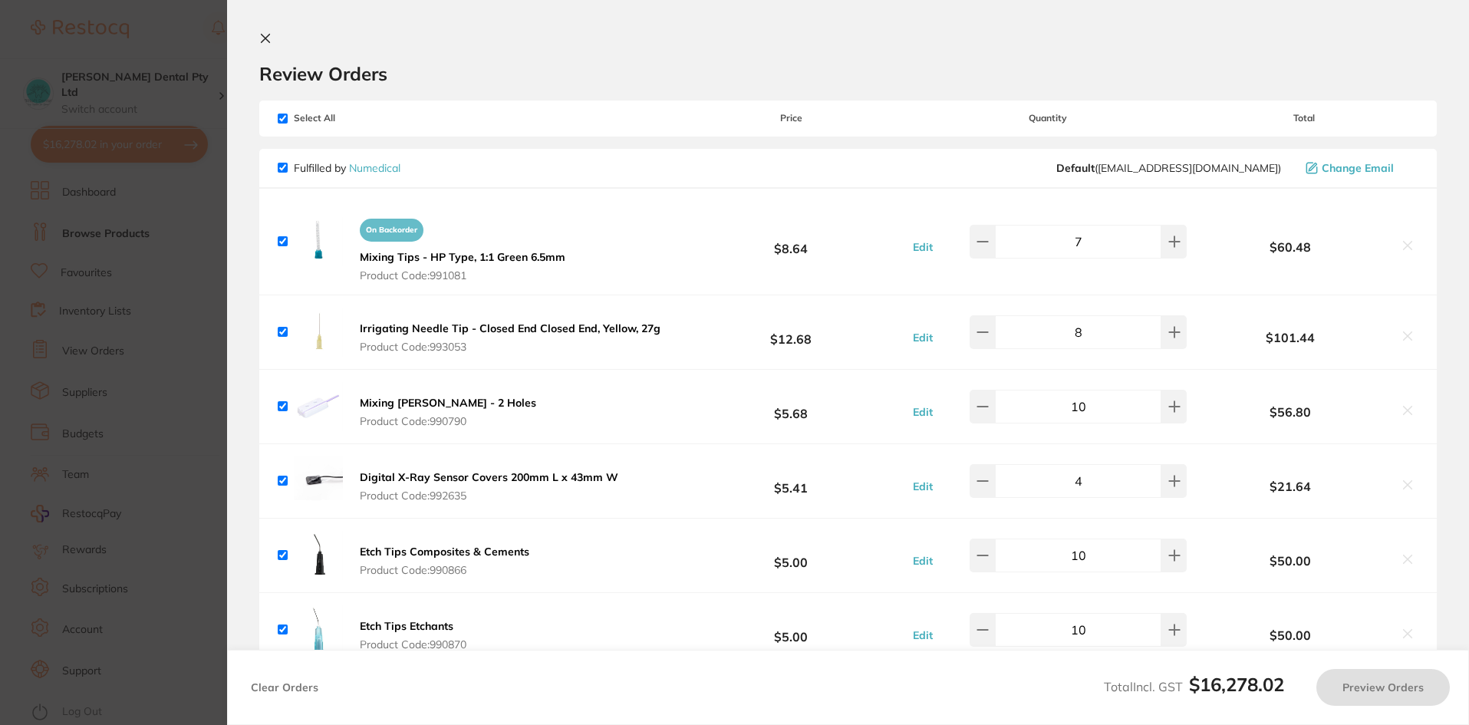
checkbox input "true"
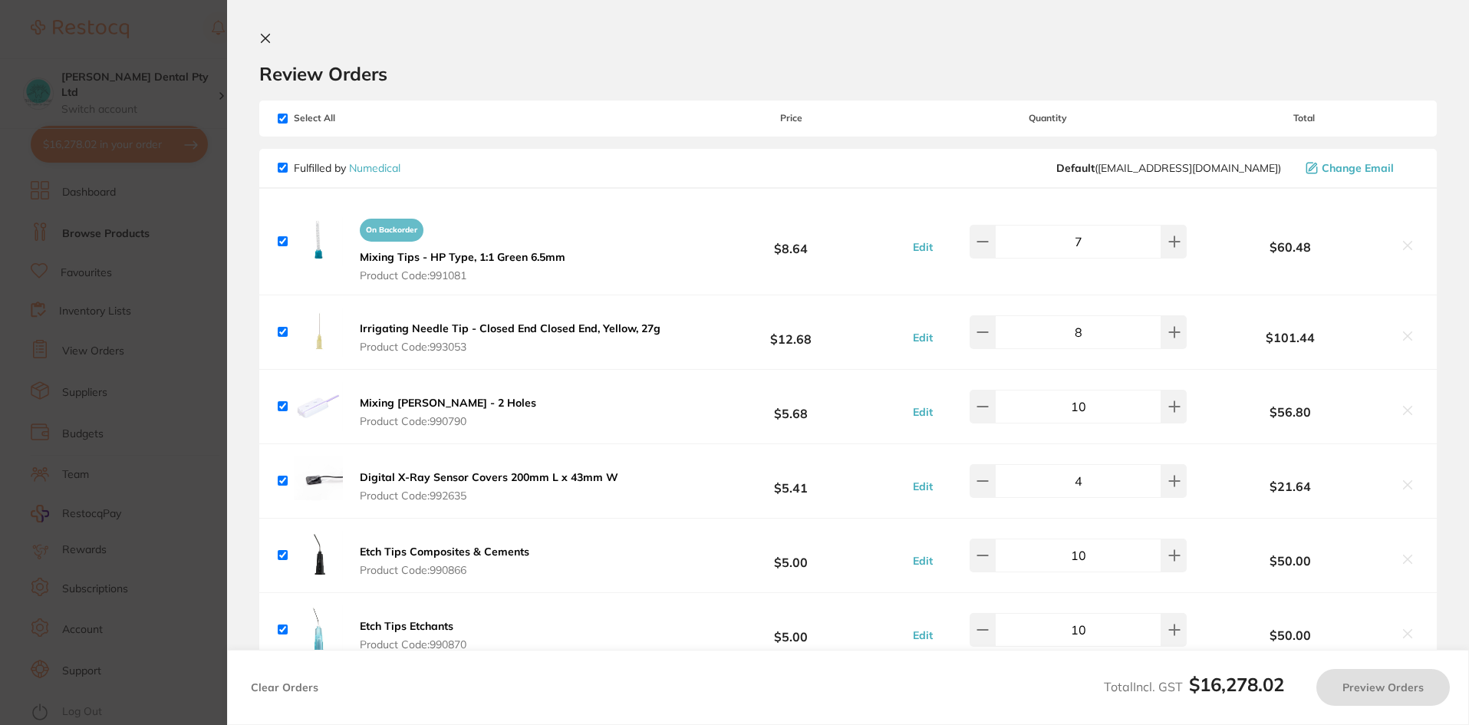
checkbox input "true"
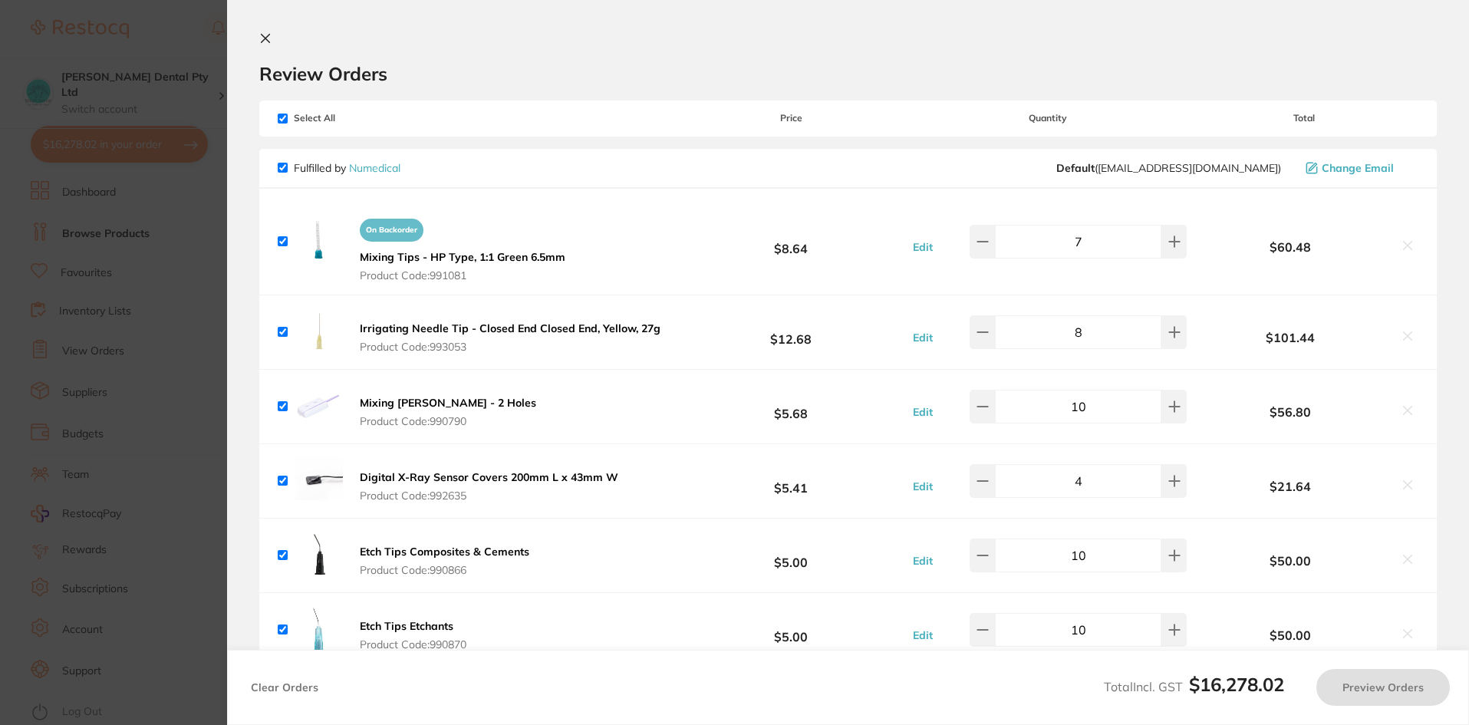
checkbox input "true"
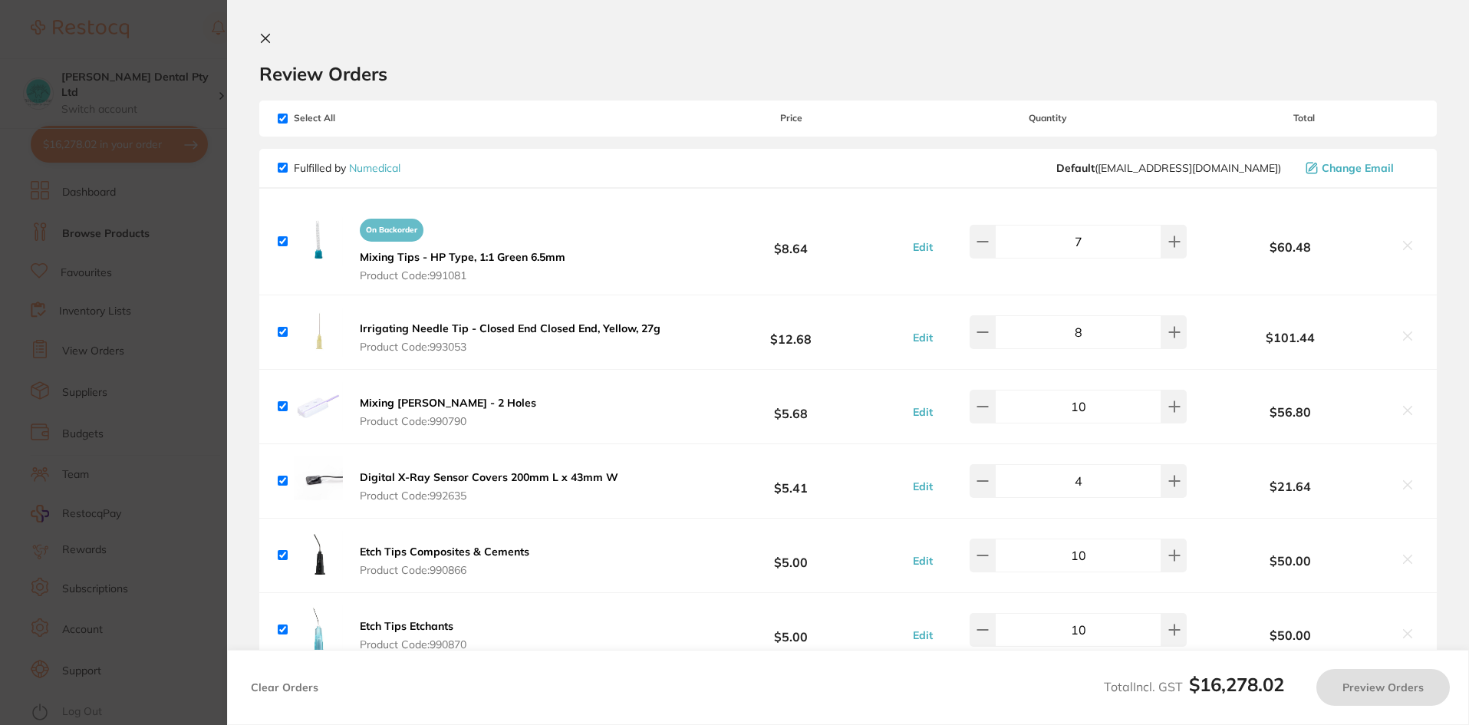
checkbox input "true"
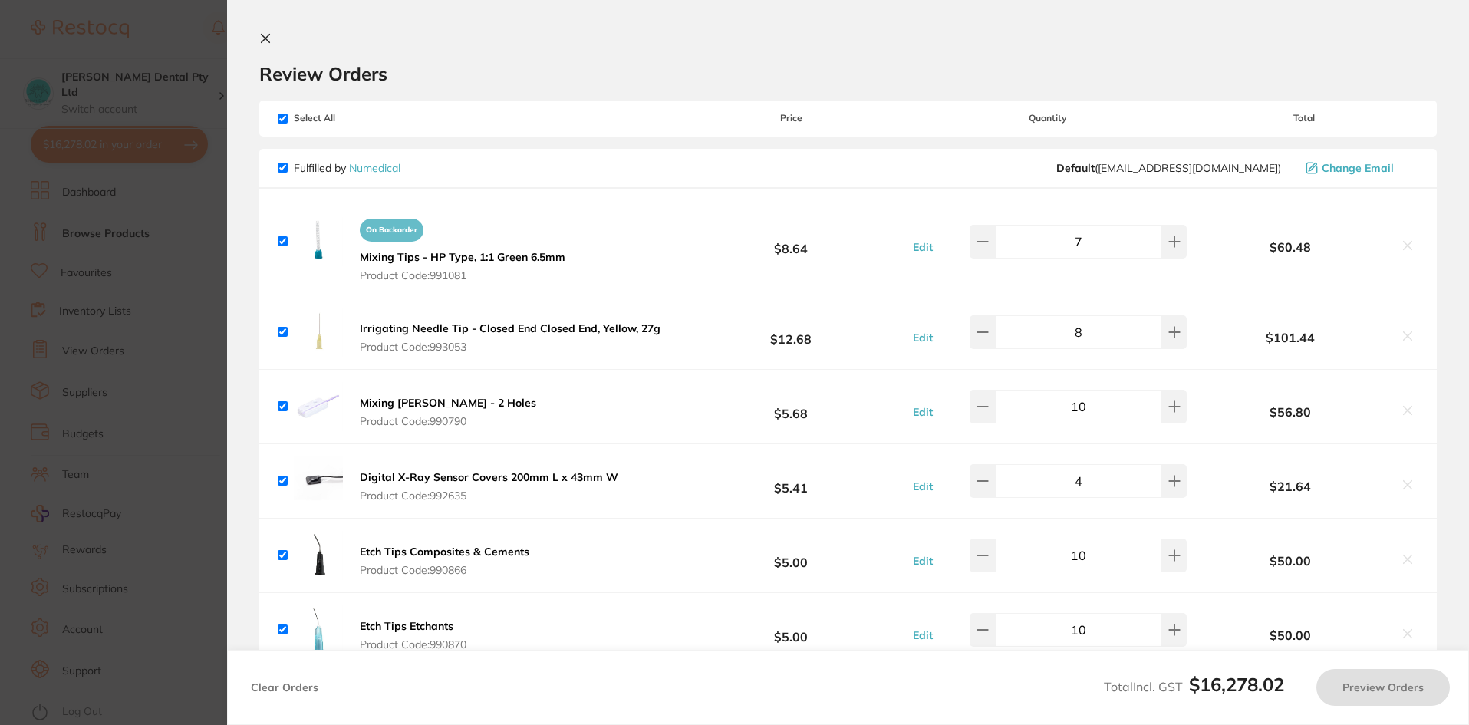
checkbox input "true"
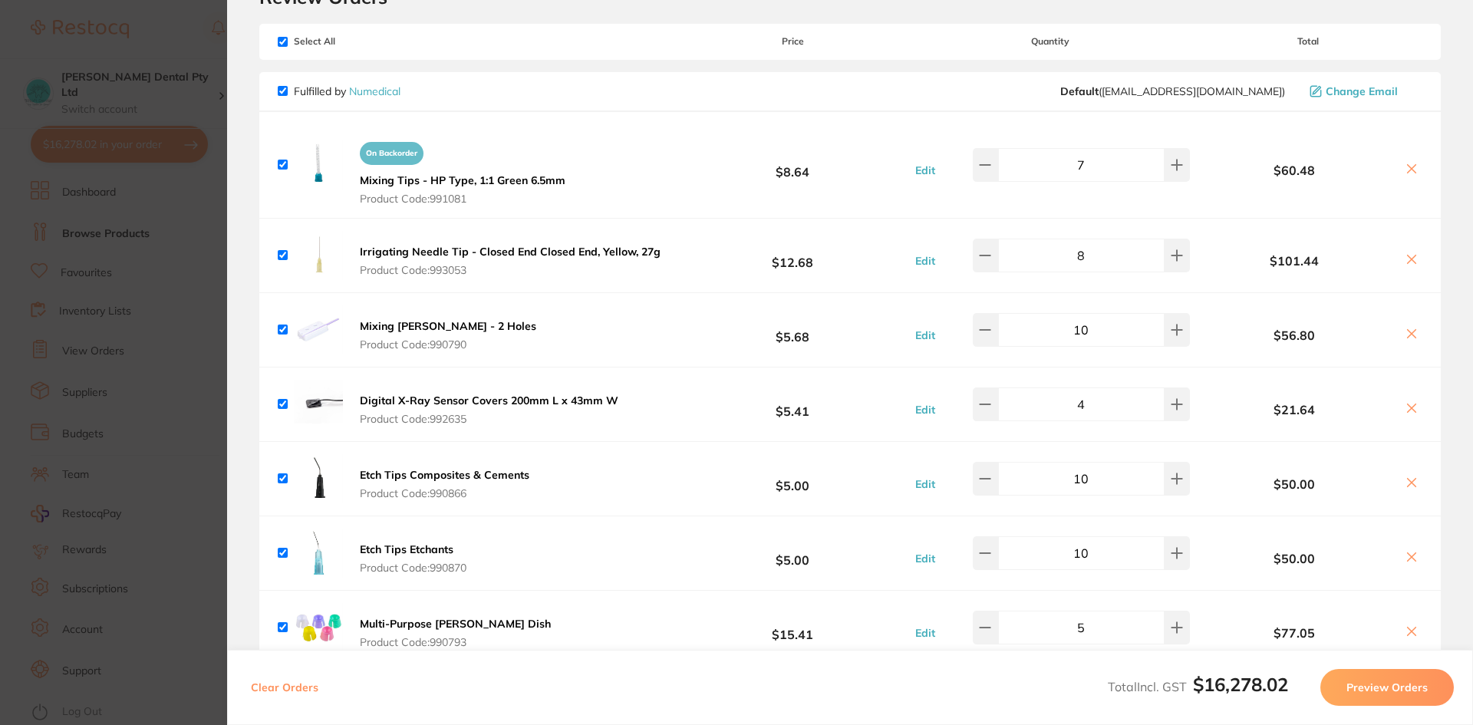
scroll to position [230, 0]
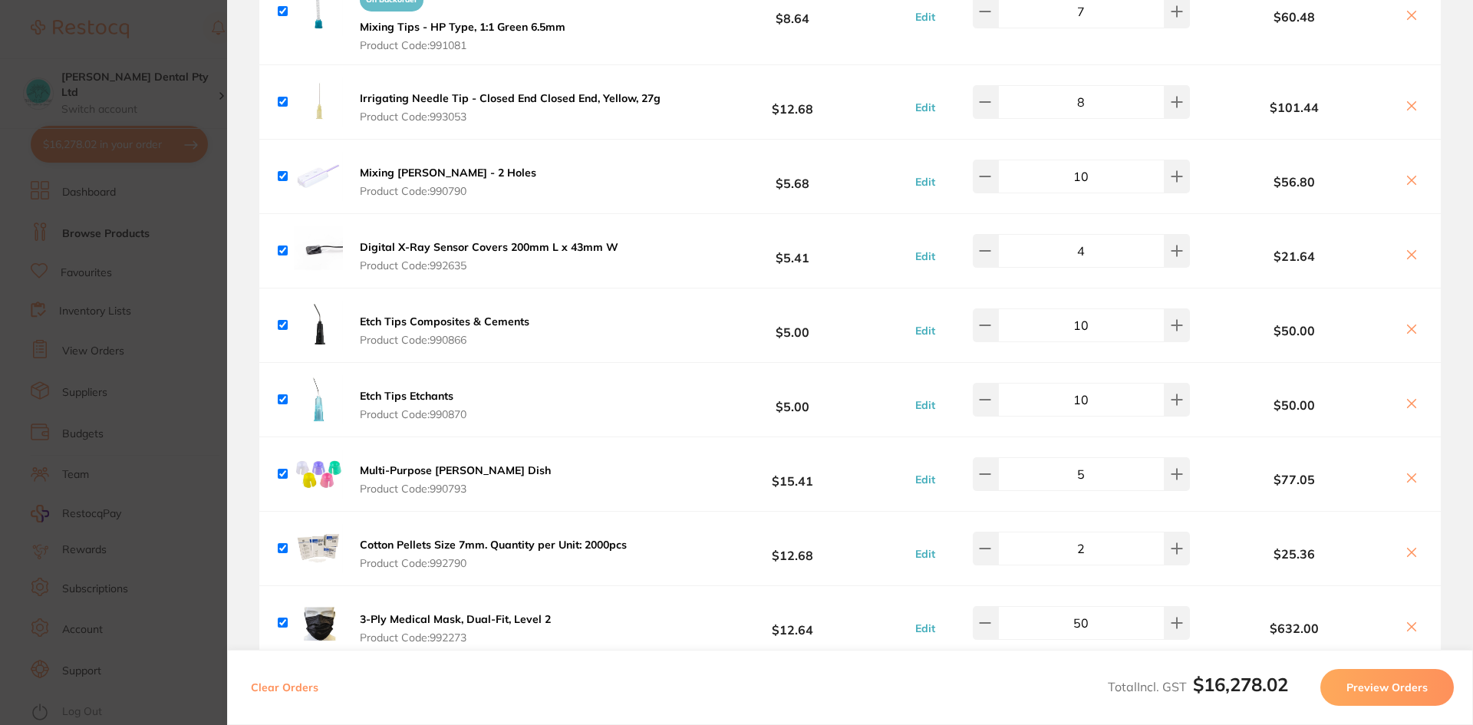
click at [1406, 250] on icon at bounding box center [1412, 255] width 12 height 12
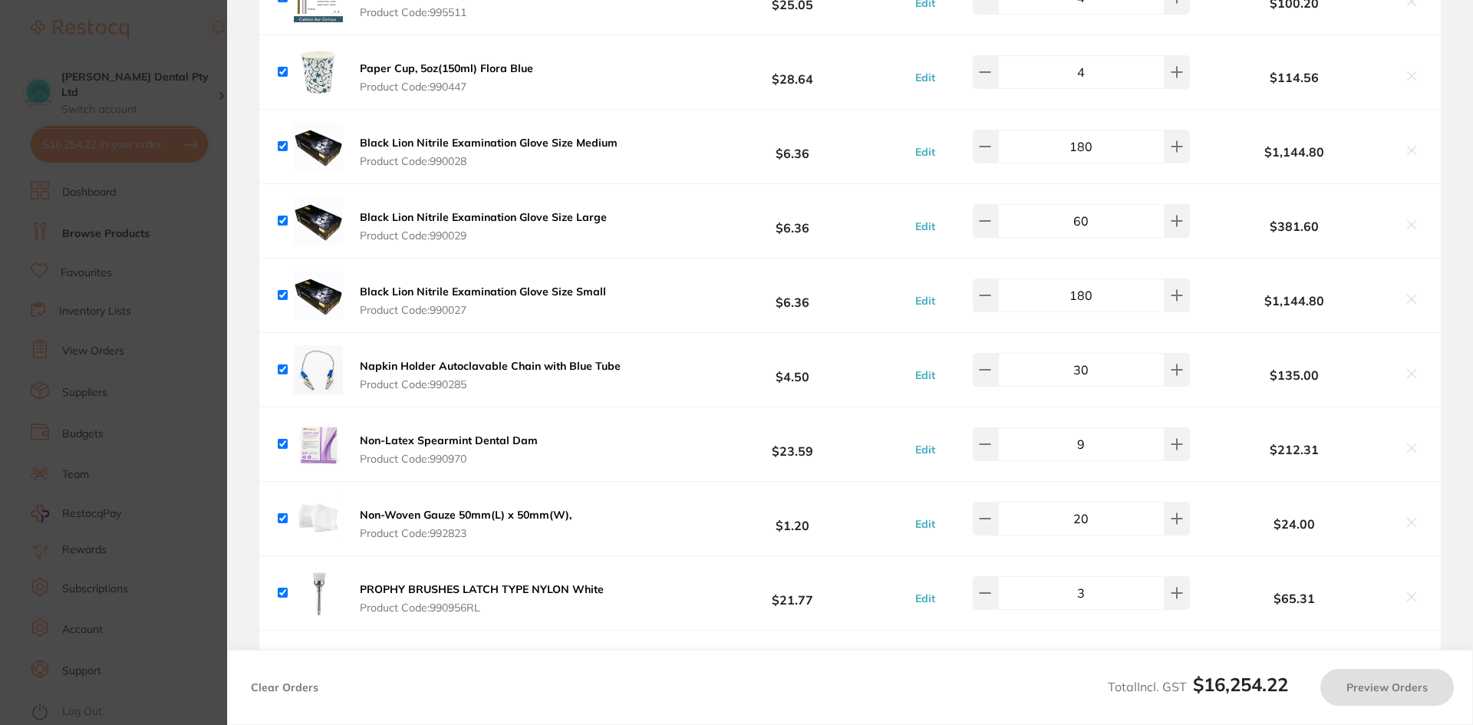
scroll to position [1535, 0]
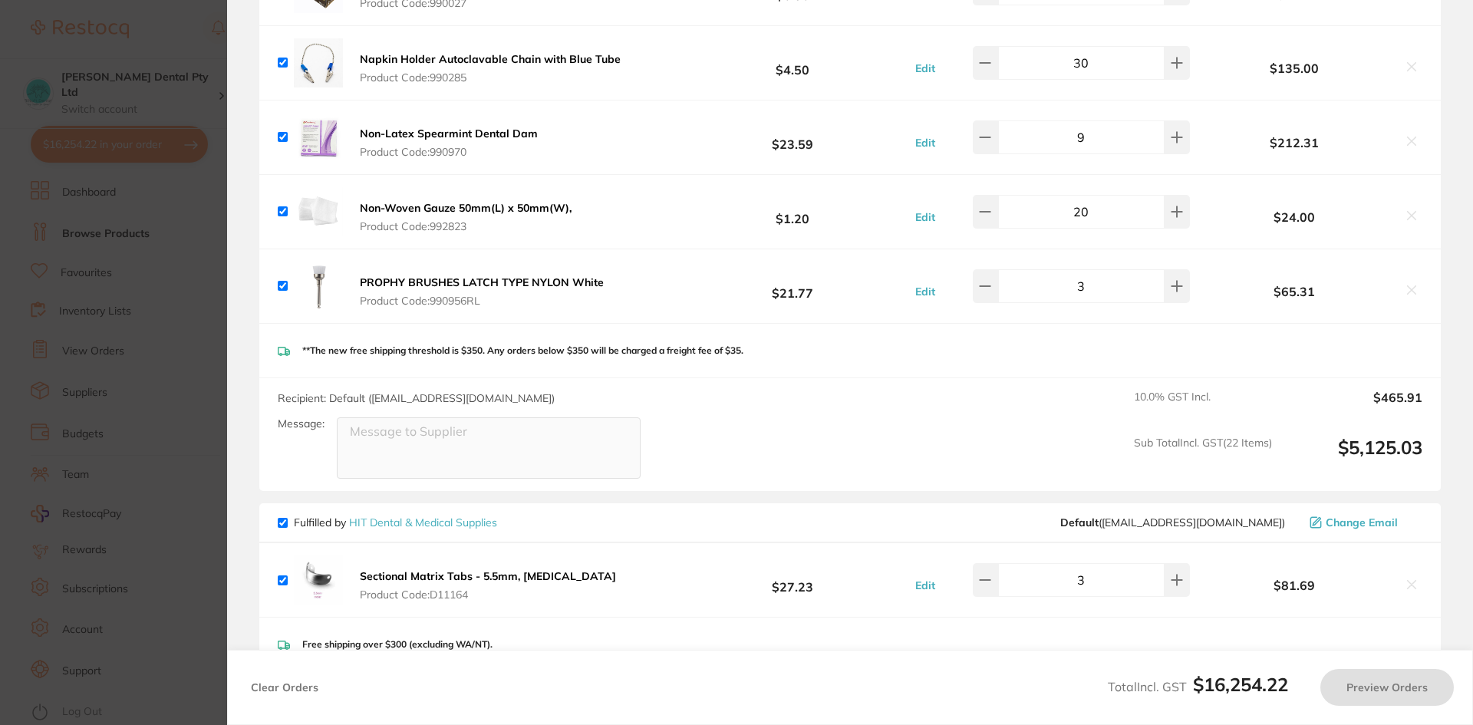
checkbox input "true"
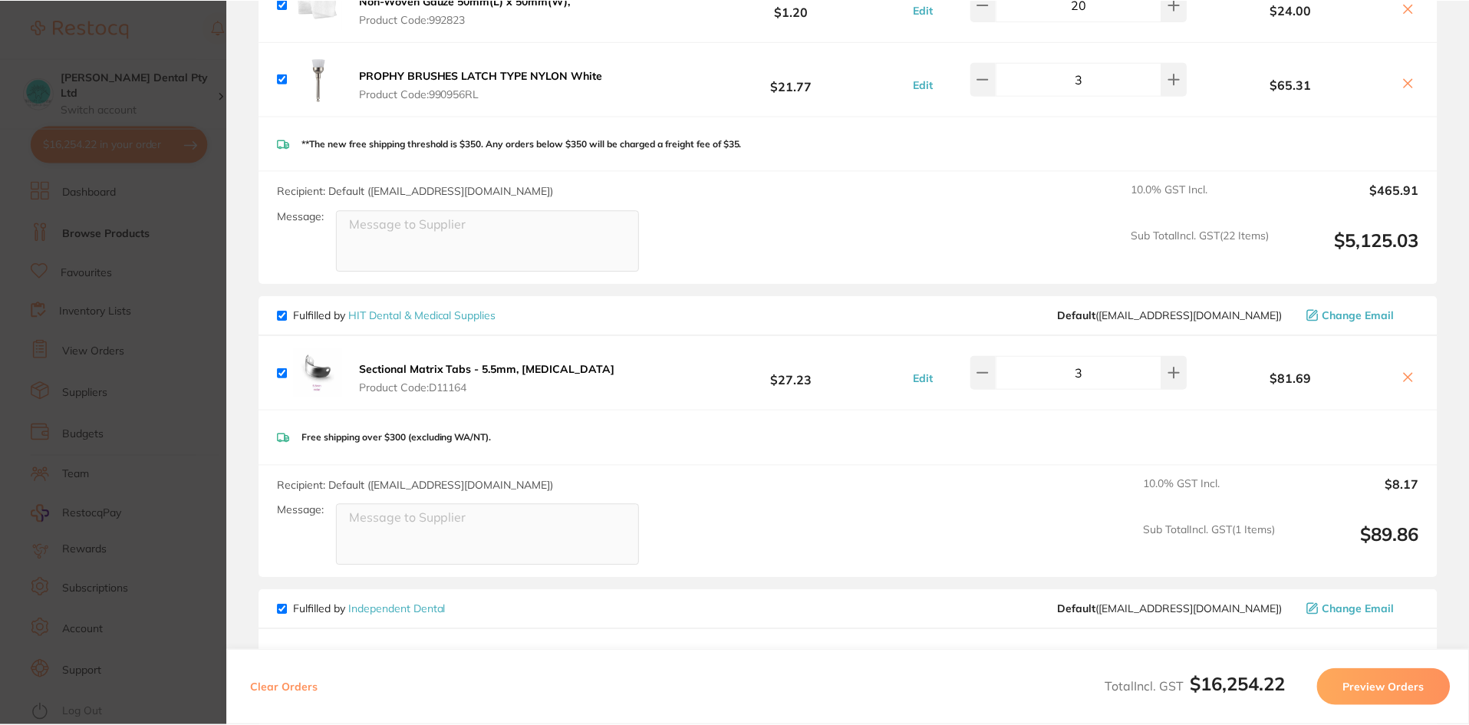
scroll to position [1765, 0]
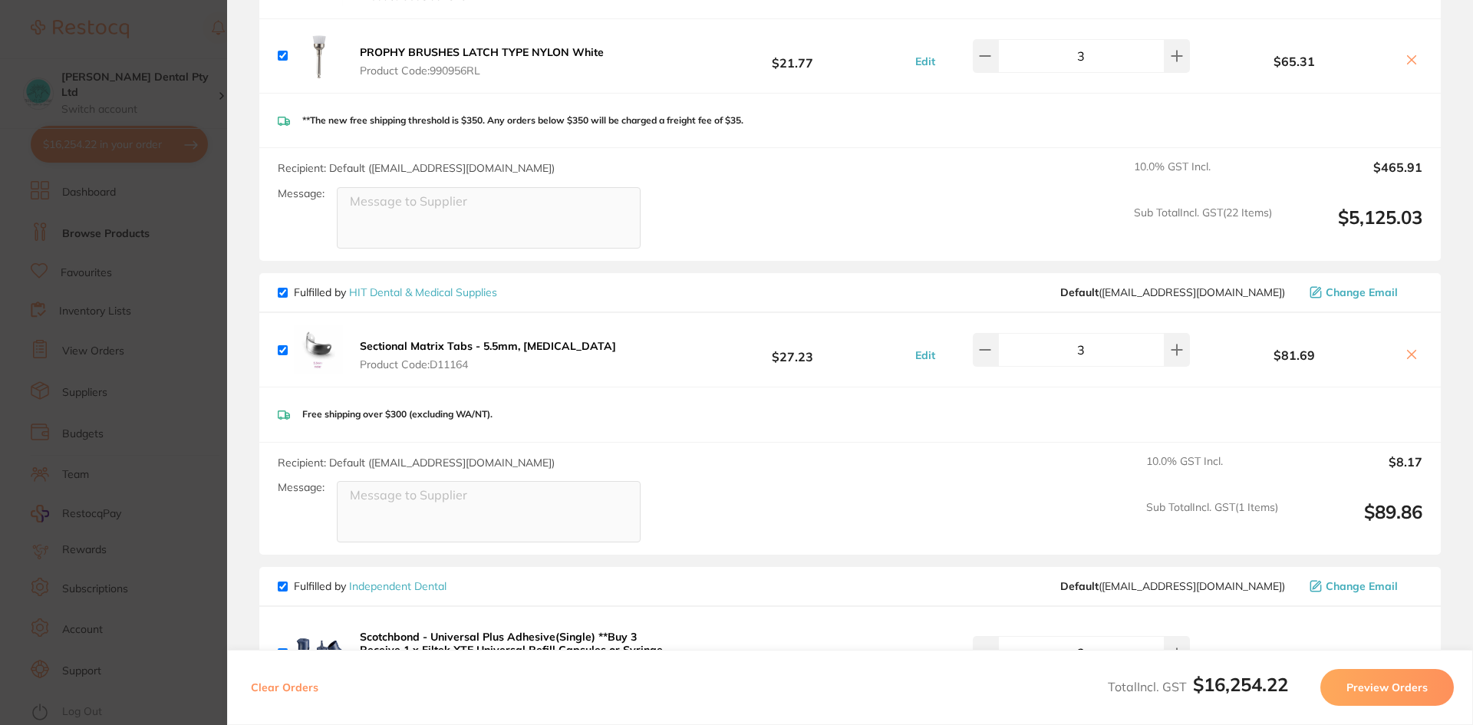
click at [421, 289] on link "HIT Dental & Medical Supplies" at bounding box center [423, 292] width 148 height 14
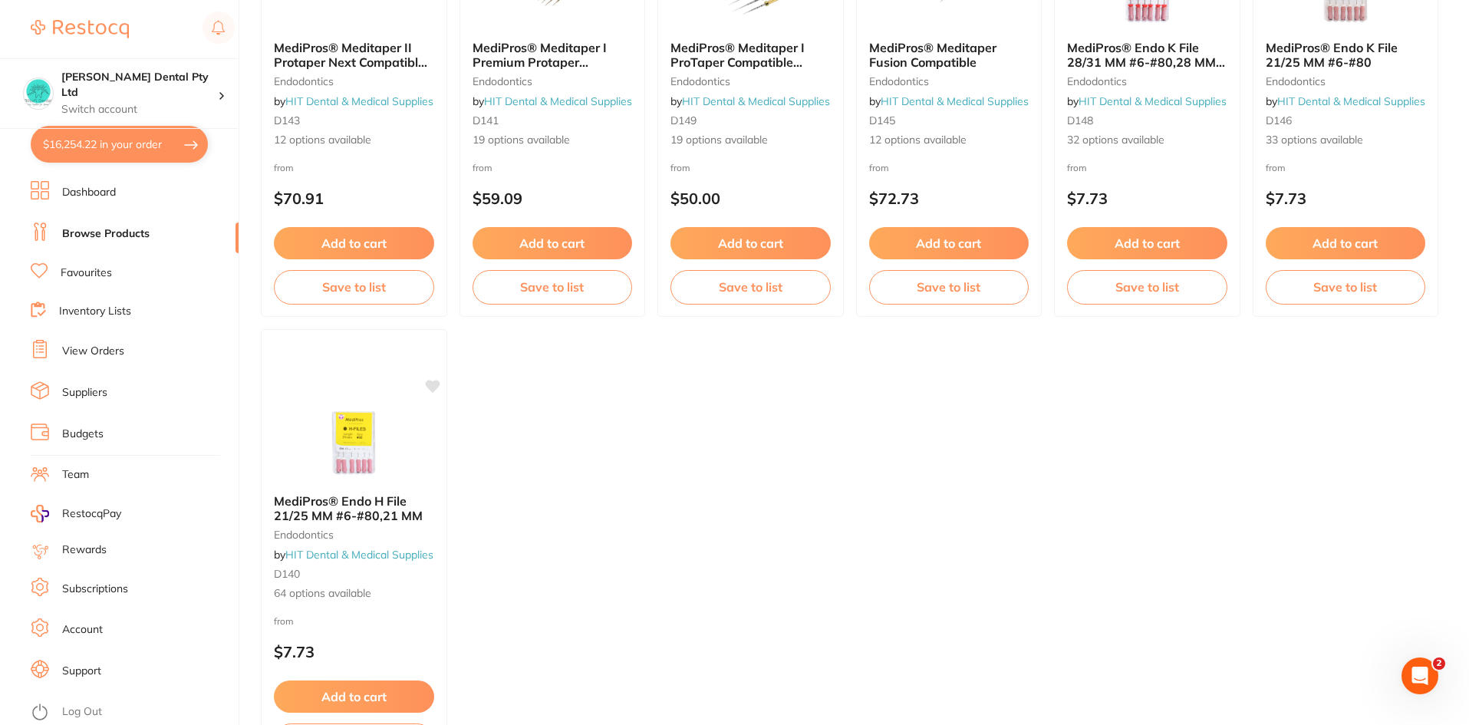
scroll to position [1826, 0]
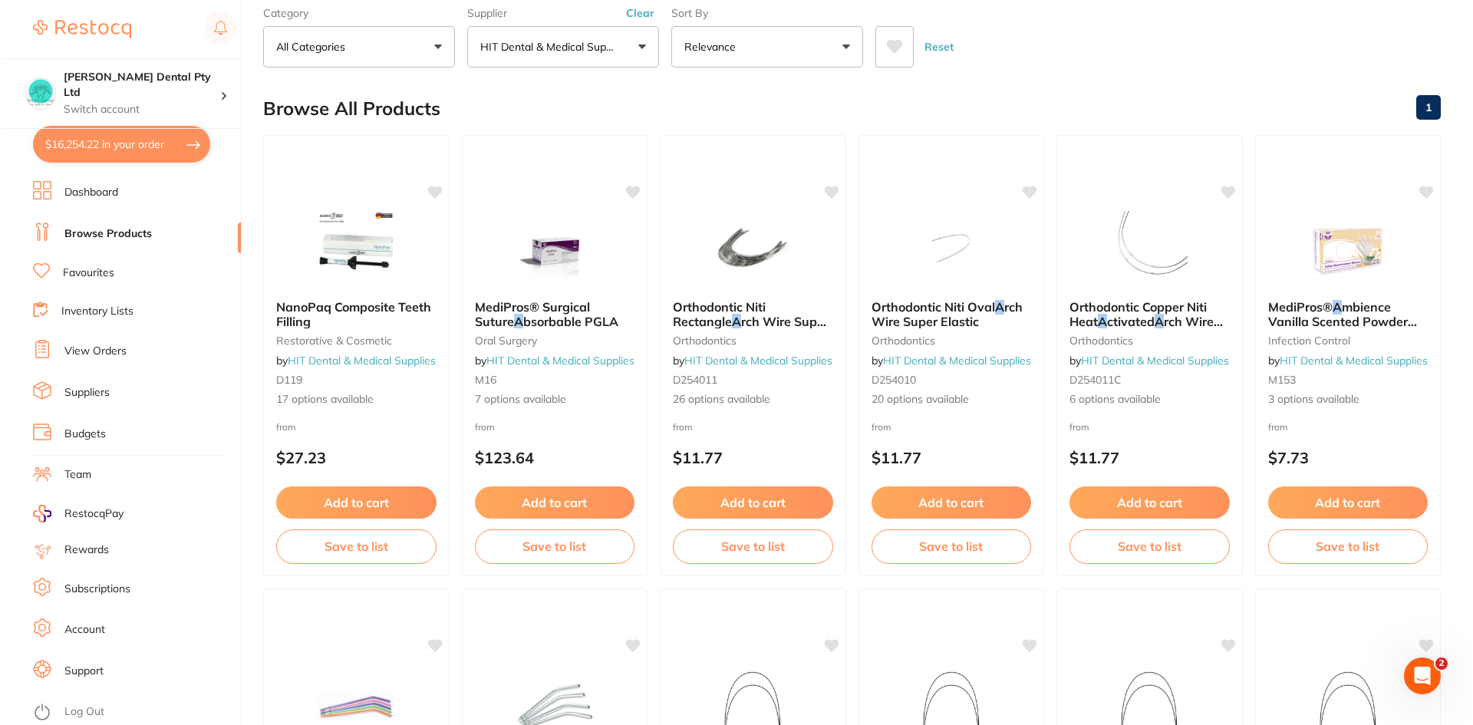
scroll to position [0, 0]
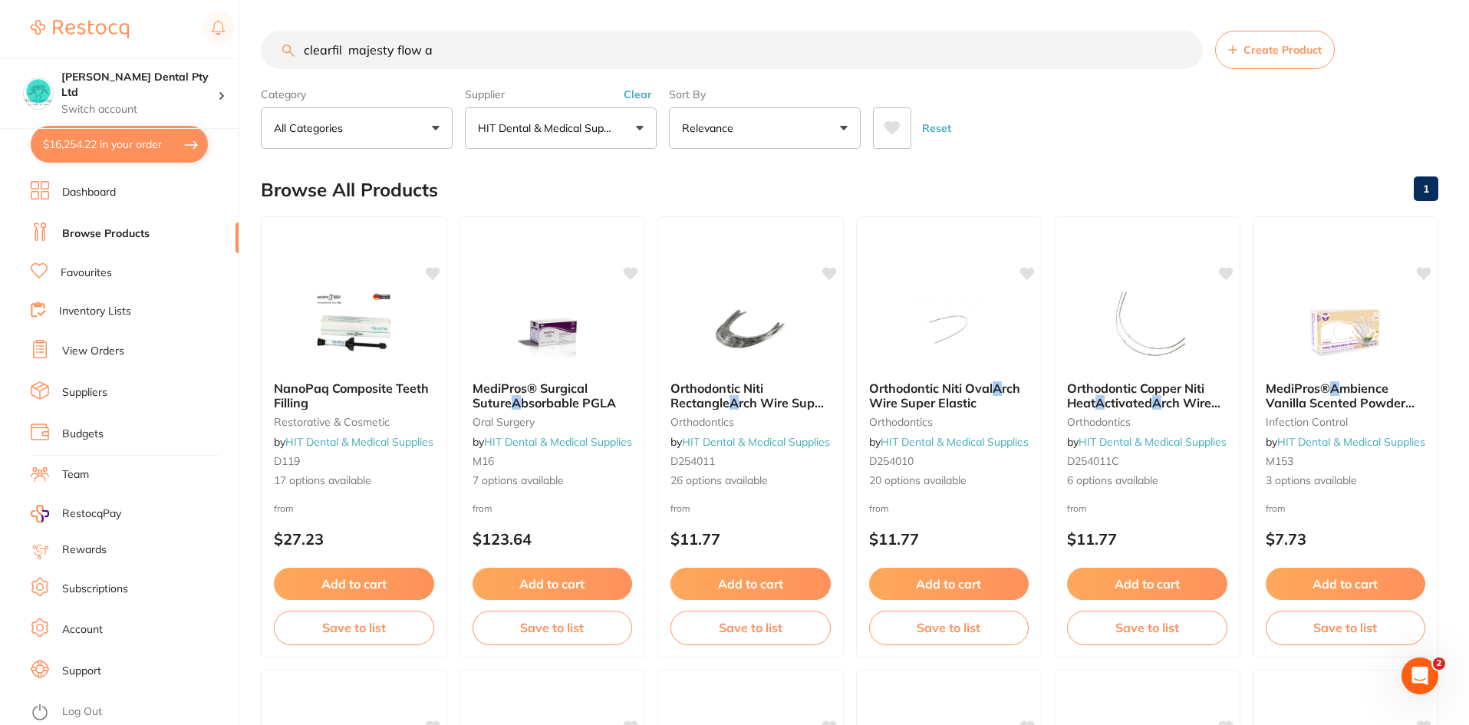
click at [107, 145] on button "$16,254.22 in your order" at bounding box center [119, 144] width 177 height 37
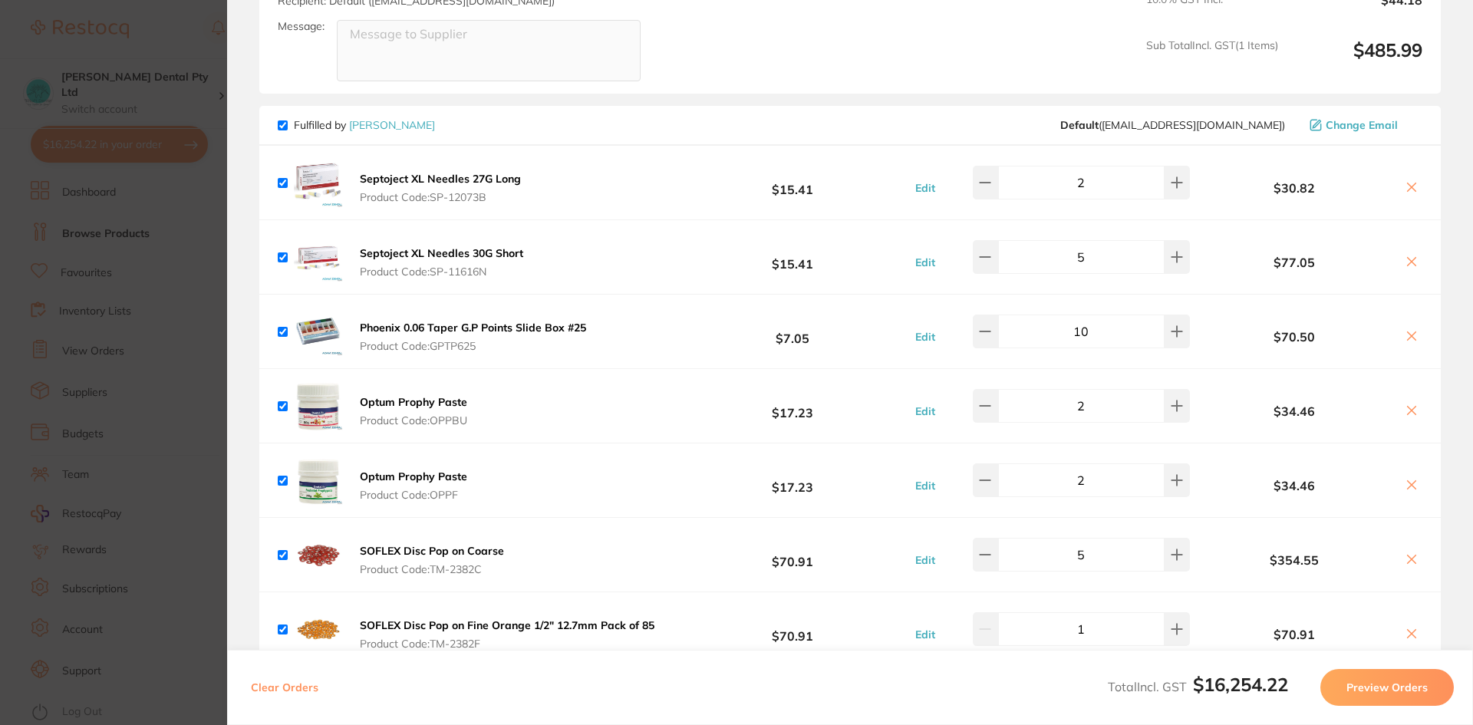
scroll to position [2456, 0]
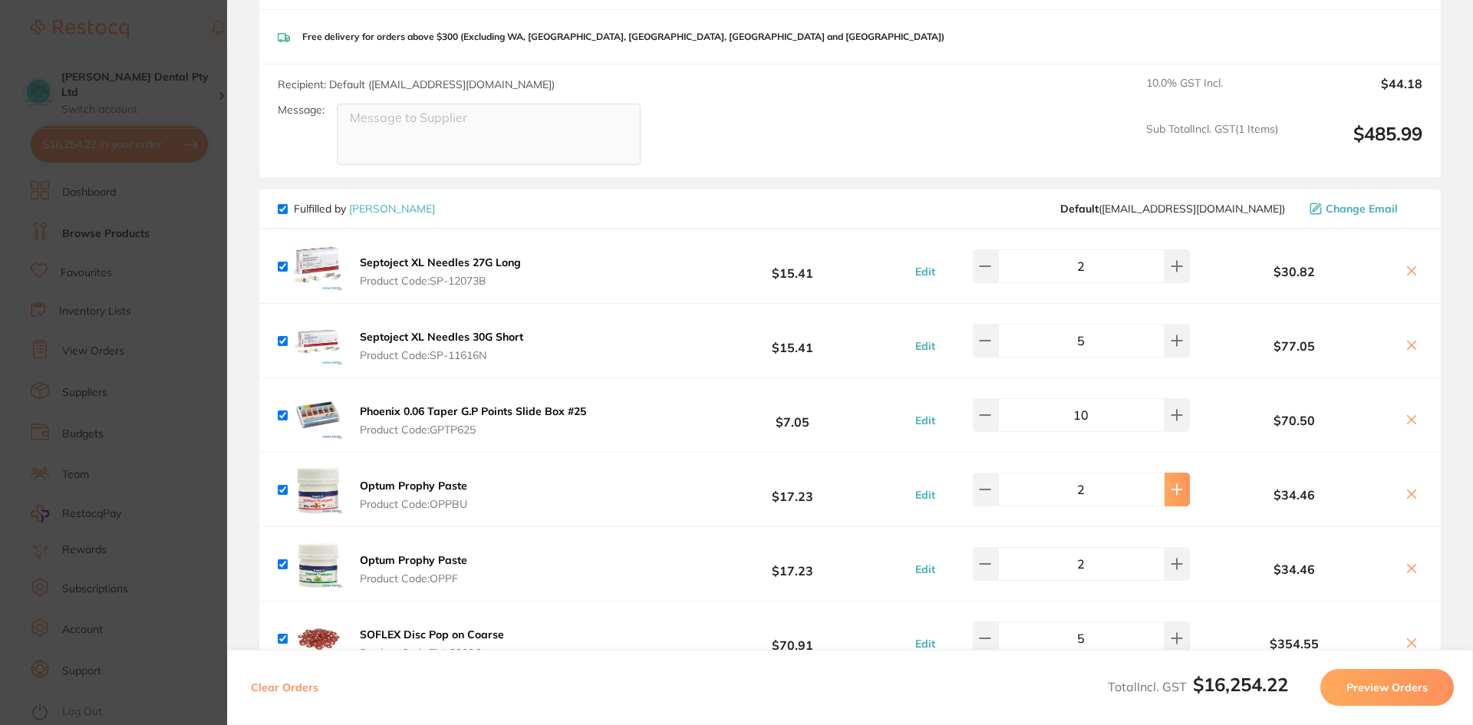
click at [1175, 487] on icon at bounding box center [1177, 489] width 12 height 12
type input "3"
click at [1171, 562] on icon at bounding box center [1177, 564] width 12 height 12
type input "3"
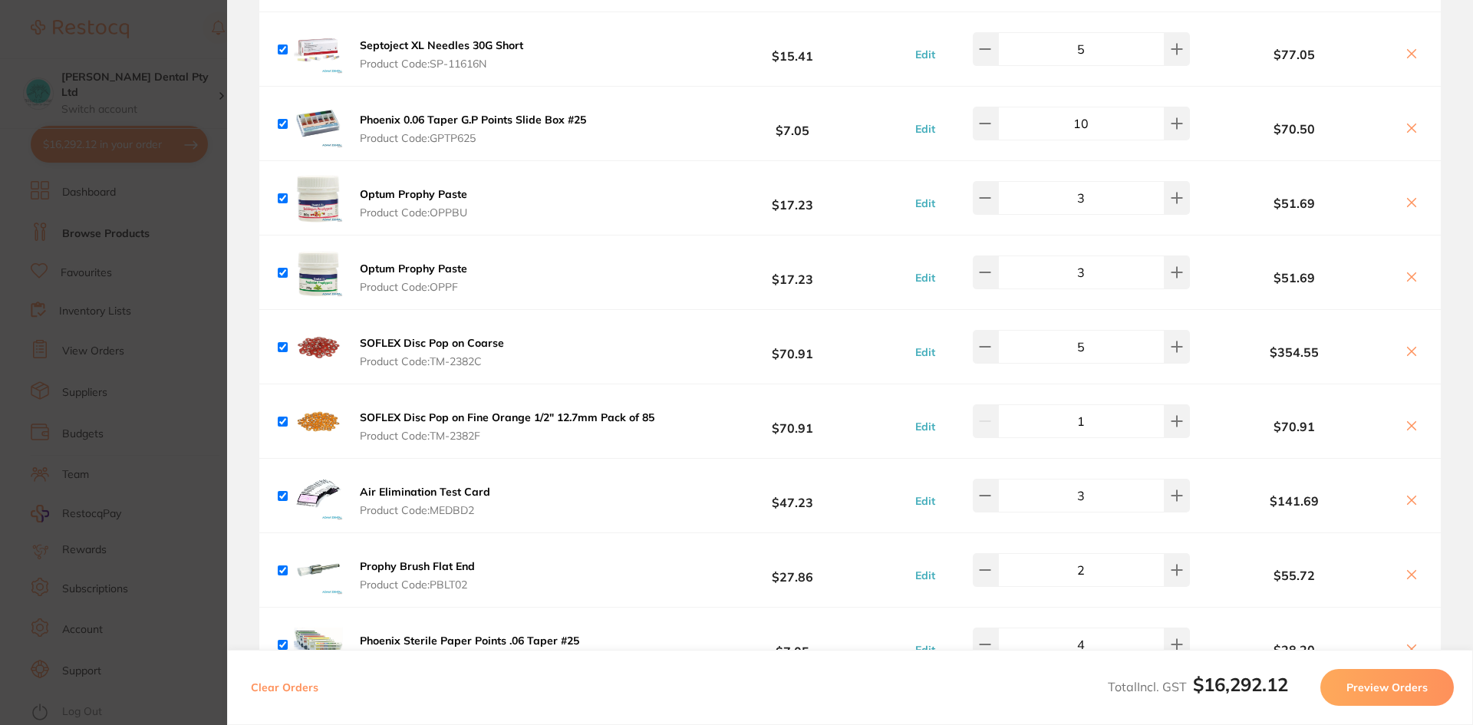
scroll to position [2762, 0]
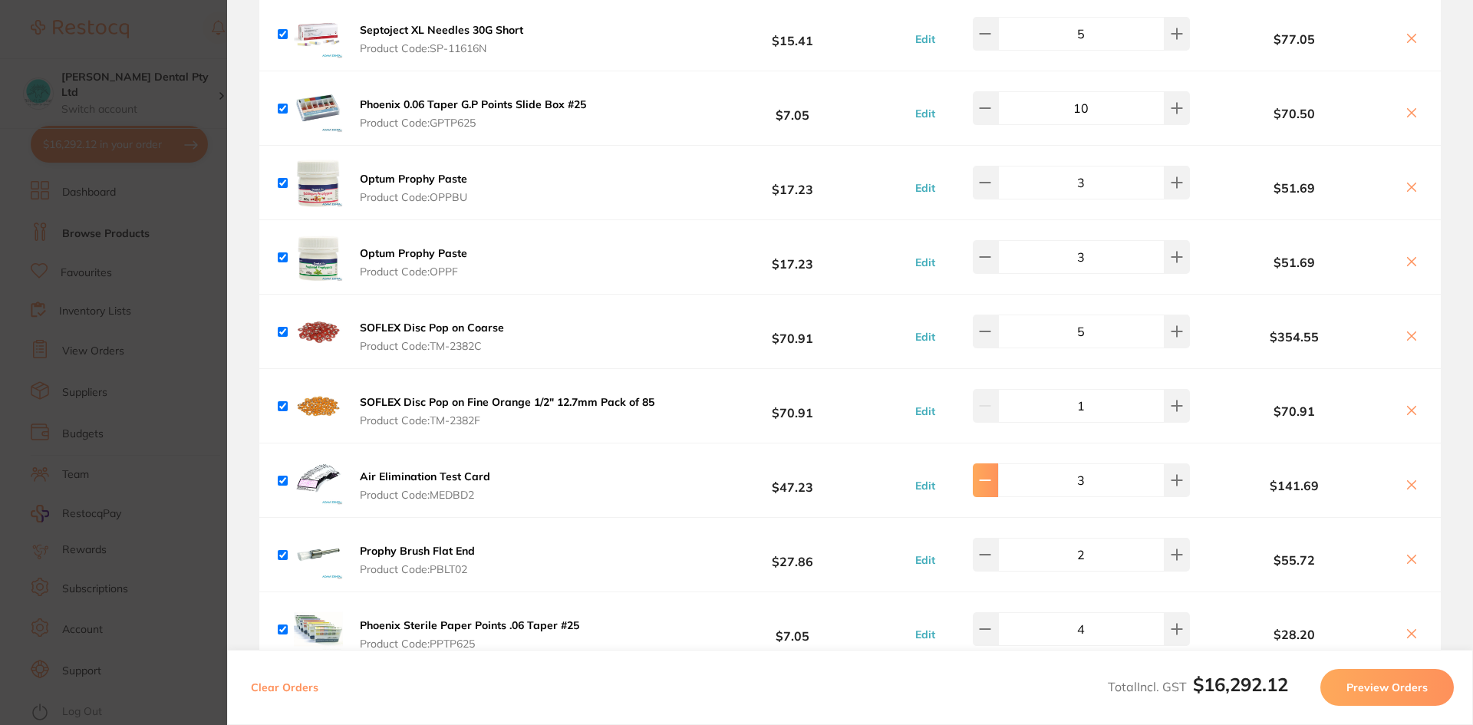
click at [991, 483] on icon at bounding box center [985, 480] width 12 height 12
type input "2"
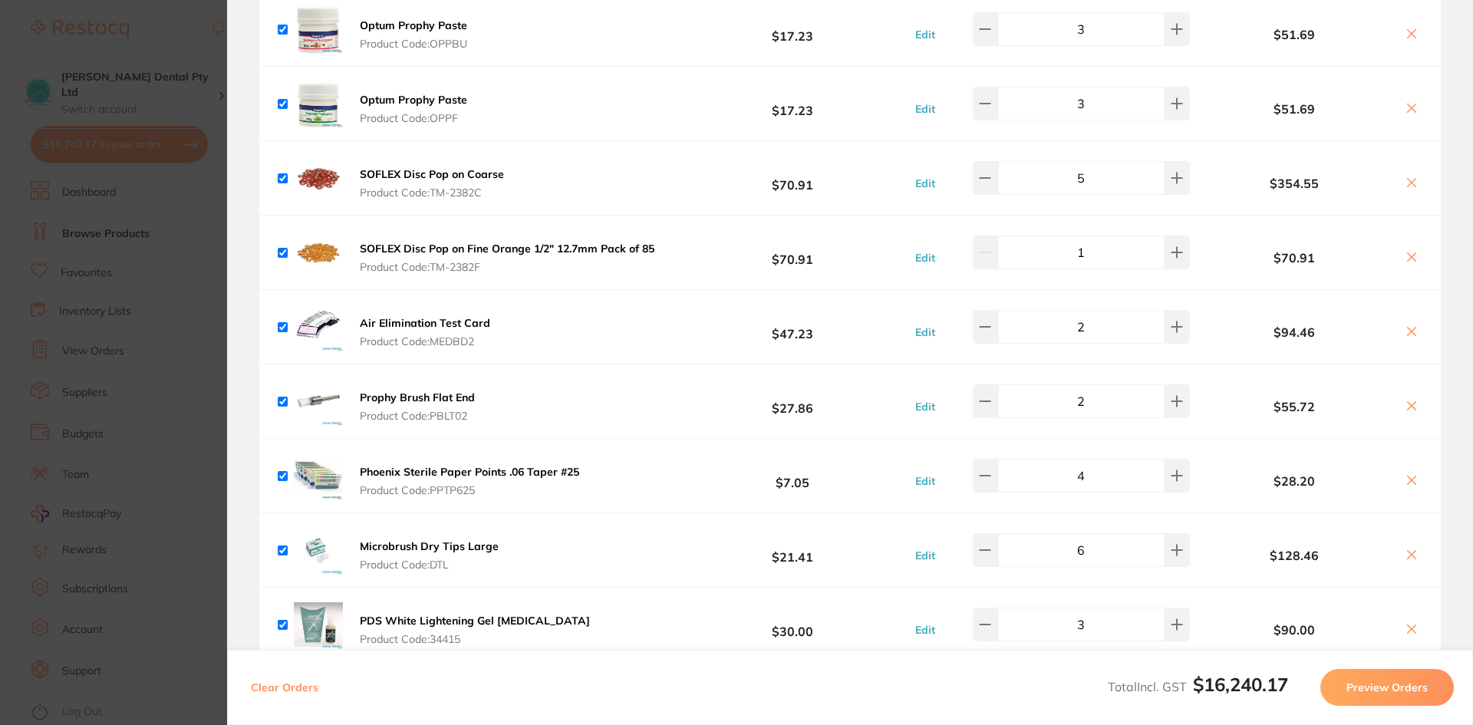
scroll to position [3069, 0]
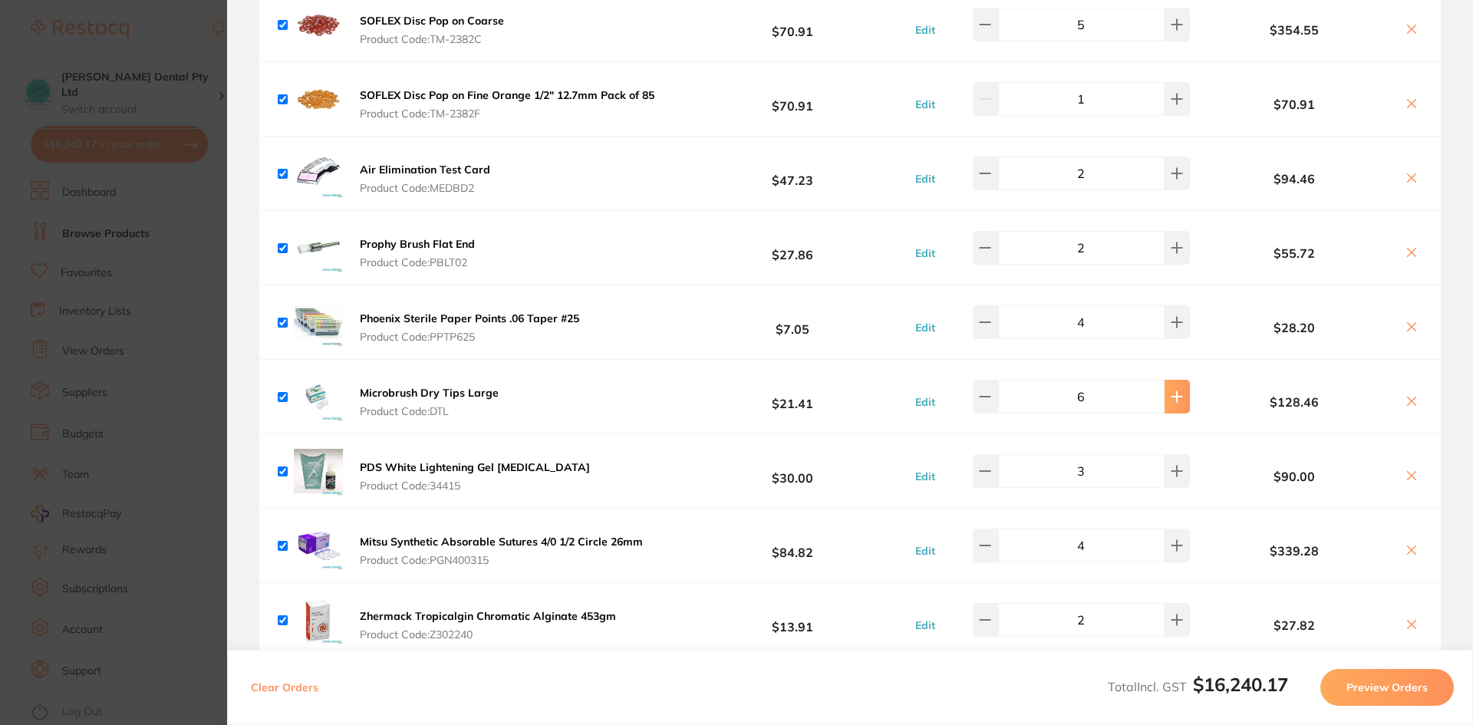
click at [1173, 393] on icon at bounding box center [1178, 396] width 10 height 10
type input "8"
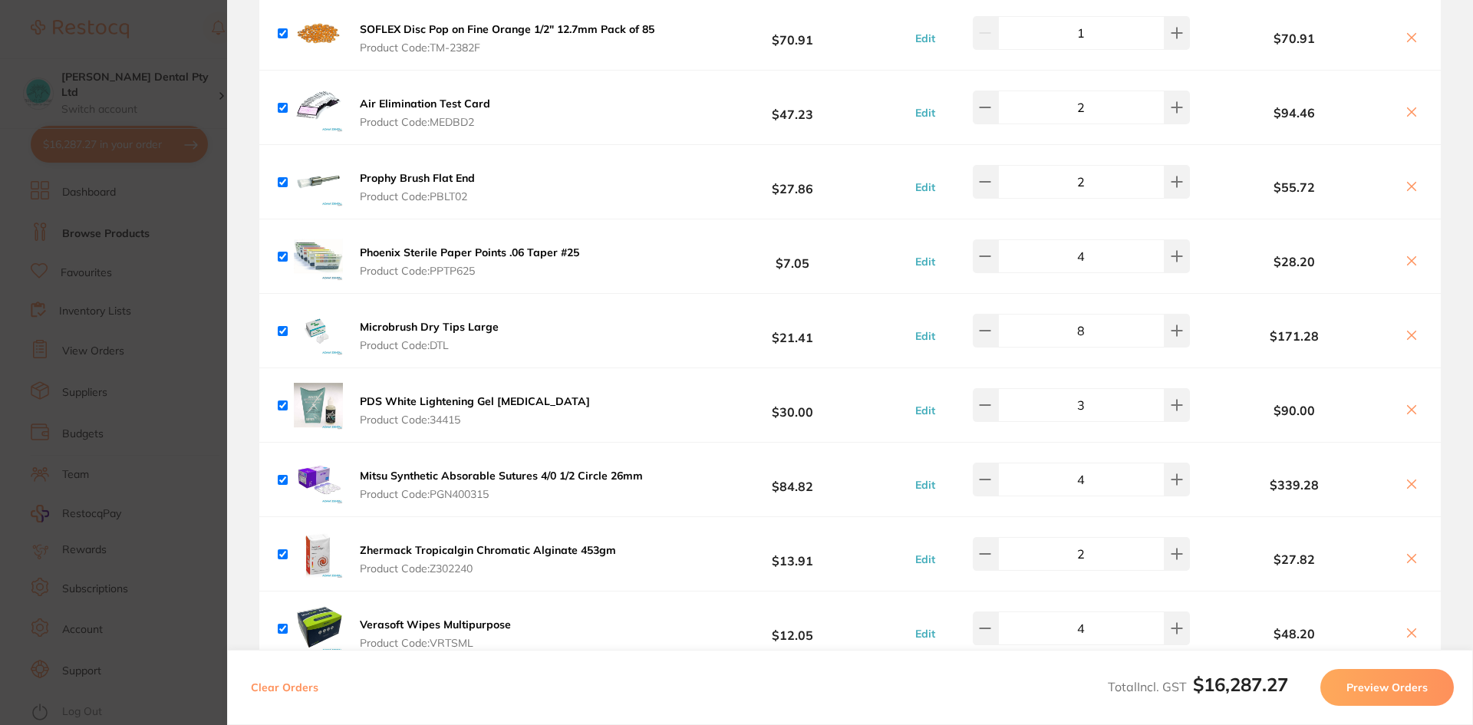
scroll to position [3223, 0]
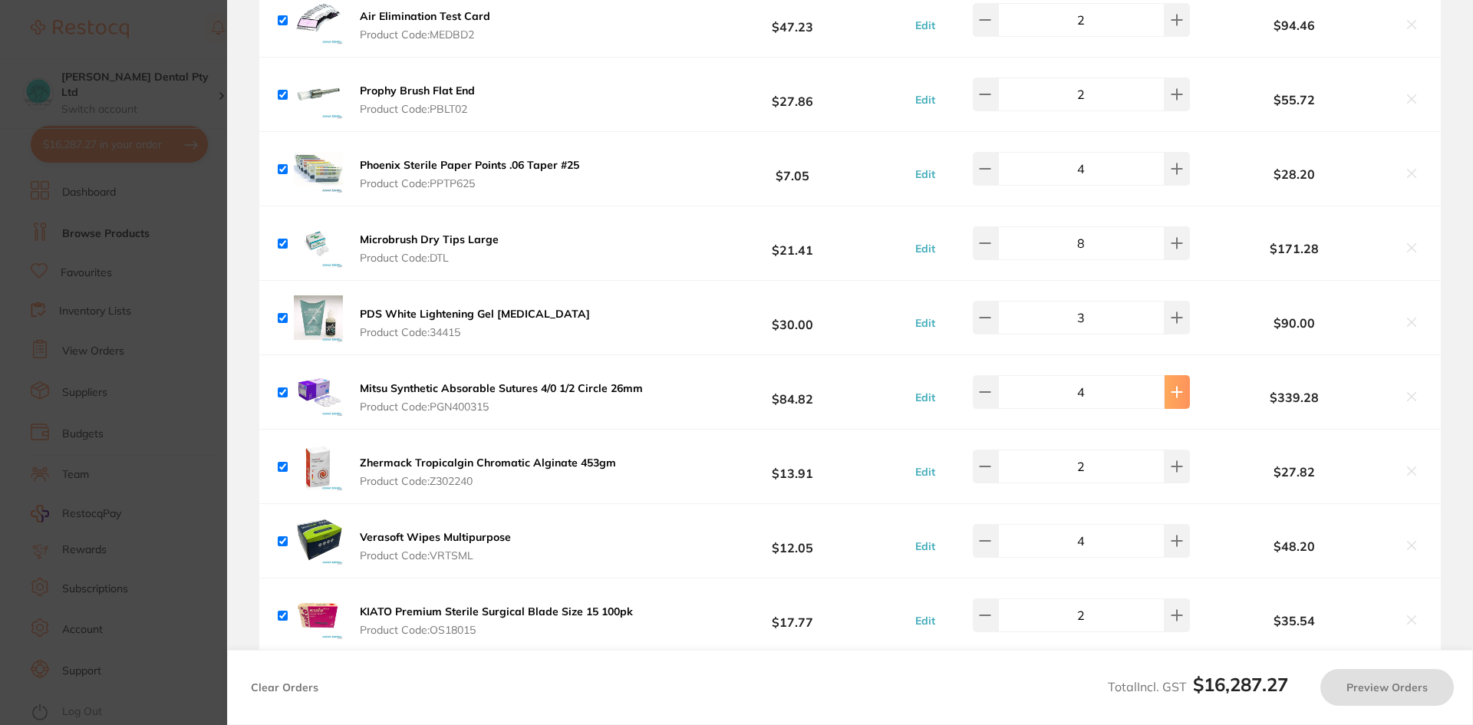
click at [1173, 392] on icon at bounding box center [1178, 392] width 10 height 10
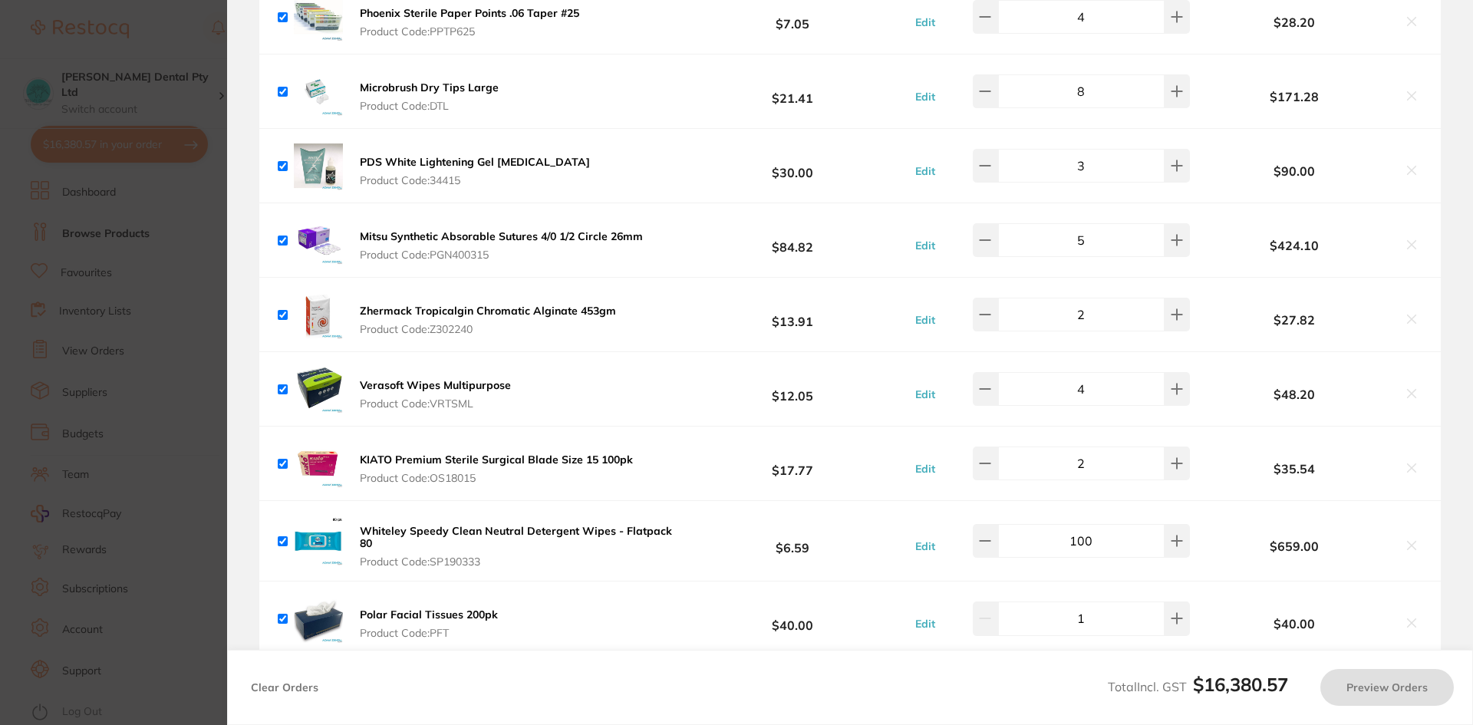
scroll to position [3376, 0]
type input "4"
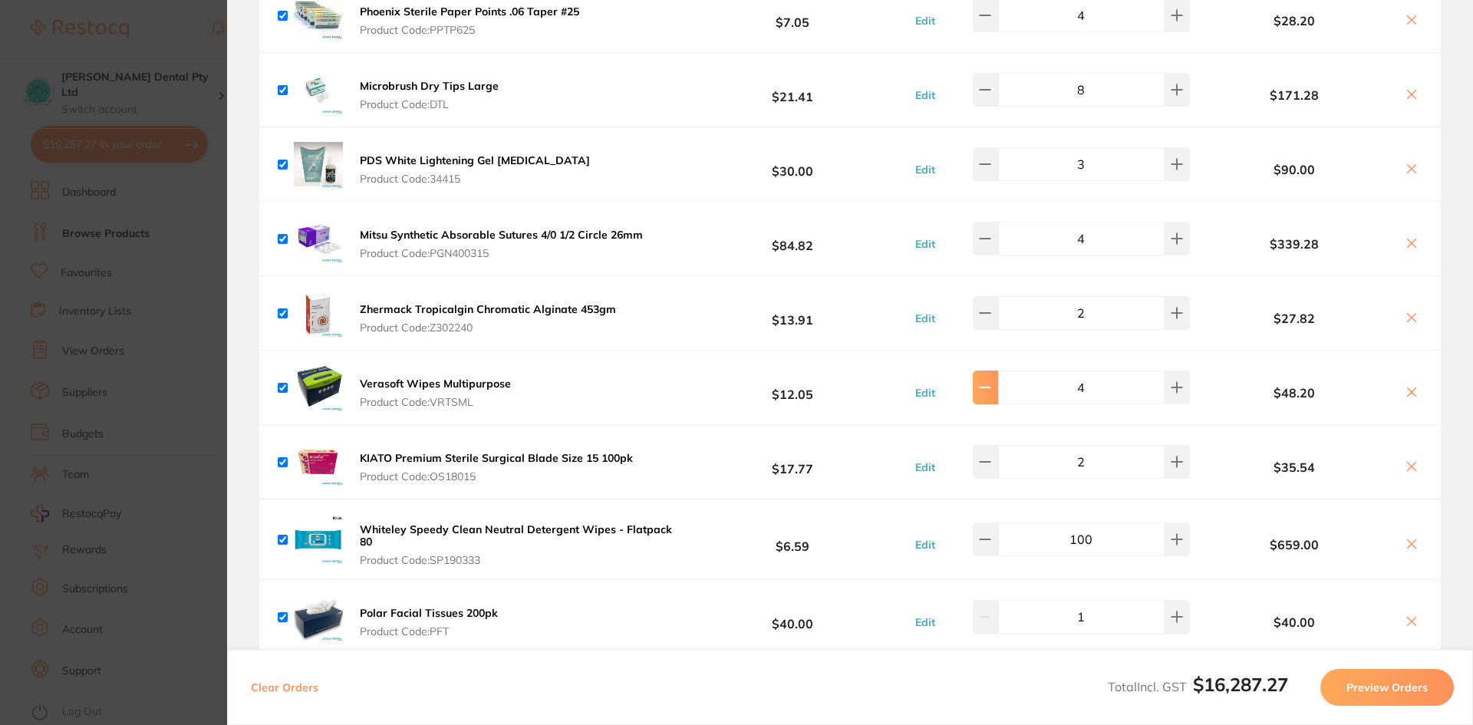
click at [988, 395] on button at bounding box center [985, 388] width 25 height 34
type input "2"
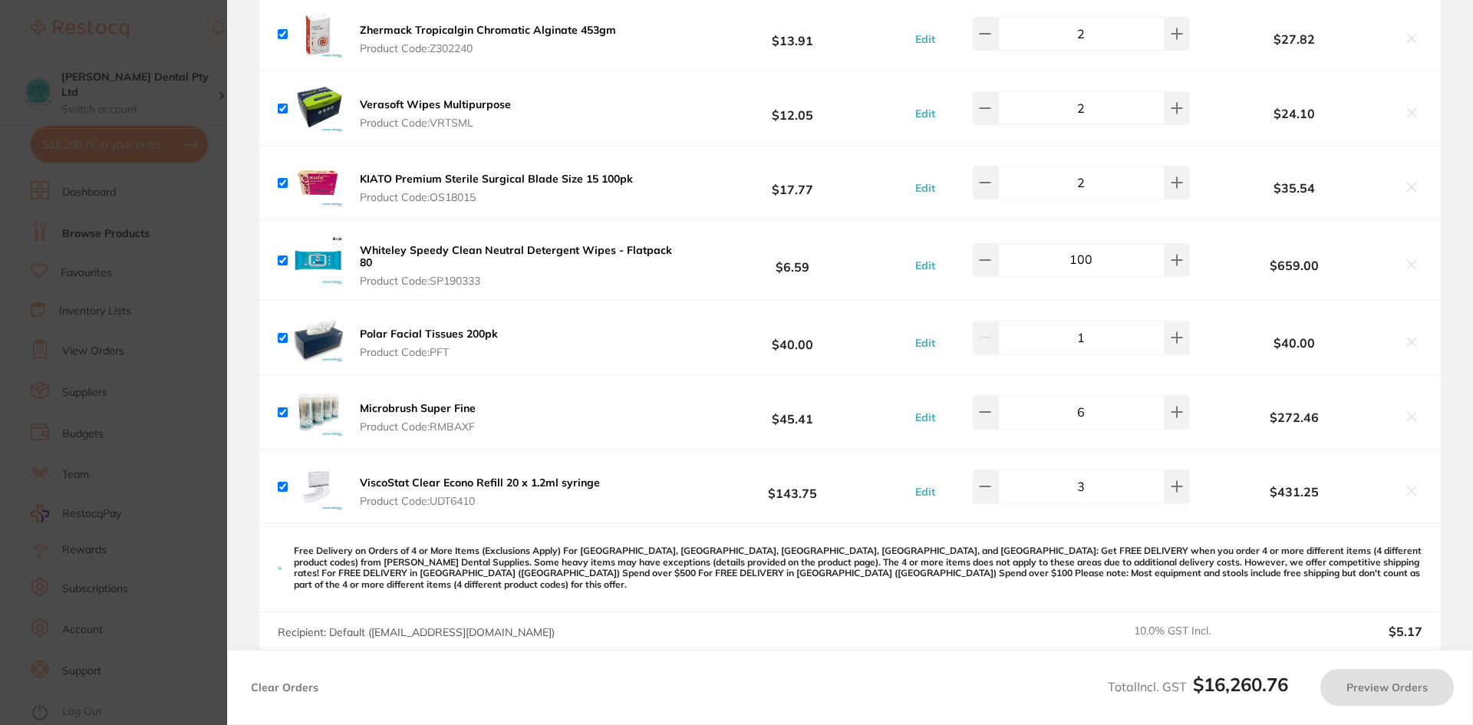
scroll to position [3760, 0]
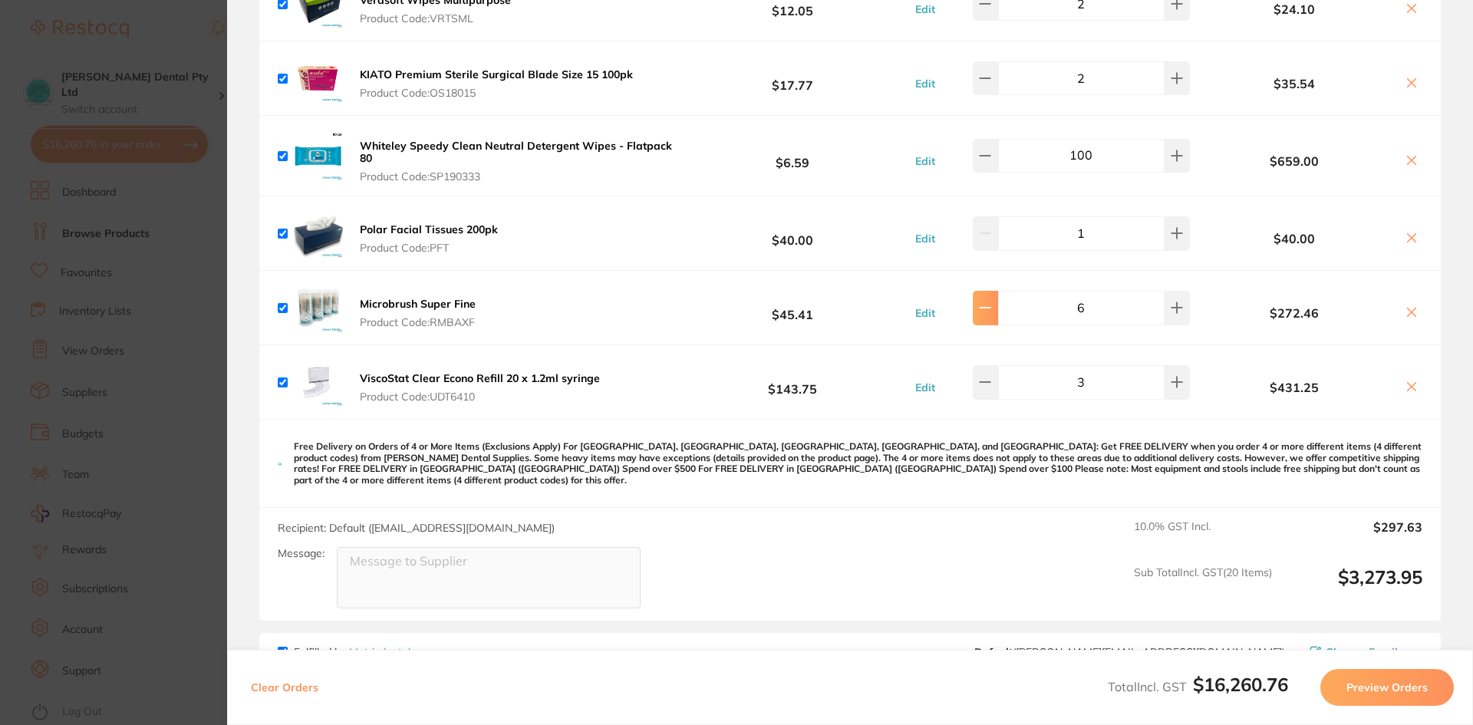
click at [986, 312] on icon at bounding box center [985, 308] width 12 height 12
type input "5"
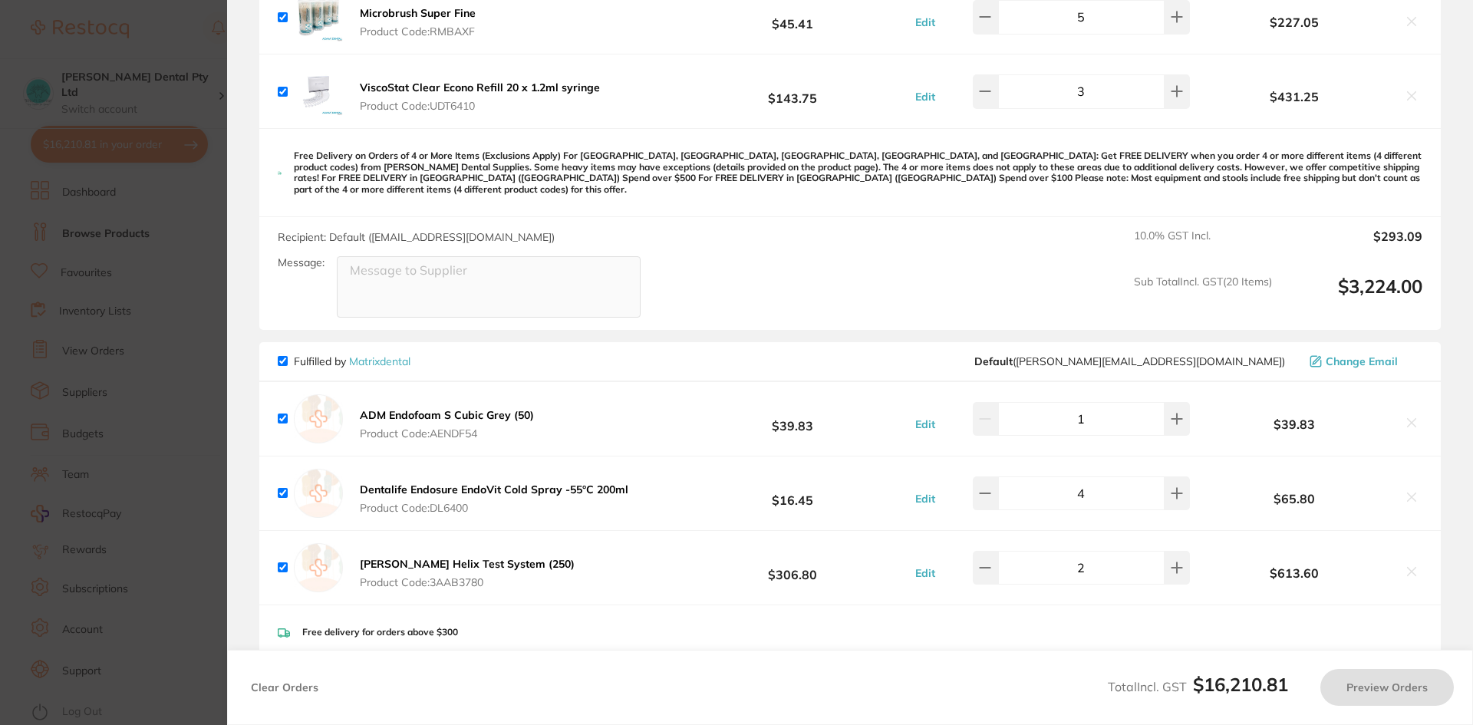
scroll to position [4144, 0]
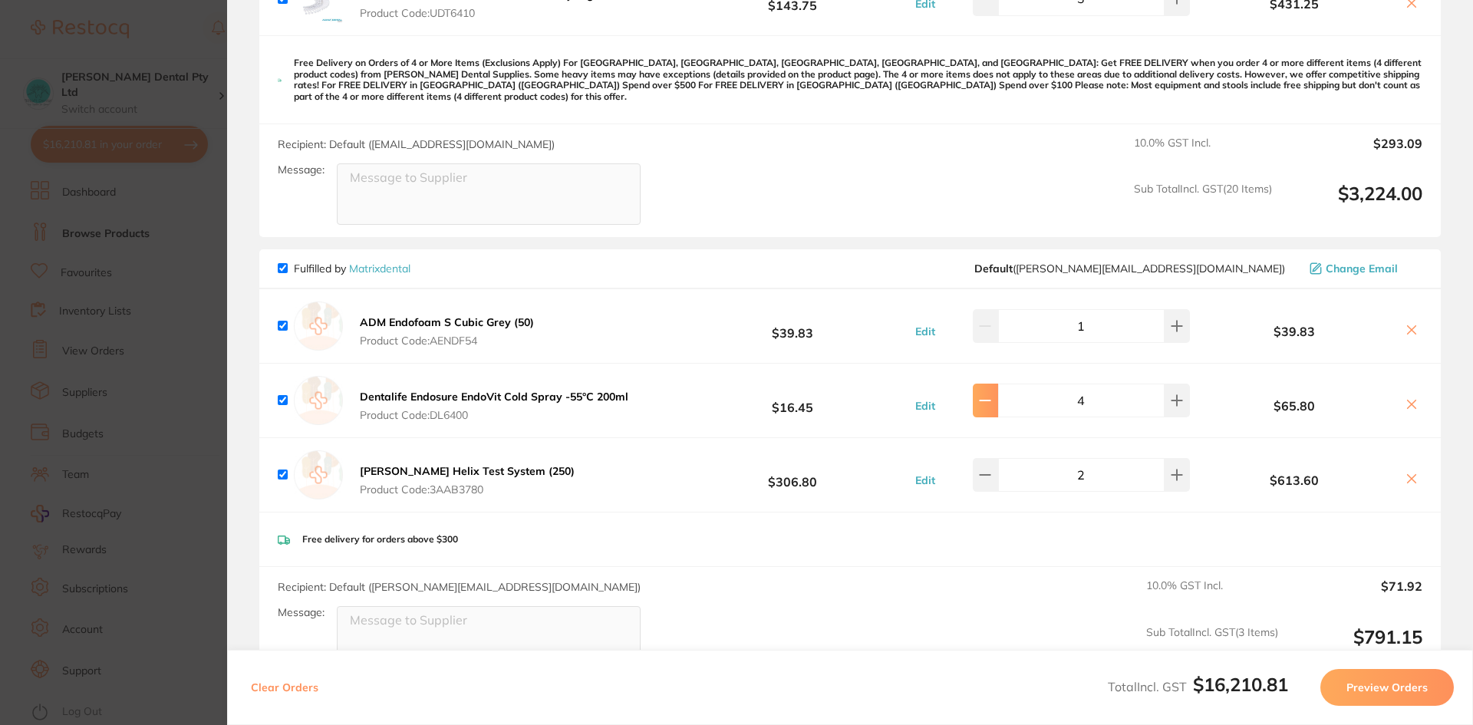
click at [980, 388] on button at bounding box center [985, 401] width 25 height 34
click at [982, 387] on button at bounding box center [985, 401] width 25 height 34
type input "2"
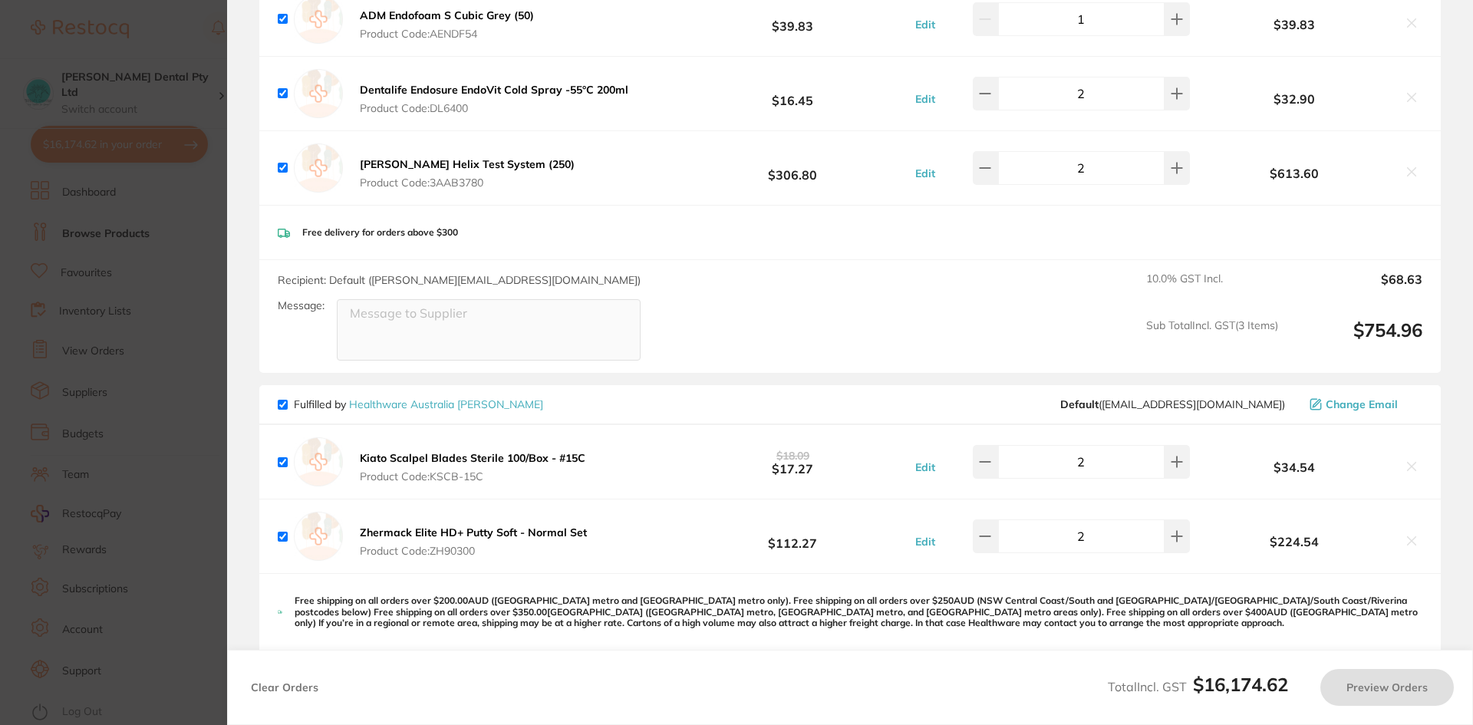
scroll to position [4527, 0]
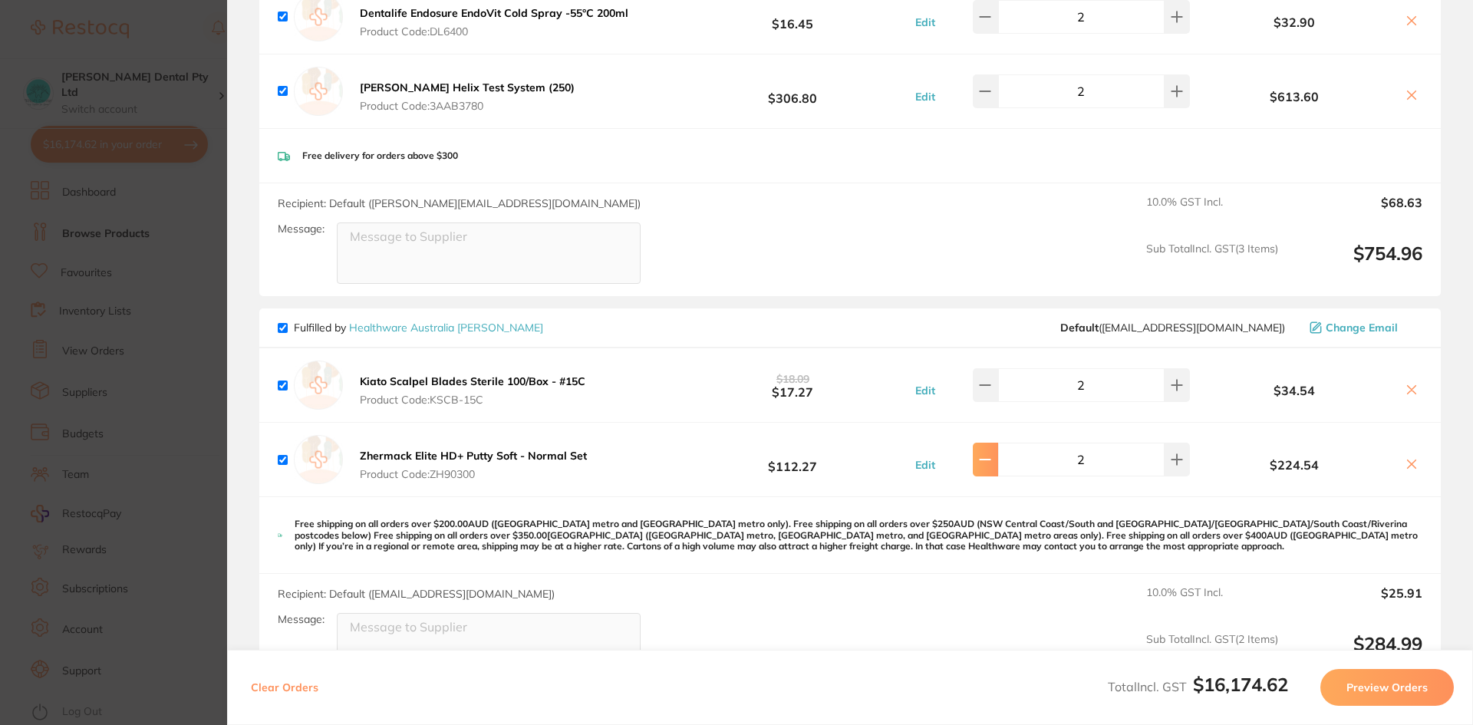
click at [991, 454] on icon at bounding box center [985, 460] width 12 height 12
type input "1"
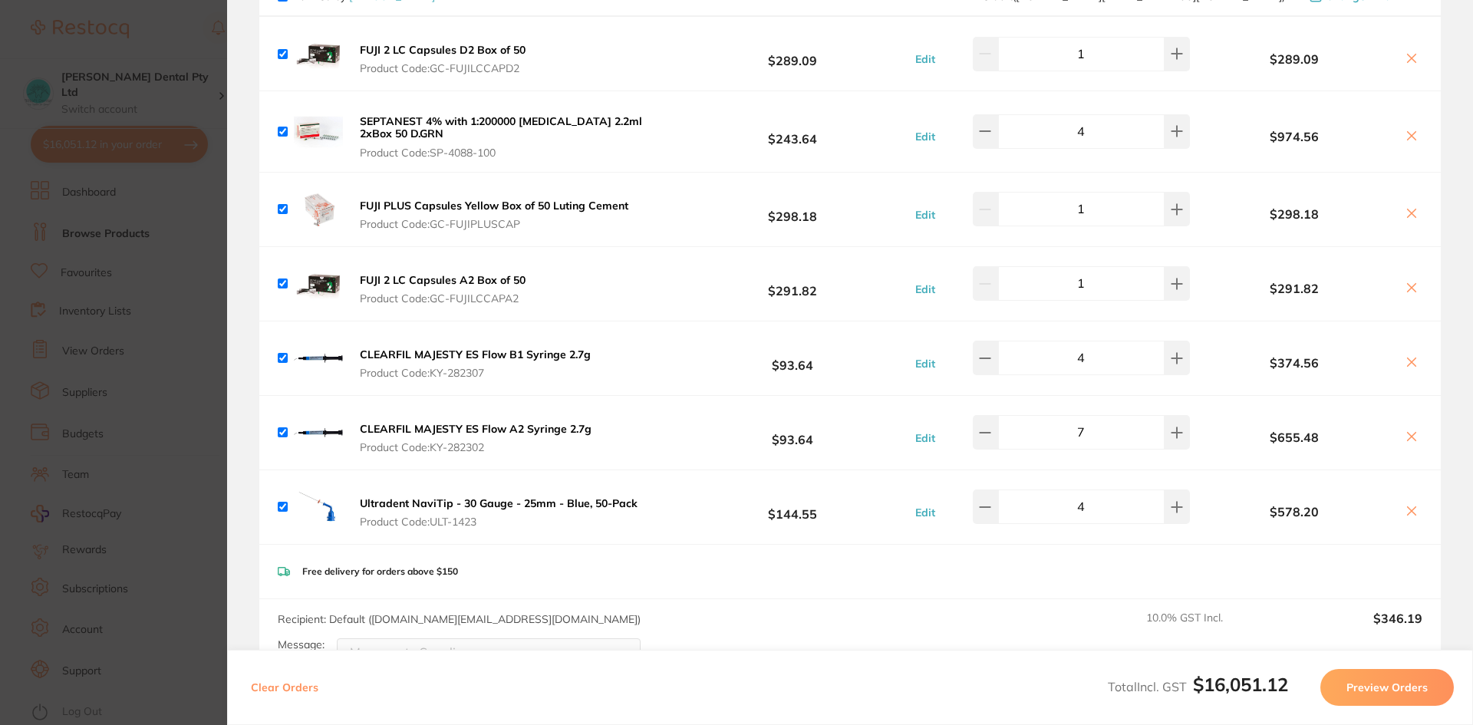
scroll to position [5295, 0]
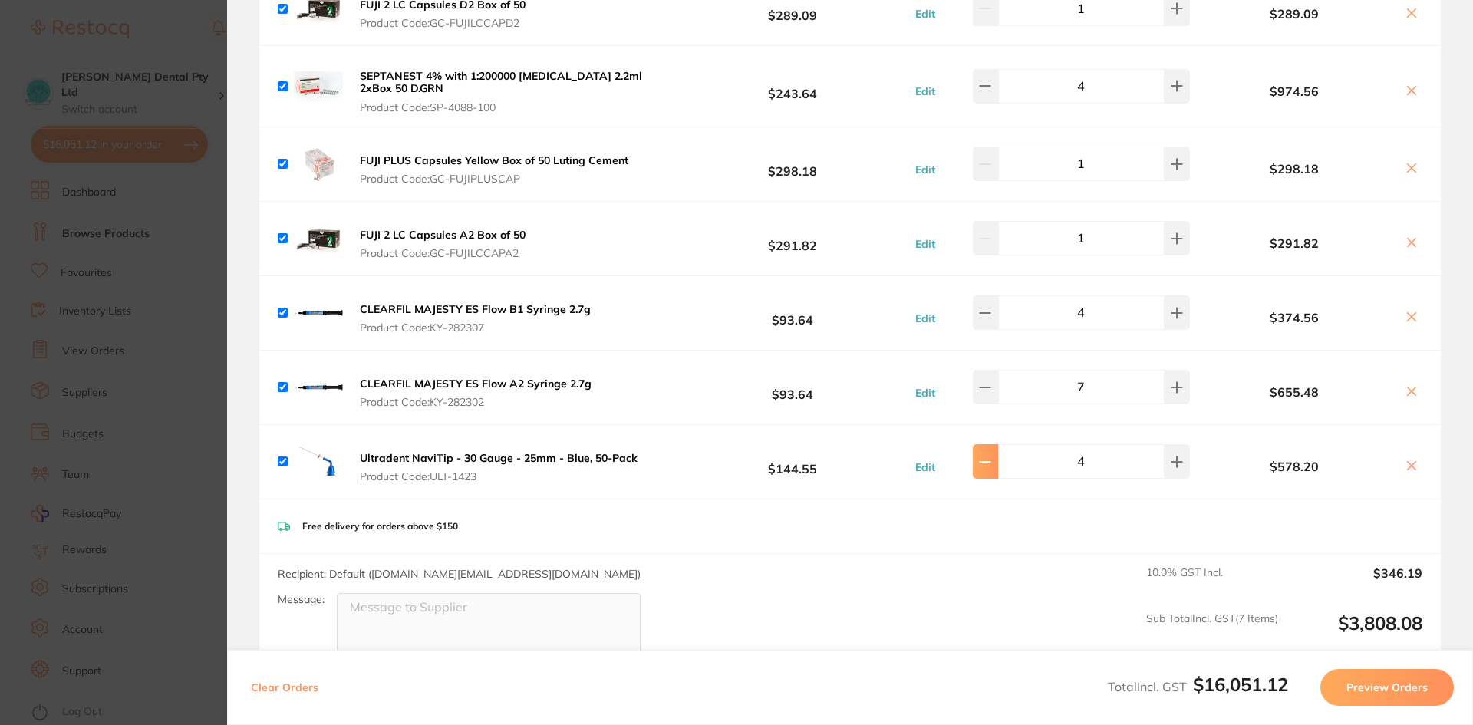
click at [998, 462] on button at bounding box center [985, 461] width 25 height 34
type input "2"
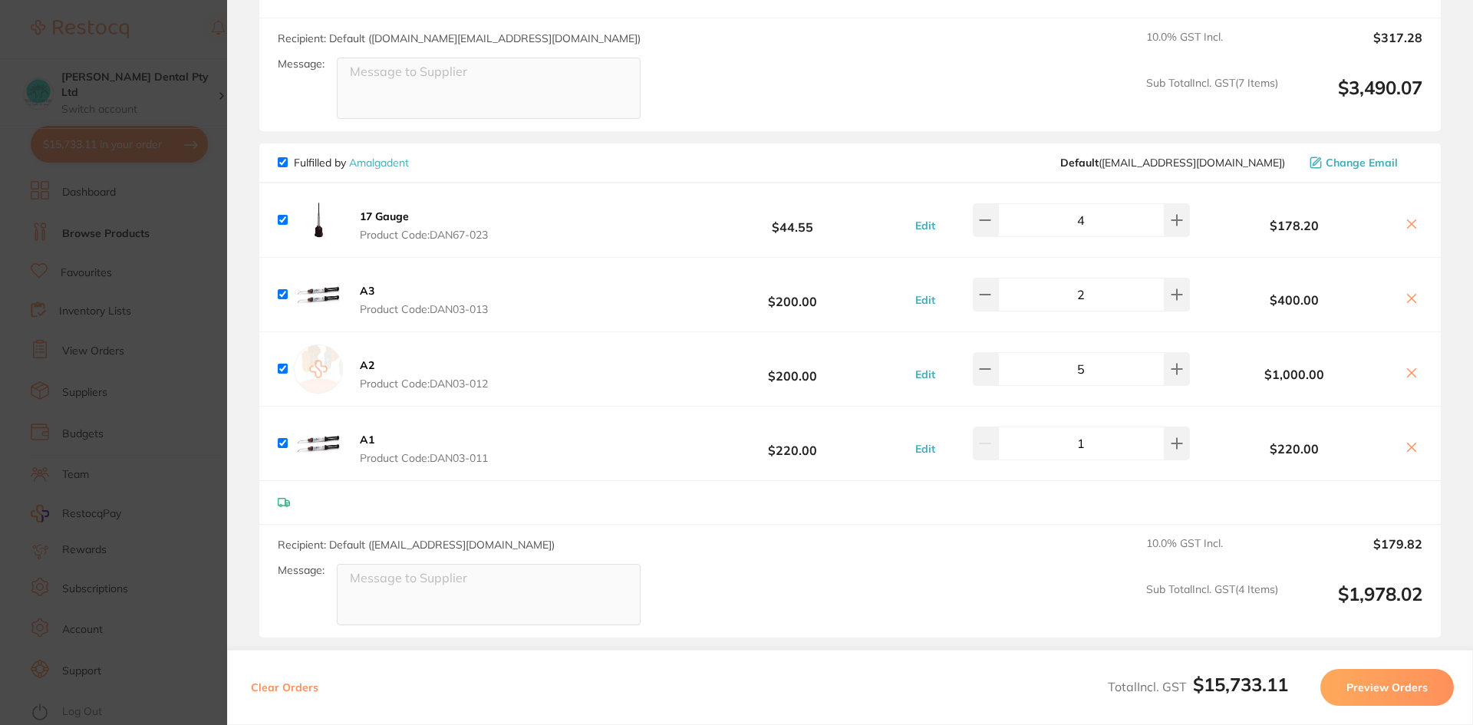
scroll to position [5832, 0]
click at [998, 354] on button at bounding box center [985, 368] width 25 height 34
type input "3"
click at [985, 287] on icon at bounding box center [985, 293] width 12 height 12
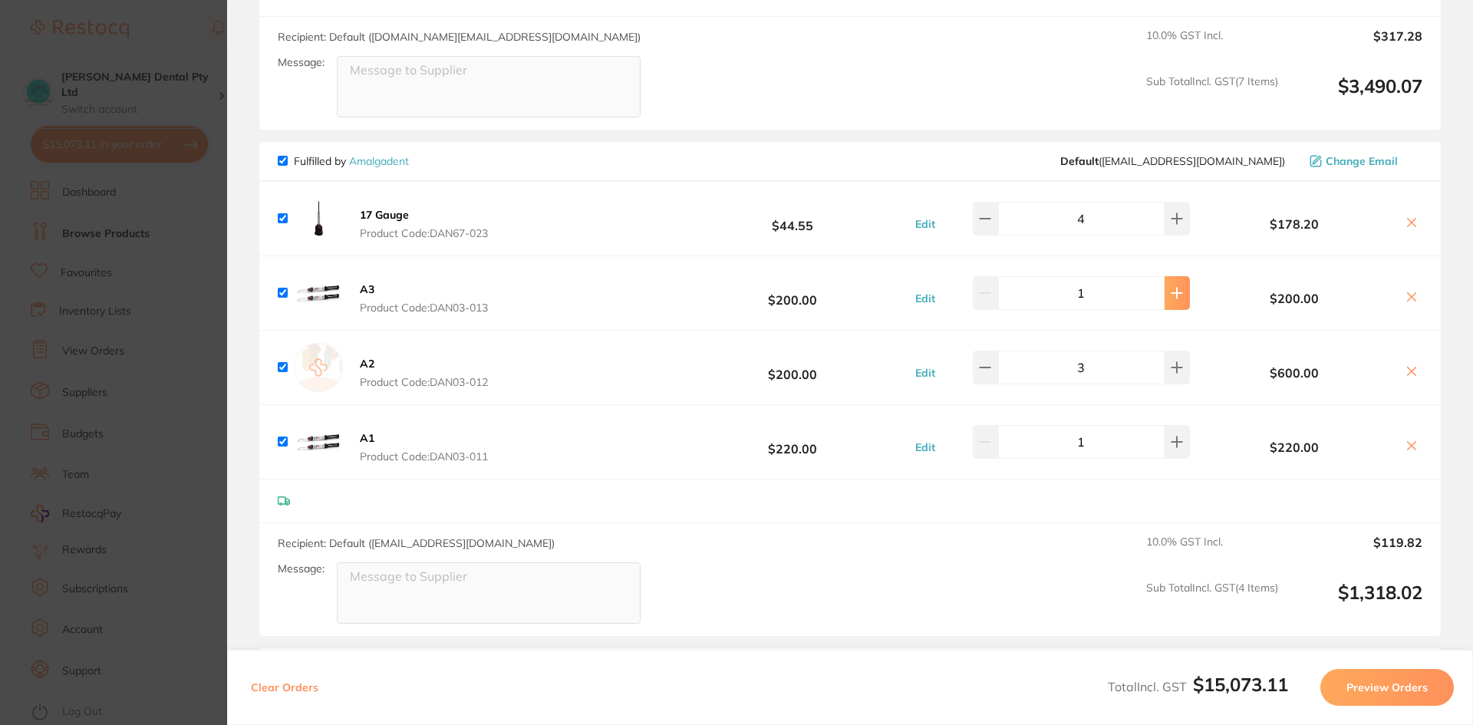
click at [1174, 287] on icon at bounding box center [1177, 293] width 12 height 12
type input "2"
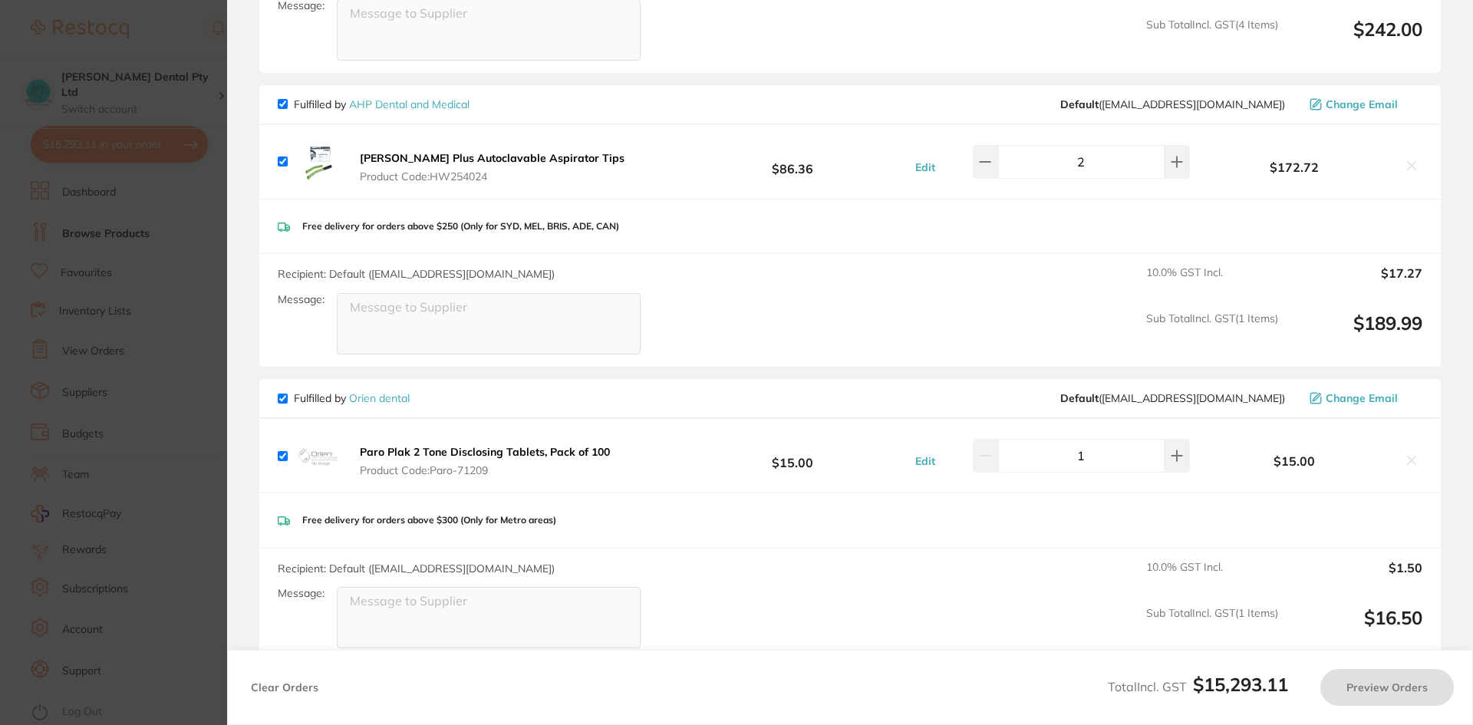
scroll to position [6522, 0]
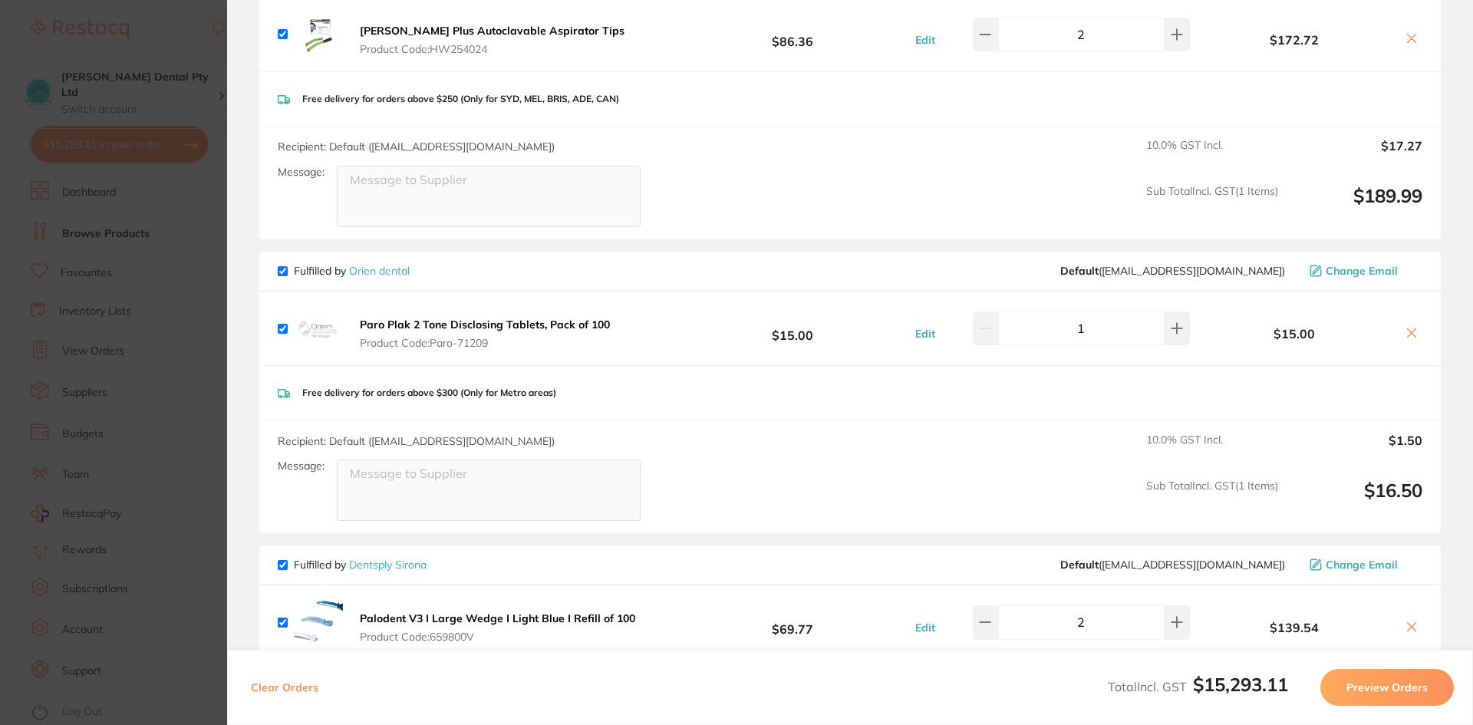
click at [1409, 328] on icon at bounding box center [1412, 332] width 8 height 8
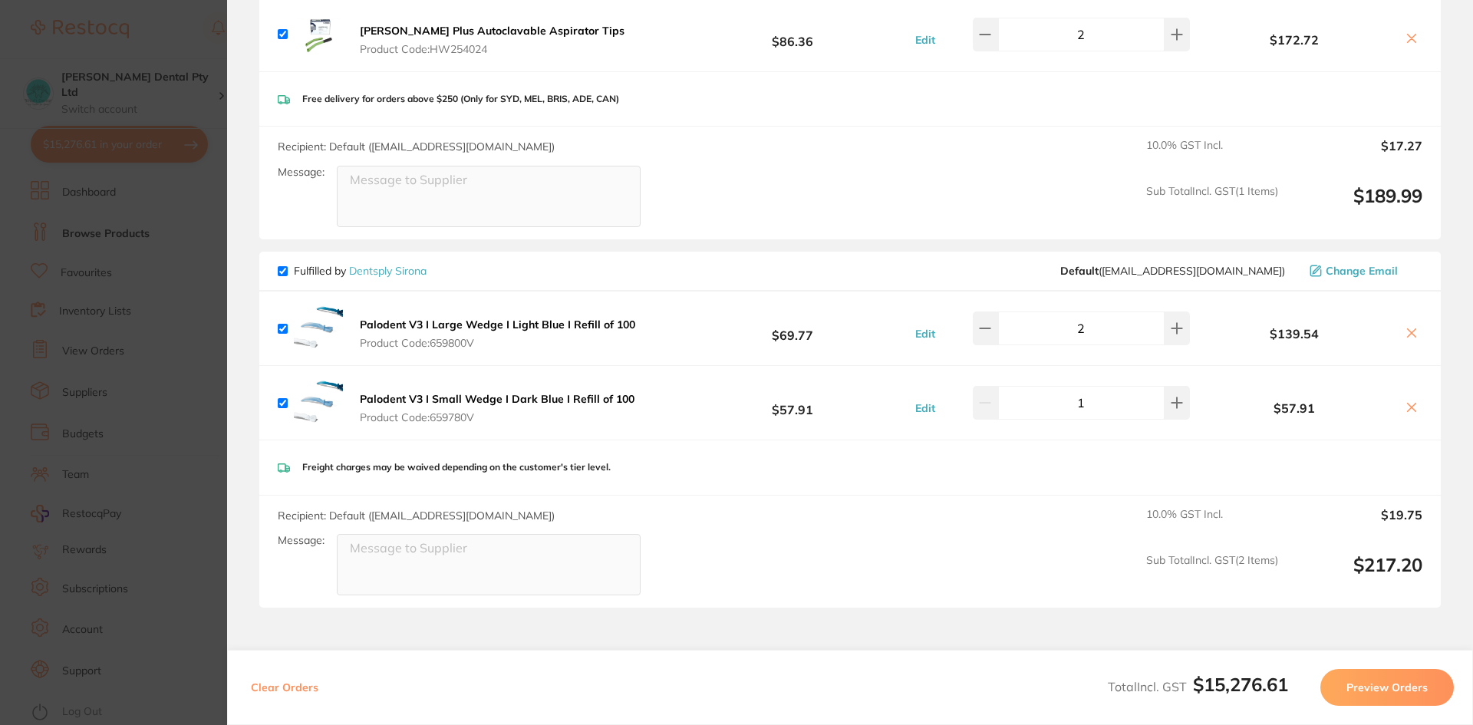
scroll to position [6599, 0]
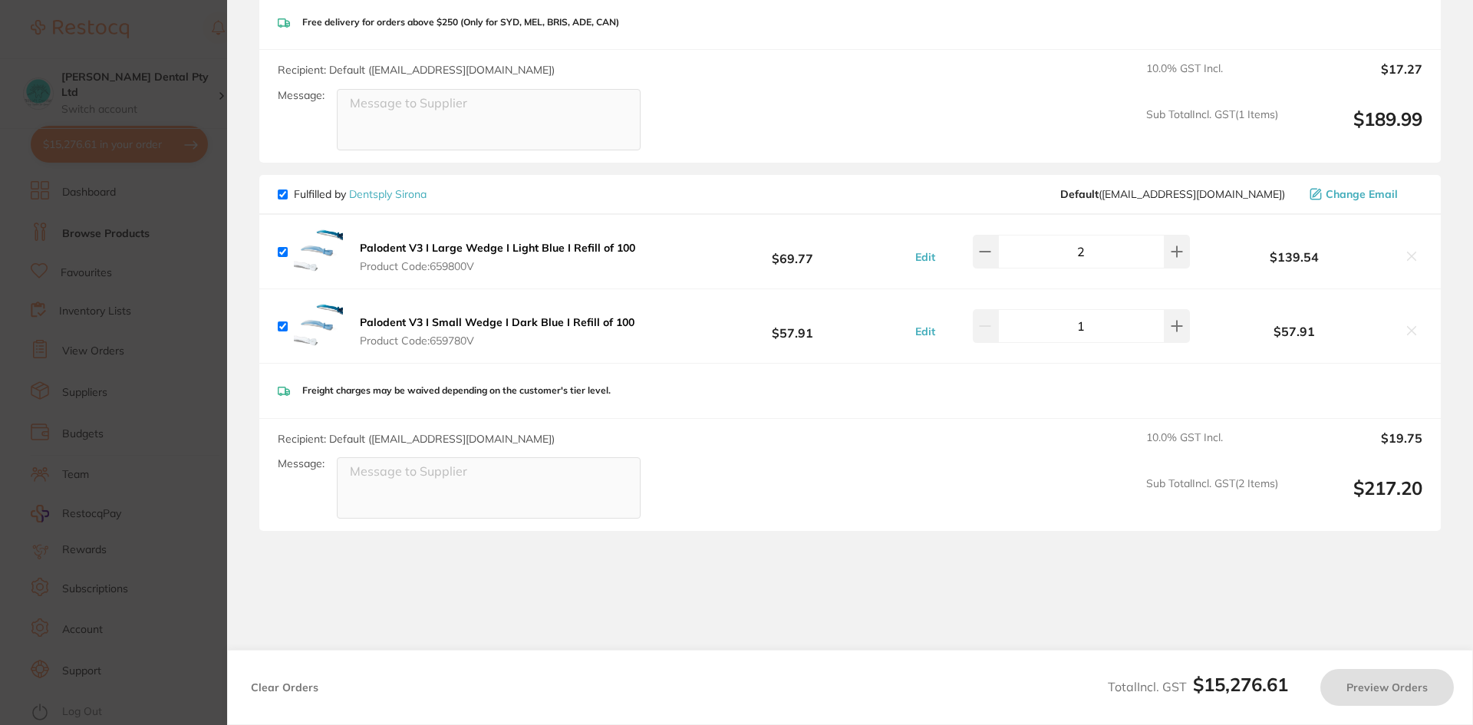
checkbox input "true"
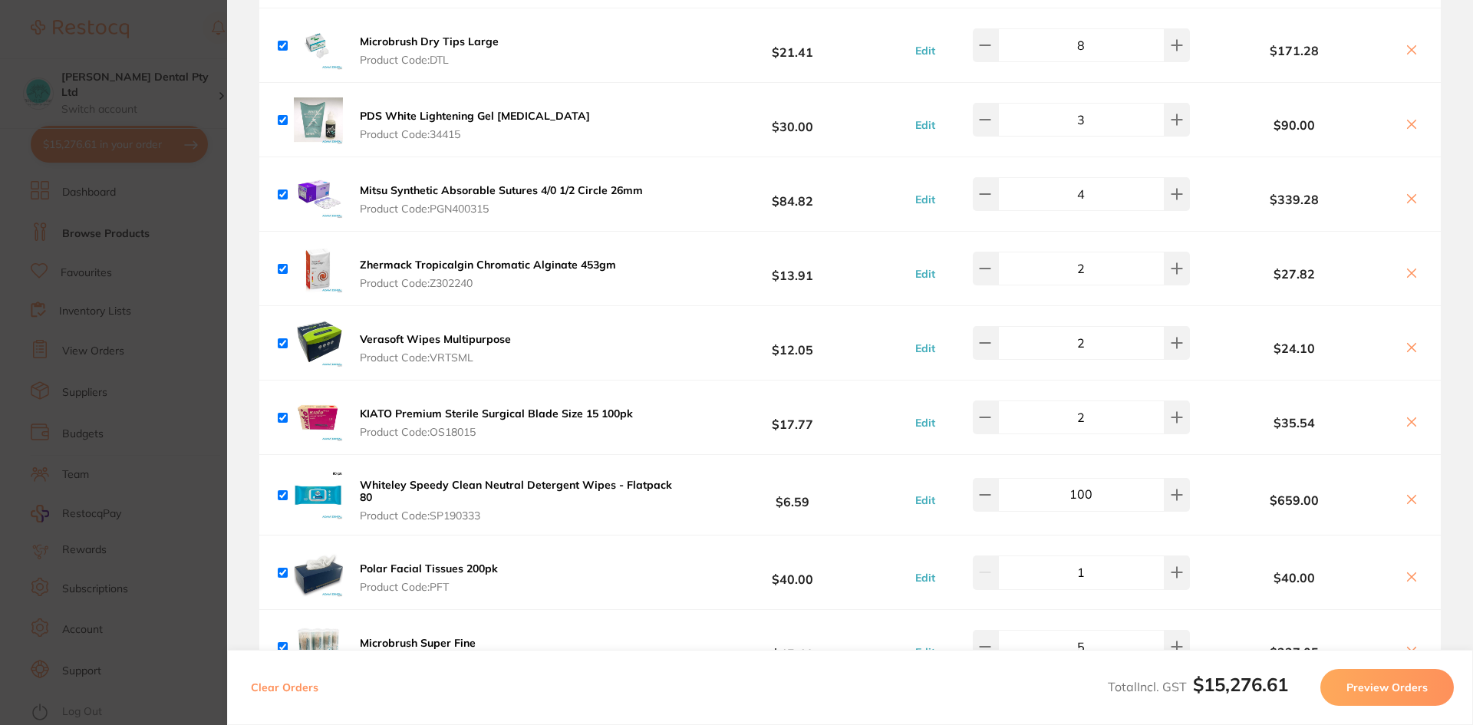
scroll to position [3191, 0]
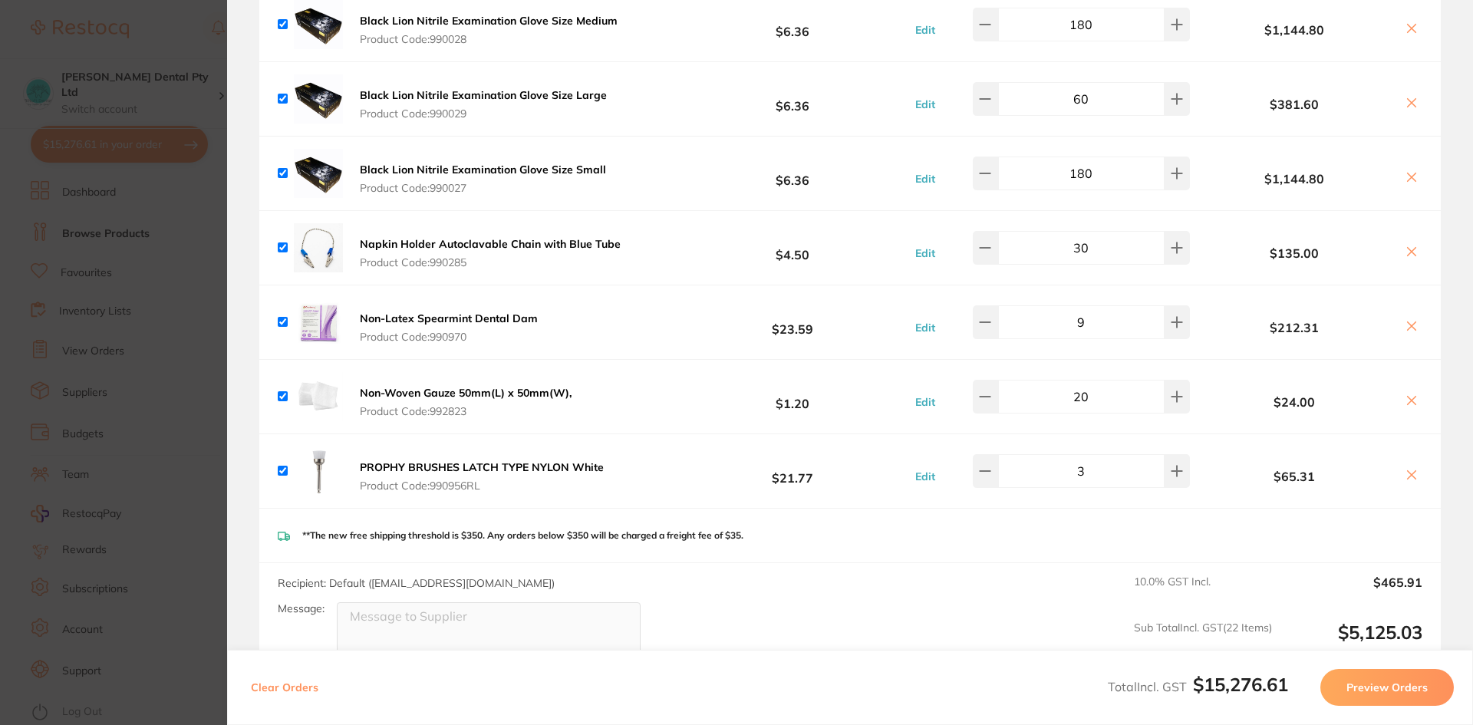
scroll to position [1502, 0]
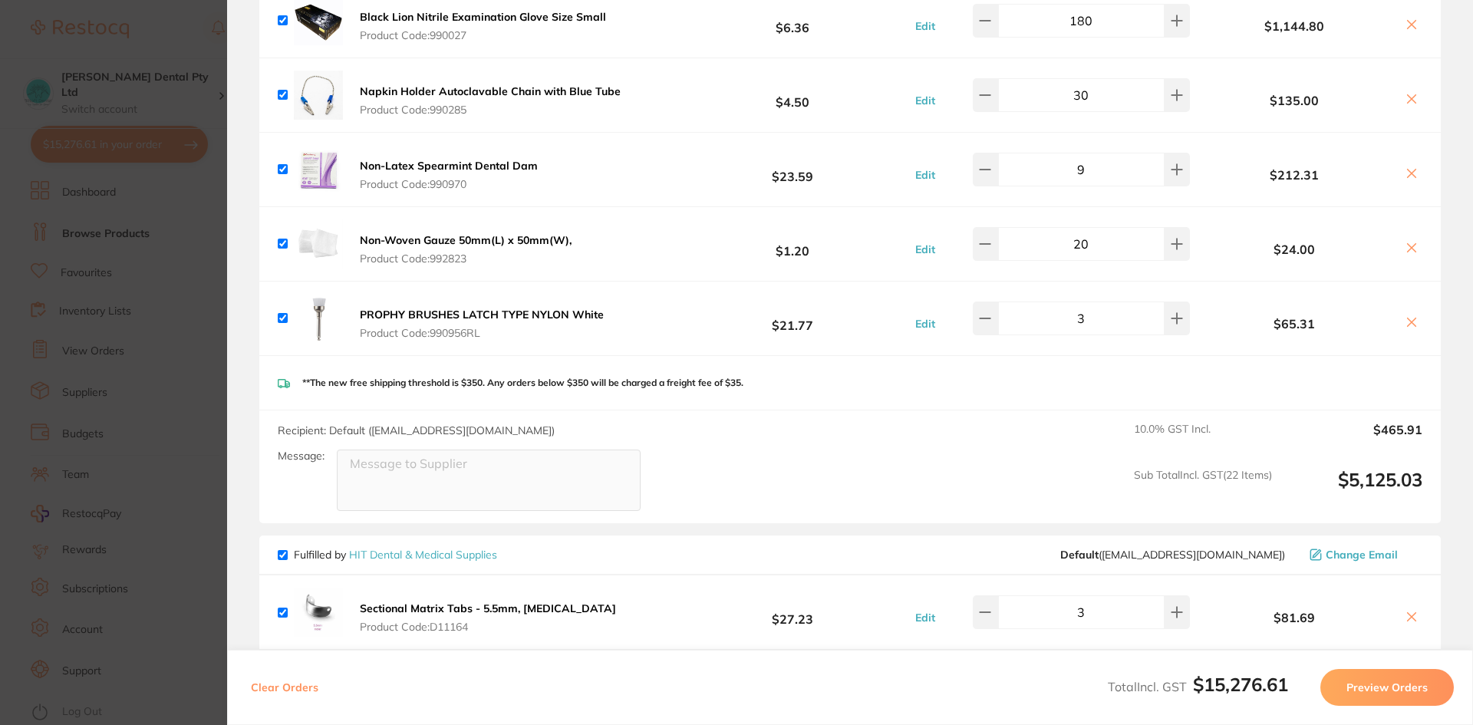
click at [169, 404] on section "Update RRP Set your pre negotiated price for this item. Item Agreed RRP (excl. …" at bounding box center [736, 362] width 1473 height 725
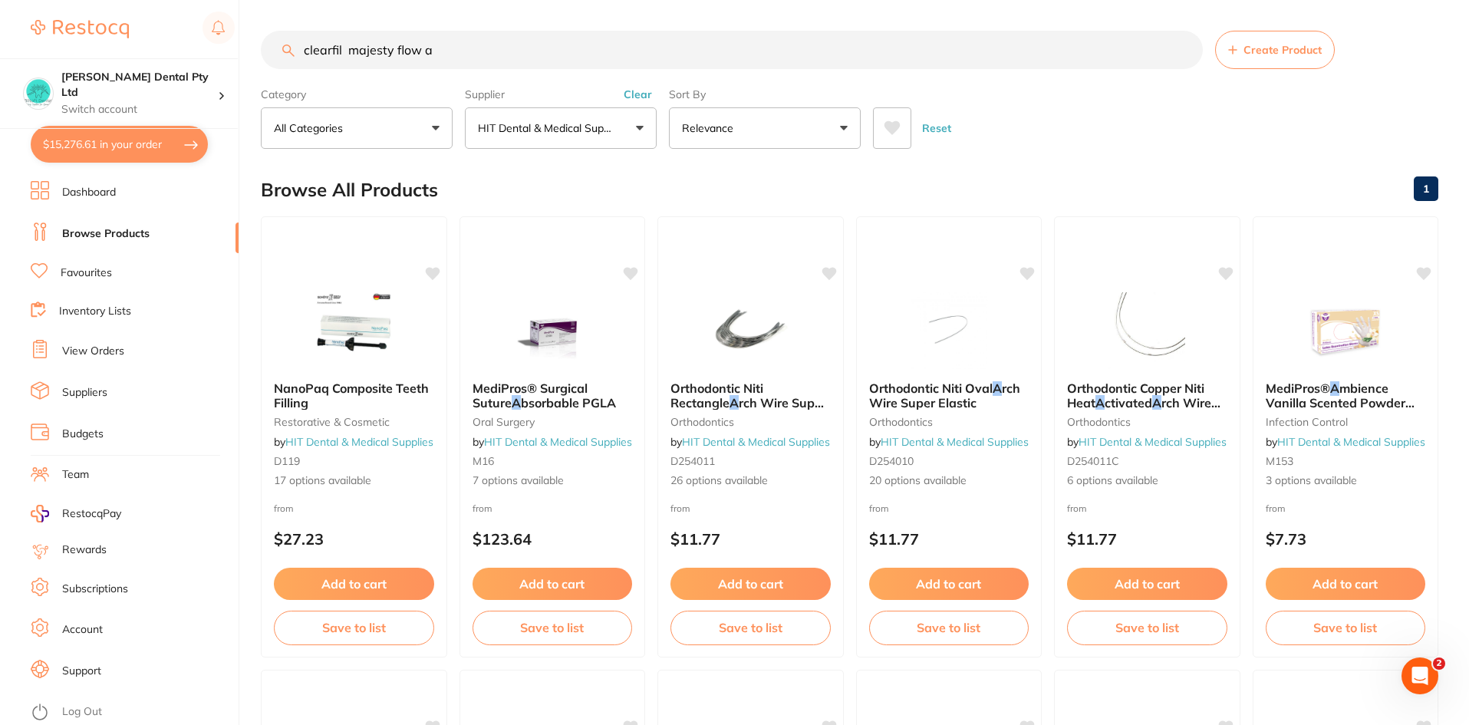
click at [82, 144] on button "$15,276.61 in your order" at bounding box center [119, 144] width 177 height 37
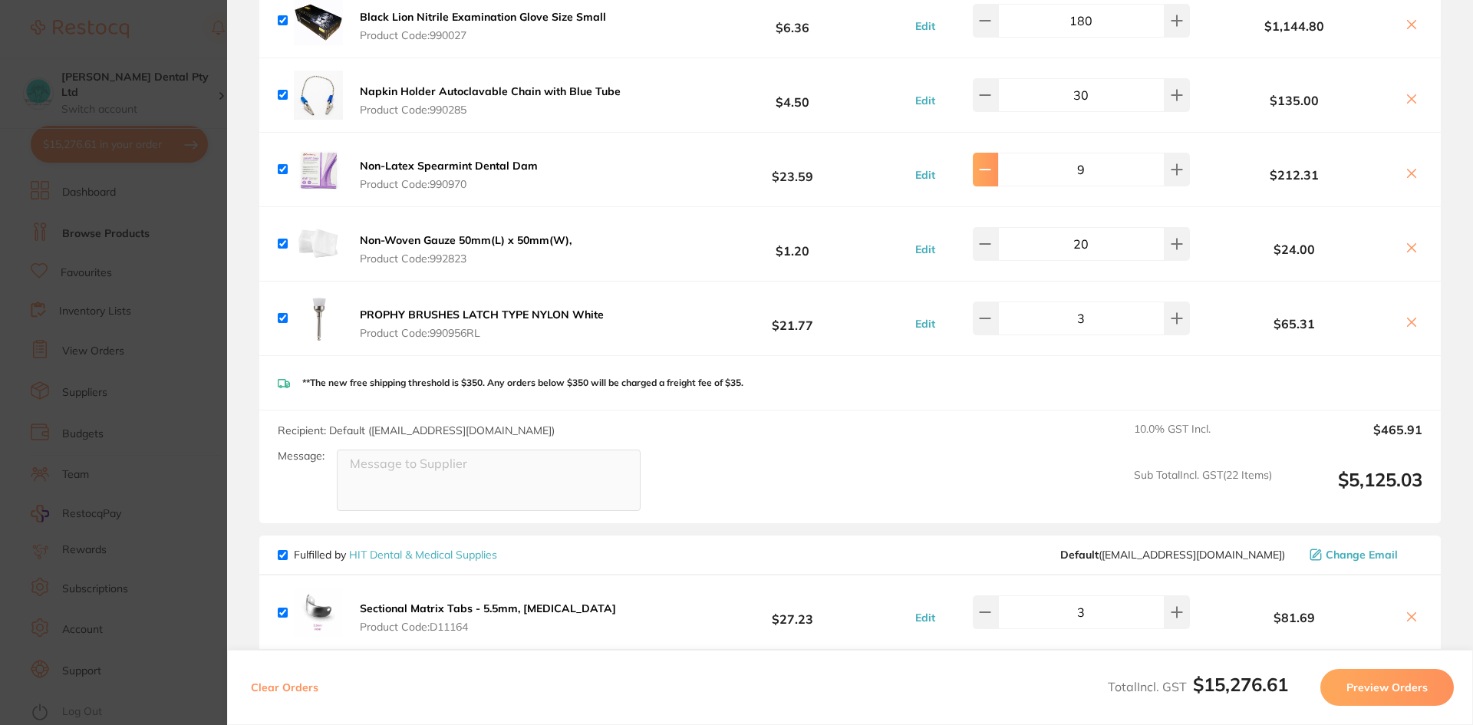
click at [981, 176] on button at bounding box center [985, 170] width 25 height 34
click at [980, 176] on button at bounding box center [985, 170] width 25 height 34
click at [983, 174] on button at bounding box center [985, 170] width 25 height 34
type input "6"
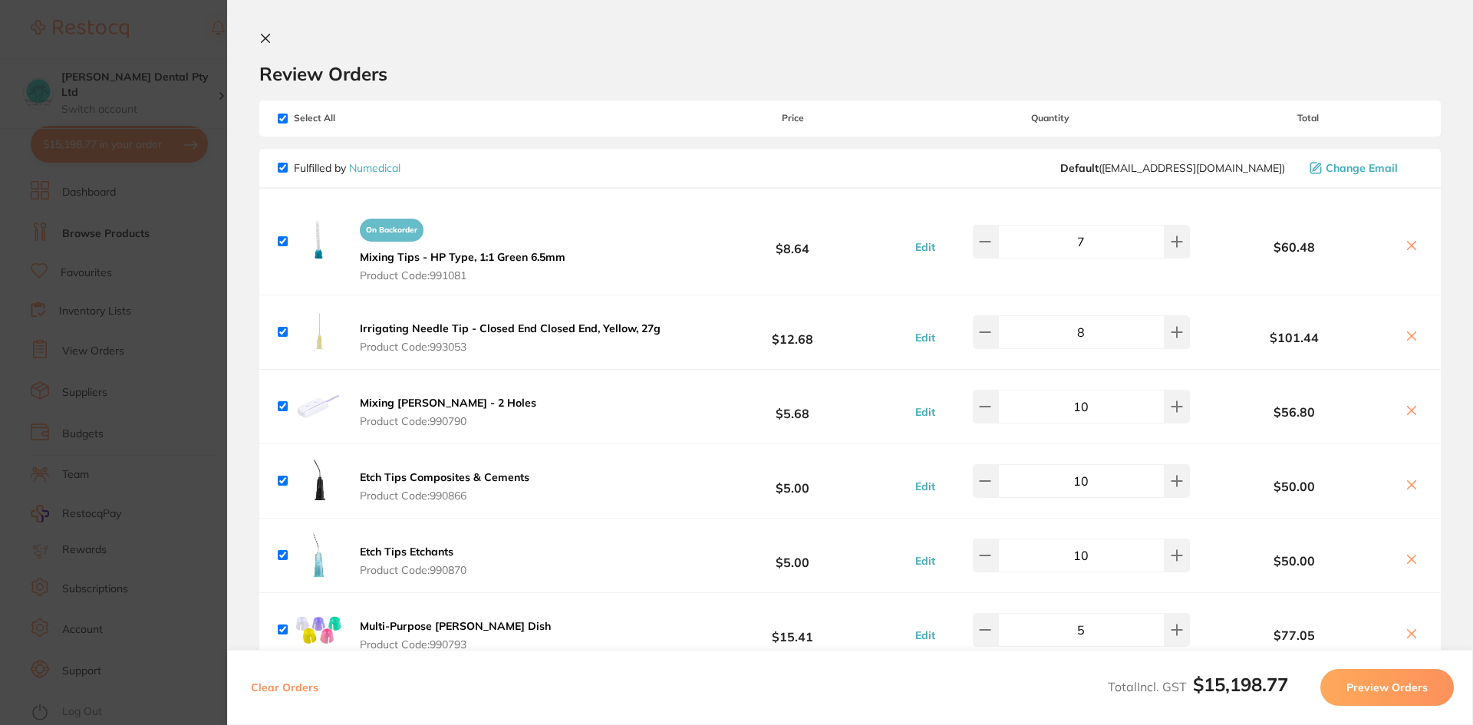
click at [261, 41] on icon at bounding box center [265, 38] width 12 height 12
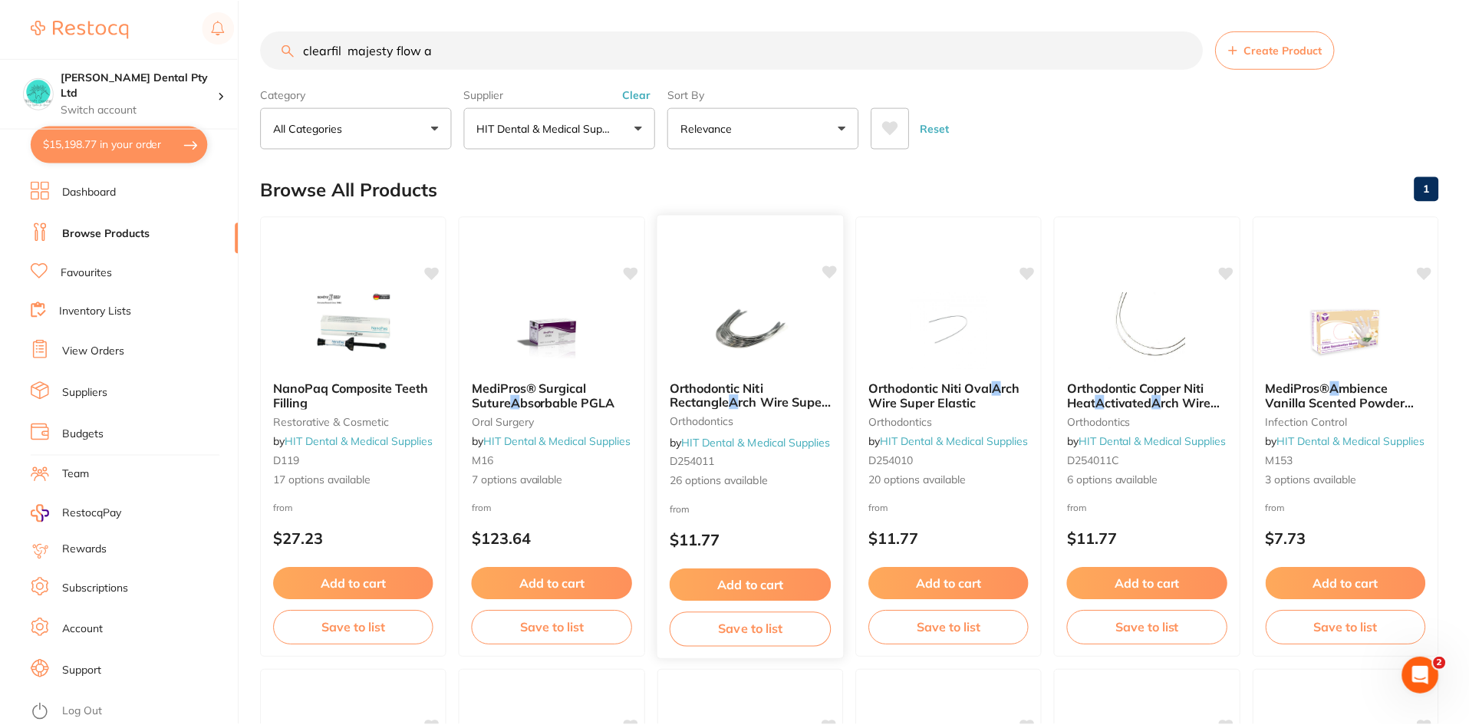
scroll to position [1, 0]
drag, startPoint x: 450, startPoint y: 57, endPoint x: 14, endPoint y: 37, distance: 436.3
click at [14, 37] on div "$15,198.77 Biltoft Dental Pty Ltd Switch account Biltoft Dental Pty Ltd $15,198…" at bounding box center [734, 361] width 1469 height 725
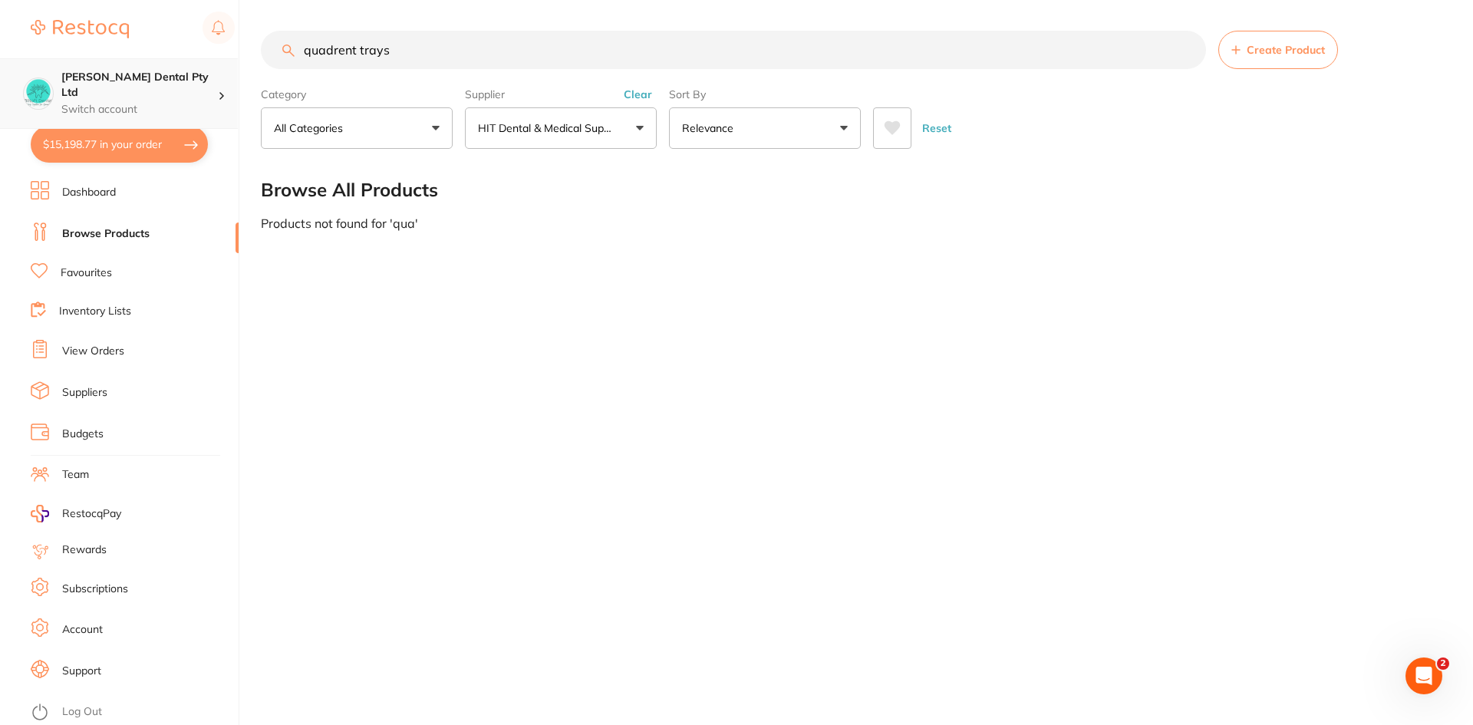
type input "quadrent trays"
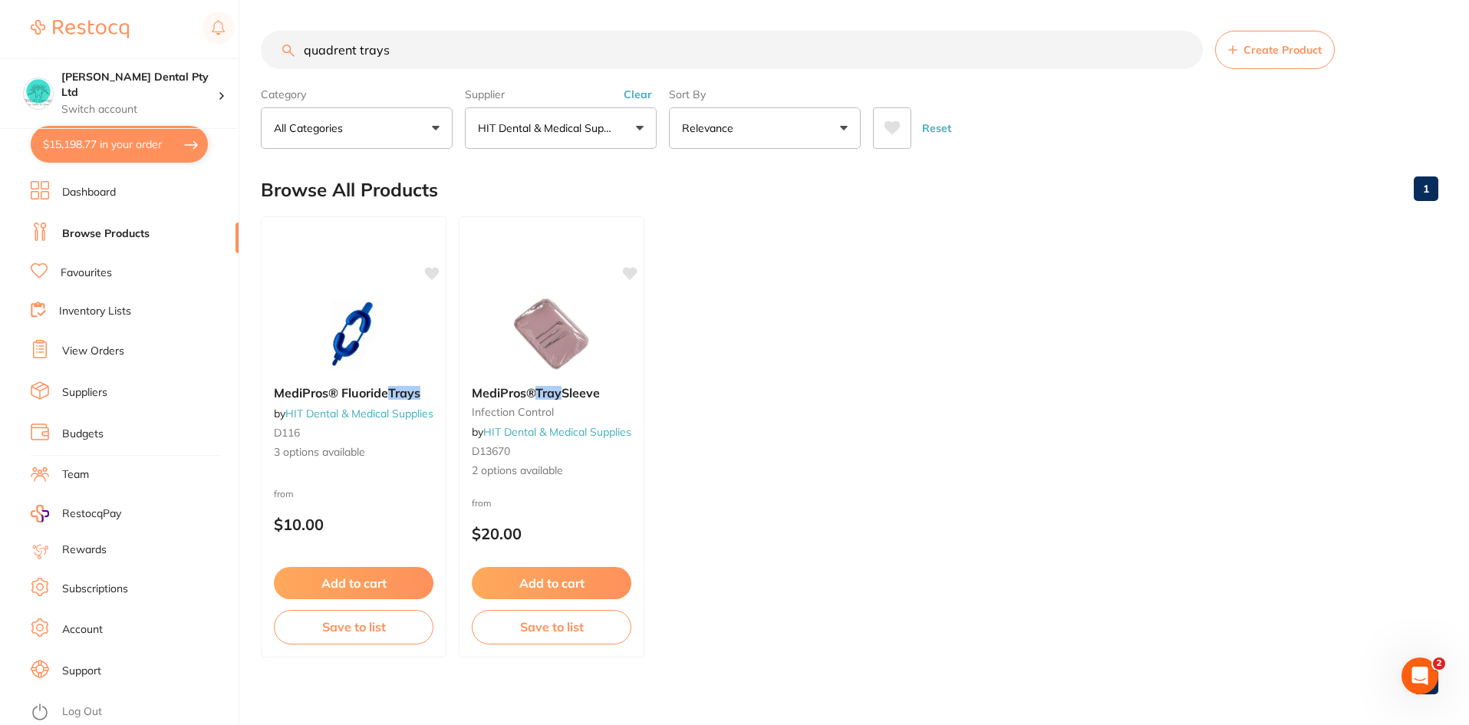
drag, startPoint x: 392, startPoint y: 51, endPoint x: 87, endPoint y: 7, distance: 308.5
click at [5, 53] on div "$15,198.77 Biltoft Dental Pty Ltd Switch account Biltoft Dental Pty Ltd $15,198…" at bounding box center [734, 362] width 1469 height 725
